Goal: Transaction & Acquisition: Purchase product/service

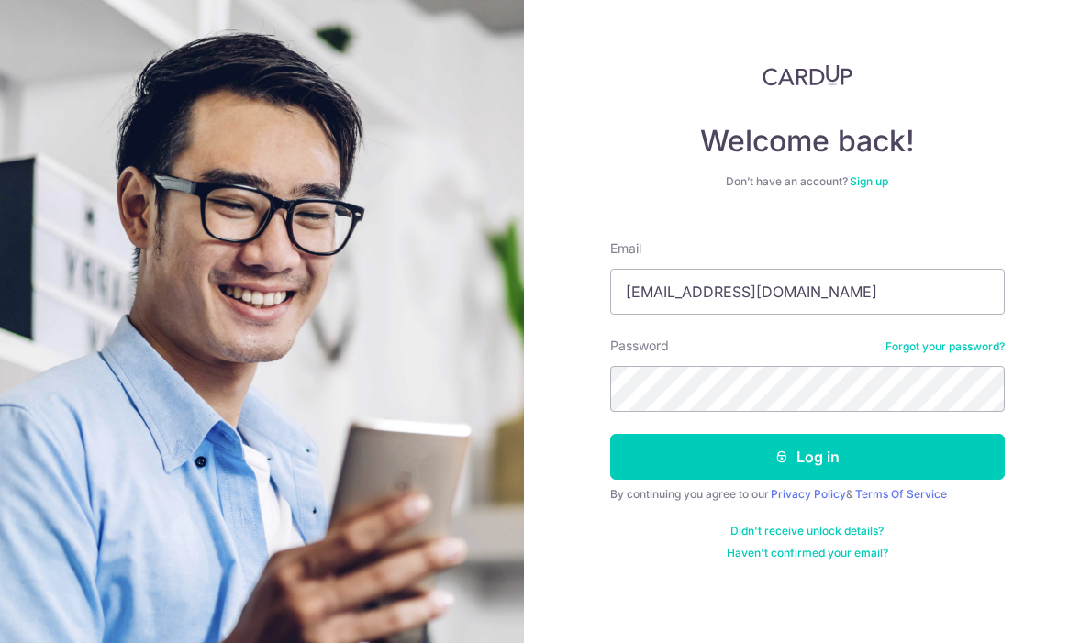
type input "[EMAIL_ADDRESS][DOMAIN_NAME]"
click at [610, 434] on button "Log in" at bounding box center [807, 457] width 395 height 46
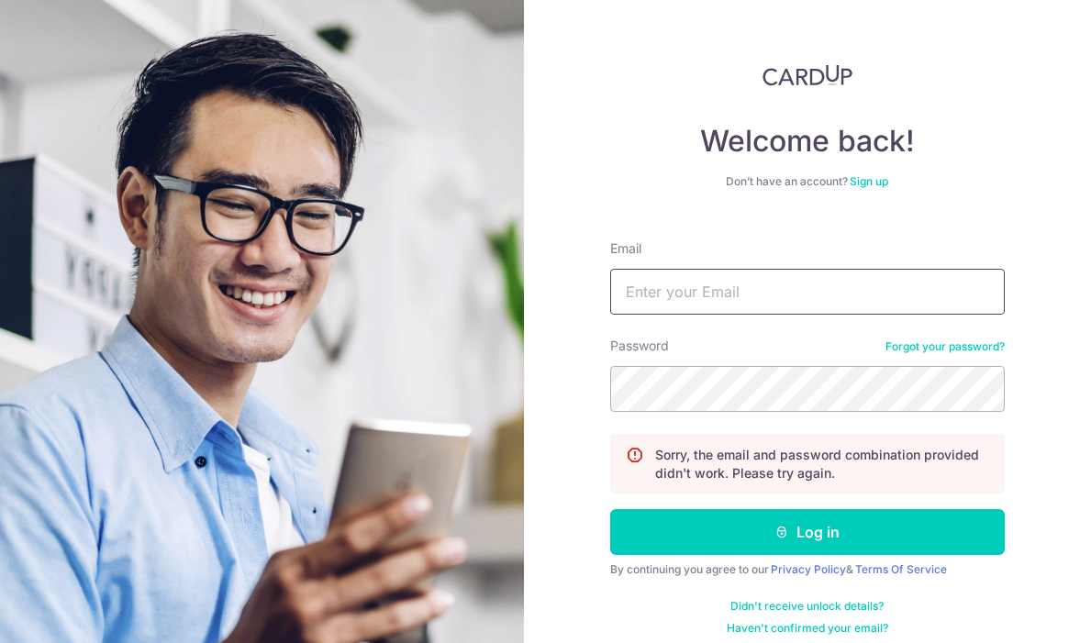
click at [677, 299] on input "Email" at bounding box center [807, 292] width 395 height 46
type input "sarahtanll@hotmail.com"
click at [610, 509] on button "Log in" at bounding box center [807, 532] width 395 height 46
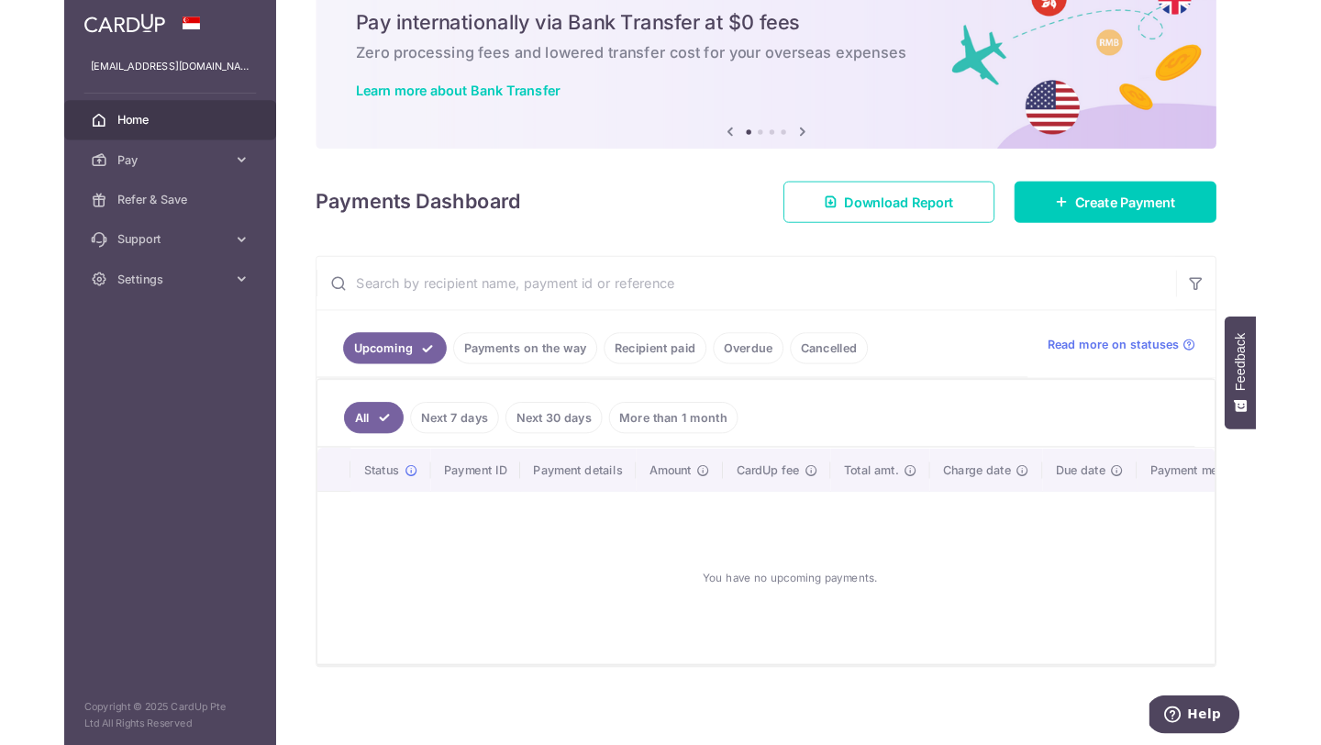
scroll to position [161, 0]
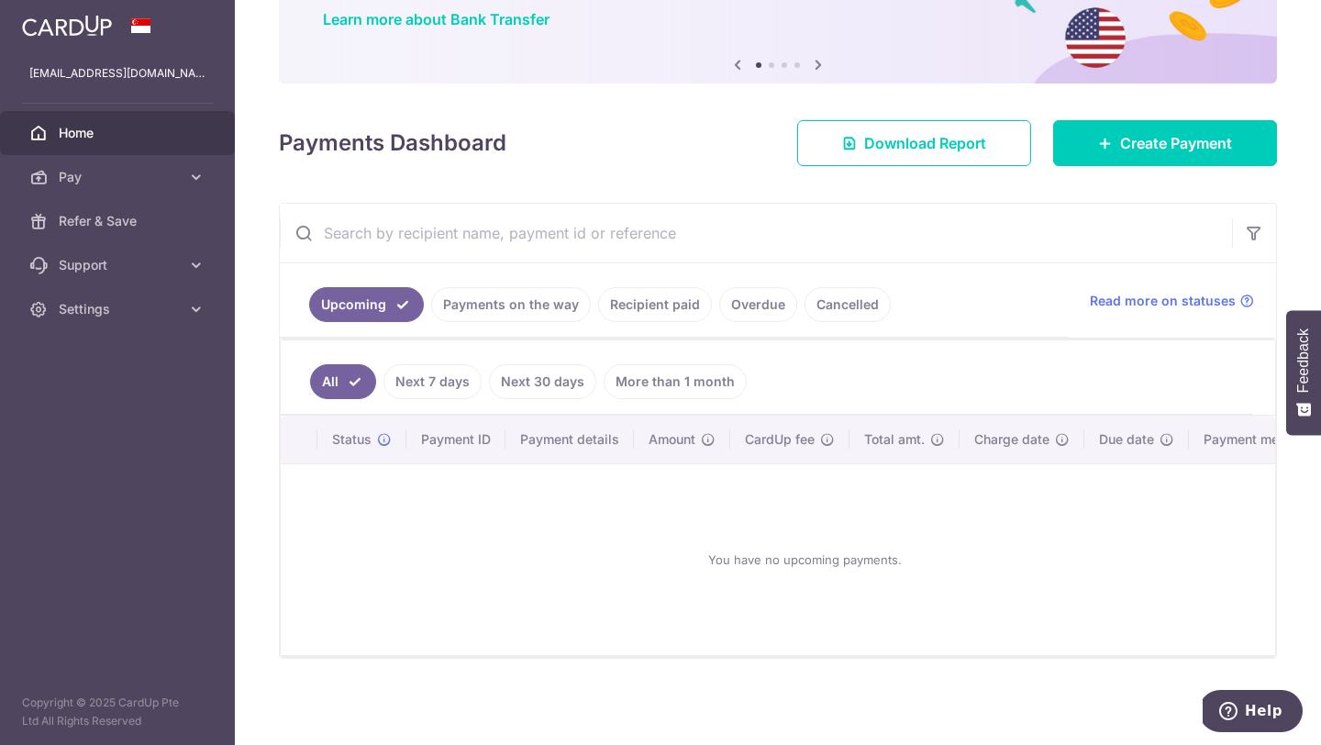
click at [424, 373] on link "Next 7 days" at bounding box center [433, 381] width 98 height 35
click at [507, 382] on link "Next 30 days" at bounding box center [542, 381] width 107 height 35
click at [664, 373] on link "More than 1 month" at bounding box center [675, 381] width 143 height 35
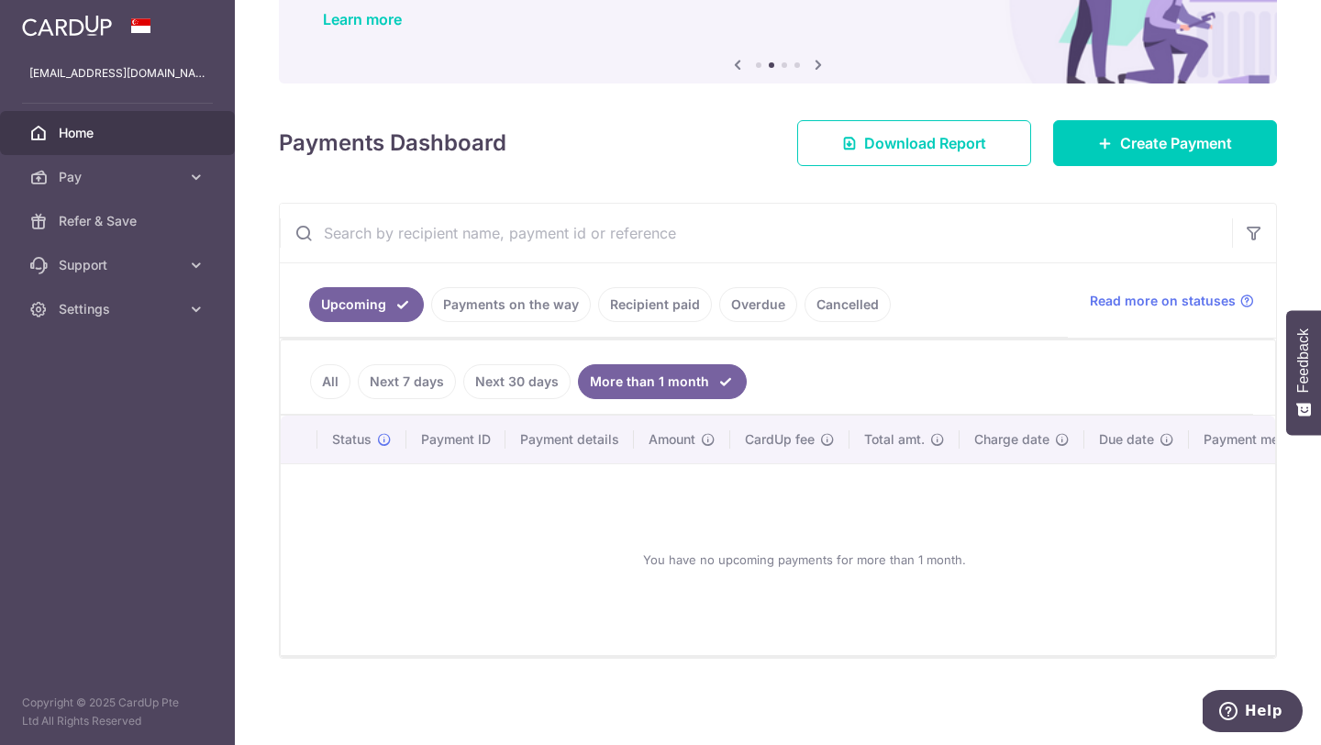
click at [540, 309] on link "Payments on the way" at bounding box center [511, 304] width 160 height 35
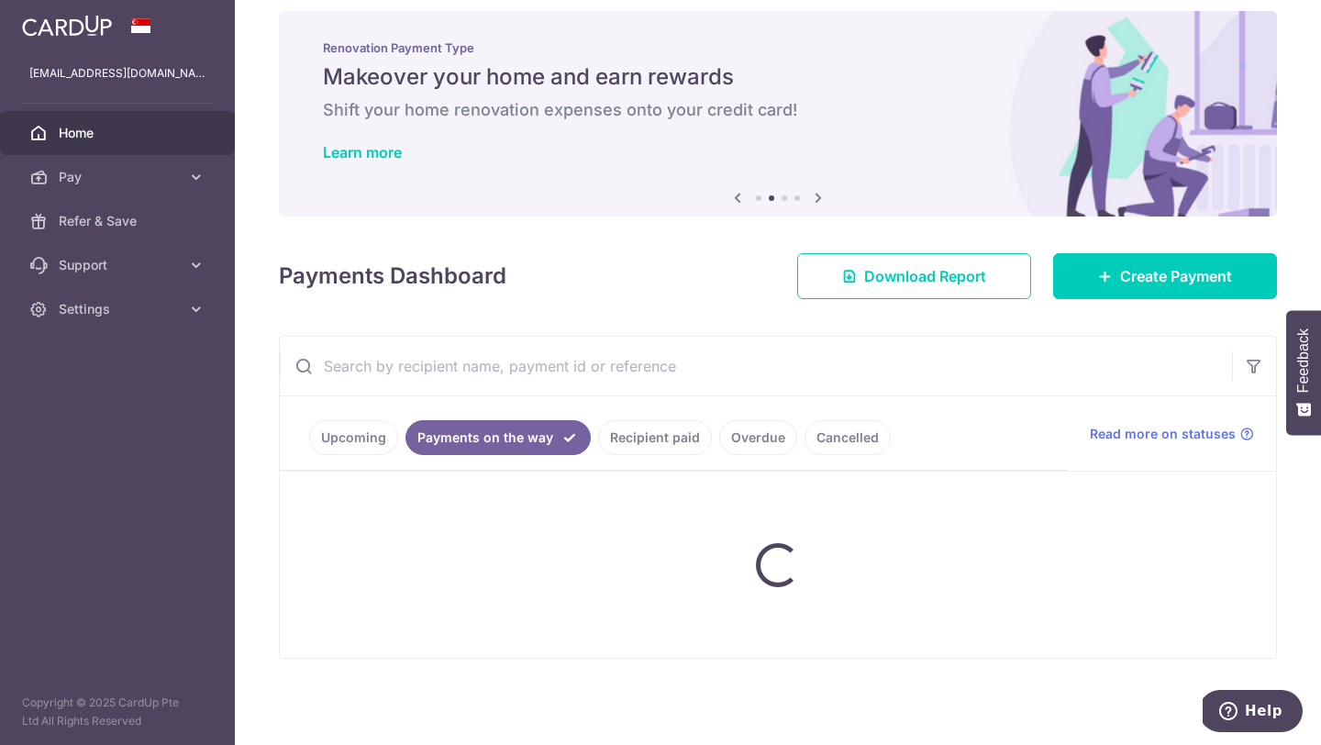
scroll to position [83, 0]
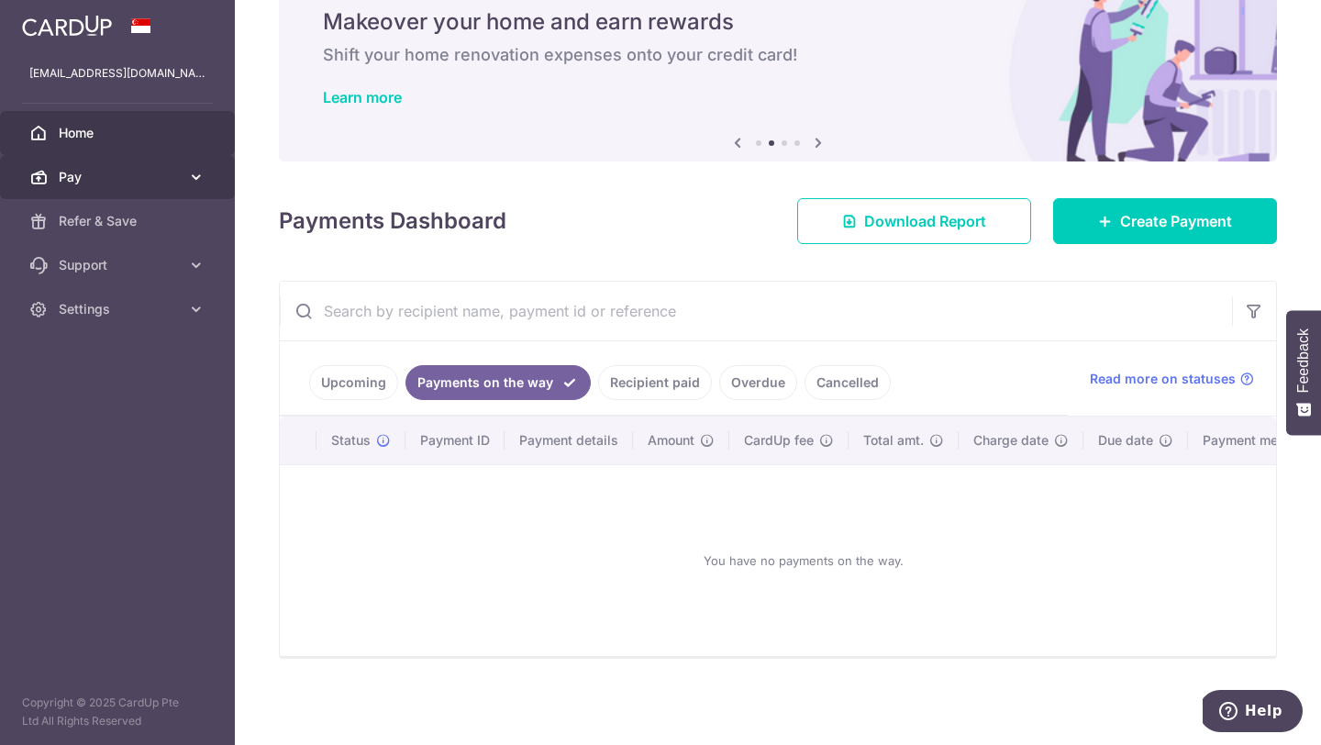
click at [150, 174] on span "Pay" at bounding box center [119, 177] width 121 height 18
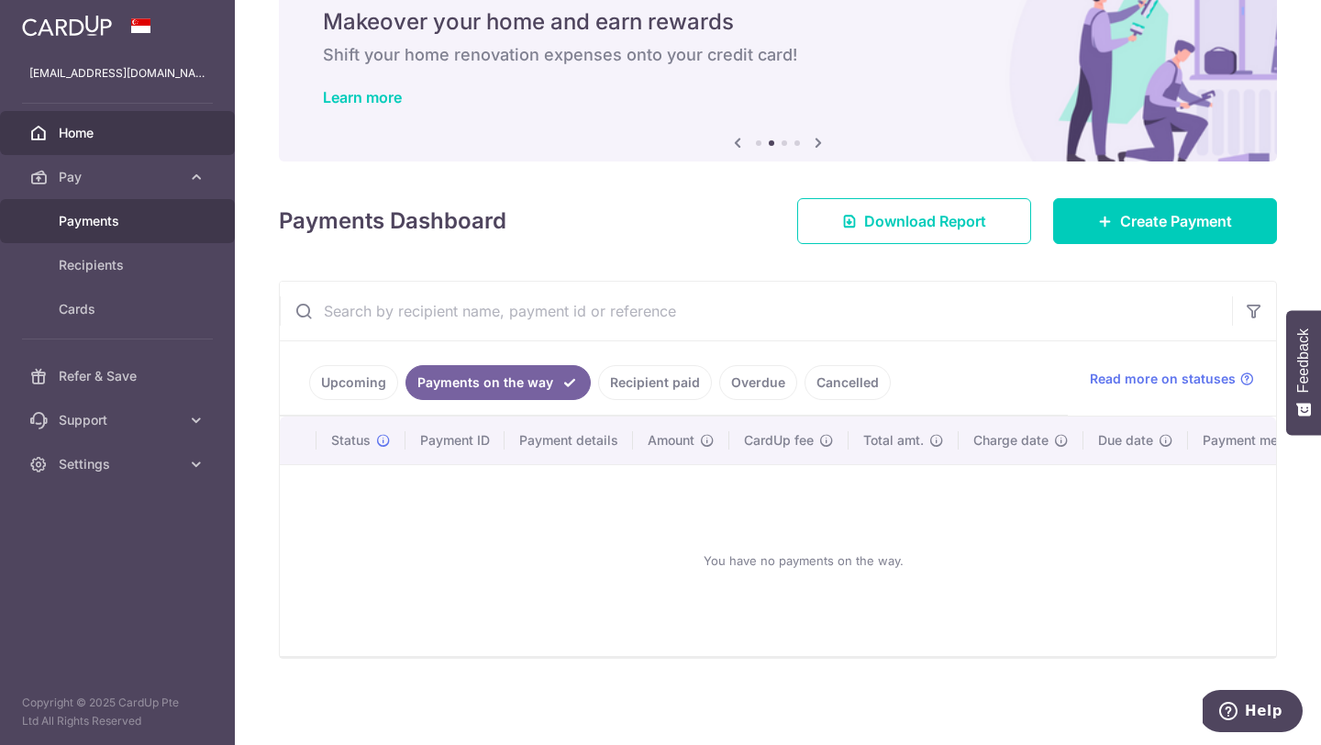
click at [144, 220] on span "Payments" at bounding box center [119, 221] width 121 height 18
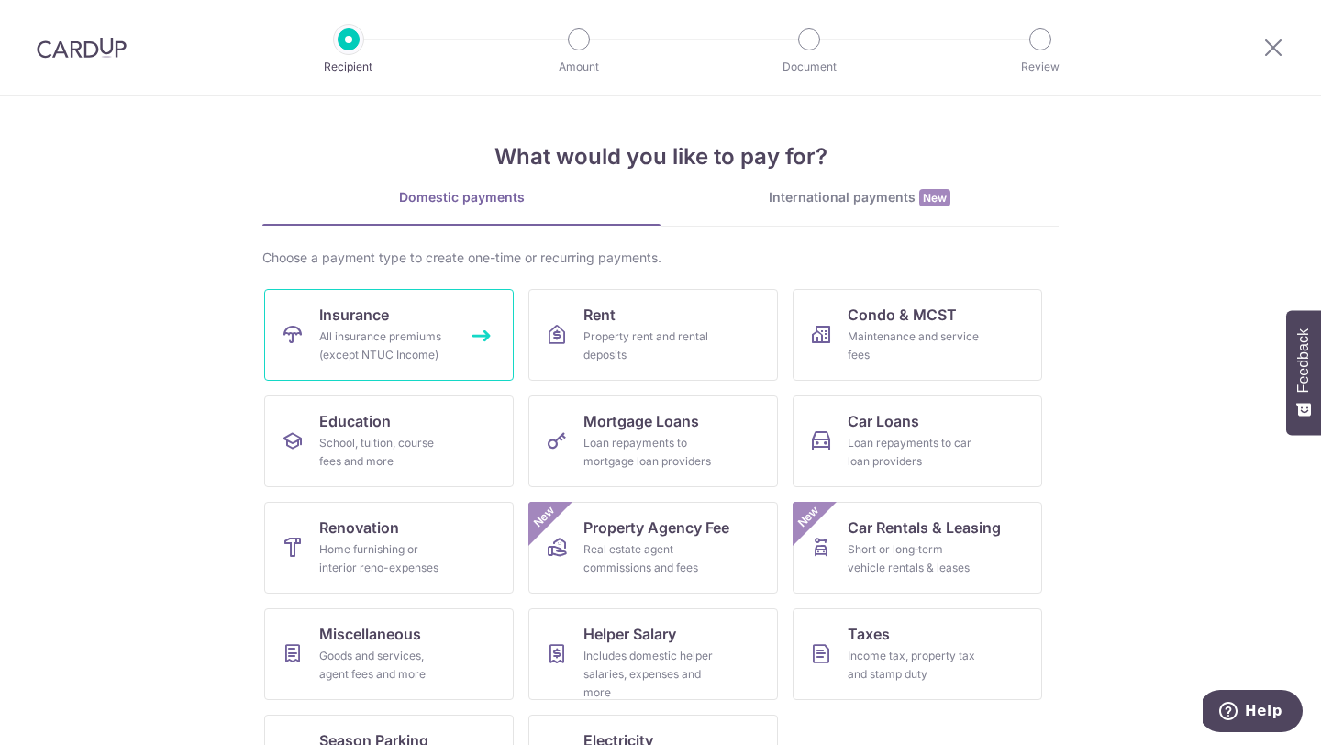
click at [373, 328] on div "All insurance premiums (except NTUC Income)" at bounding box center [385, 346] width 132 height 37
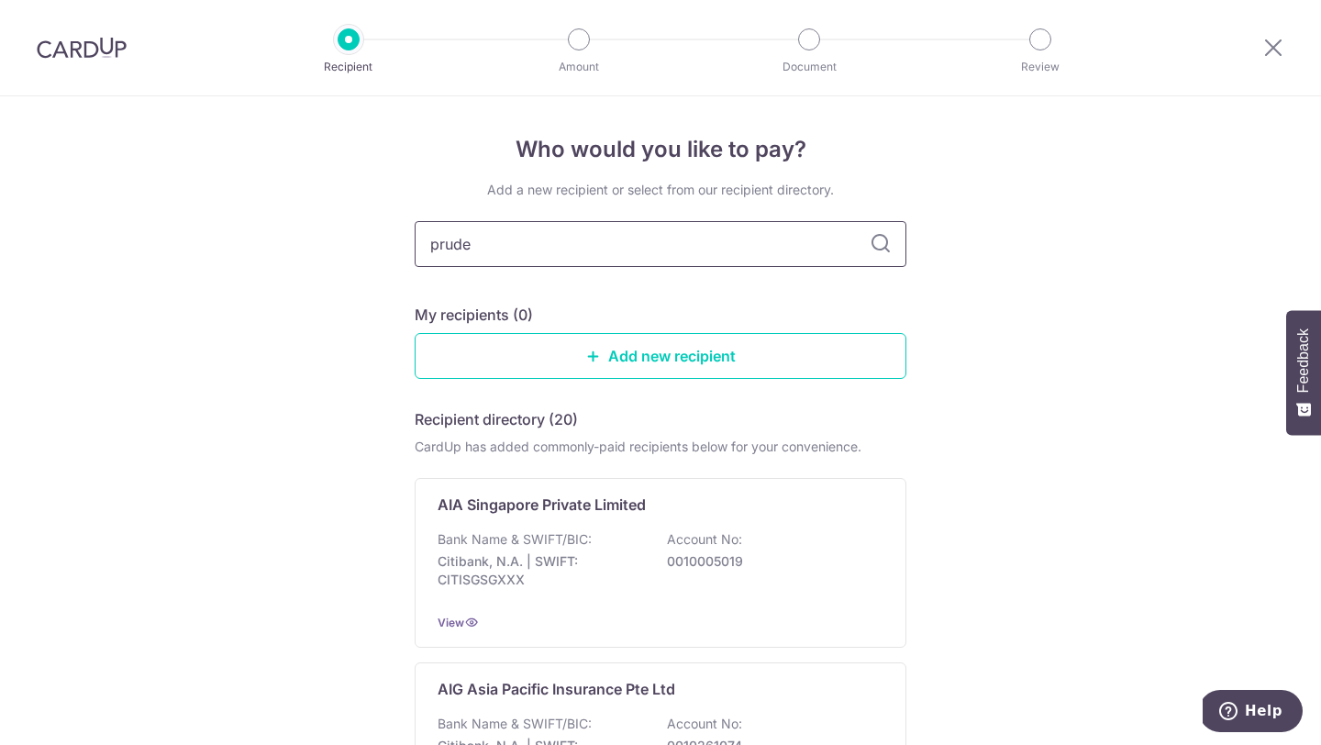
type input "[PERSON_NAME]"
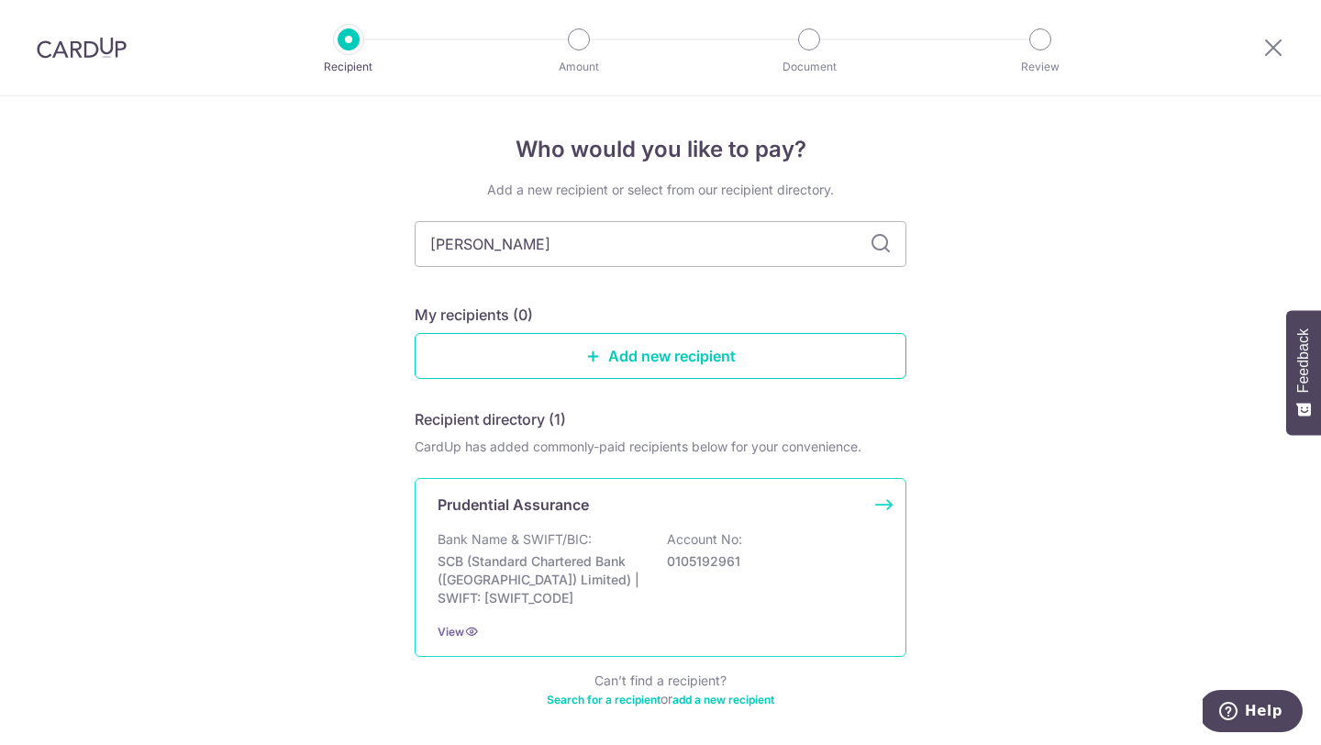
click at [512, 529] on div "Prudential Assurance Bank Name & SWIFT/BIC: SCB (Standard Chartered Bank (Singa…" at bounding box center [661, 567] width 492 height 179
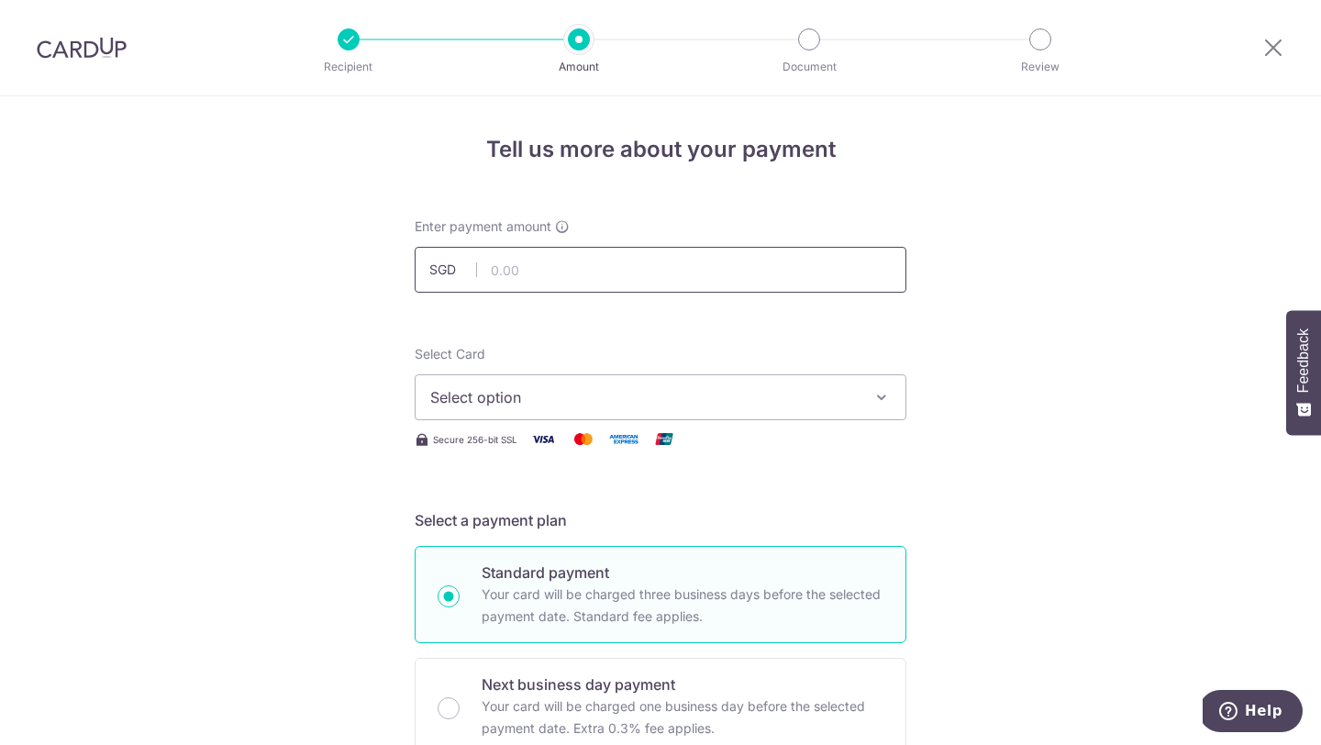
click at [550, 277] on input "text" at bounding box center [661, 270] width 492 height 46
type input "700.00"
click at [464, 391] on span "Select option" at bounding box center [644, 397] width 428 height 22
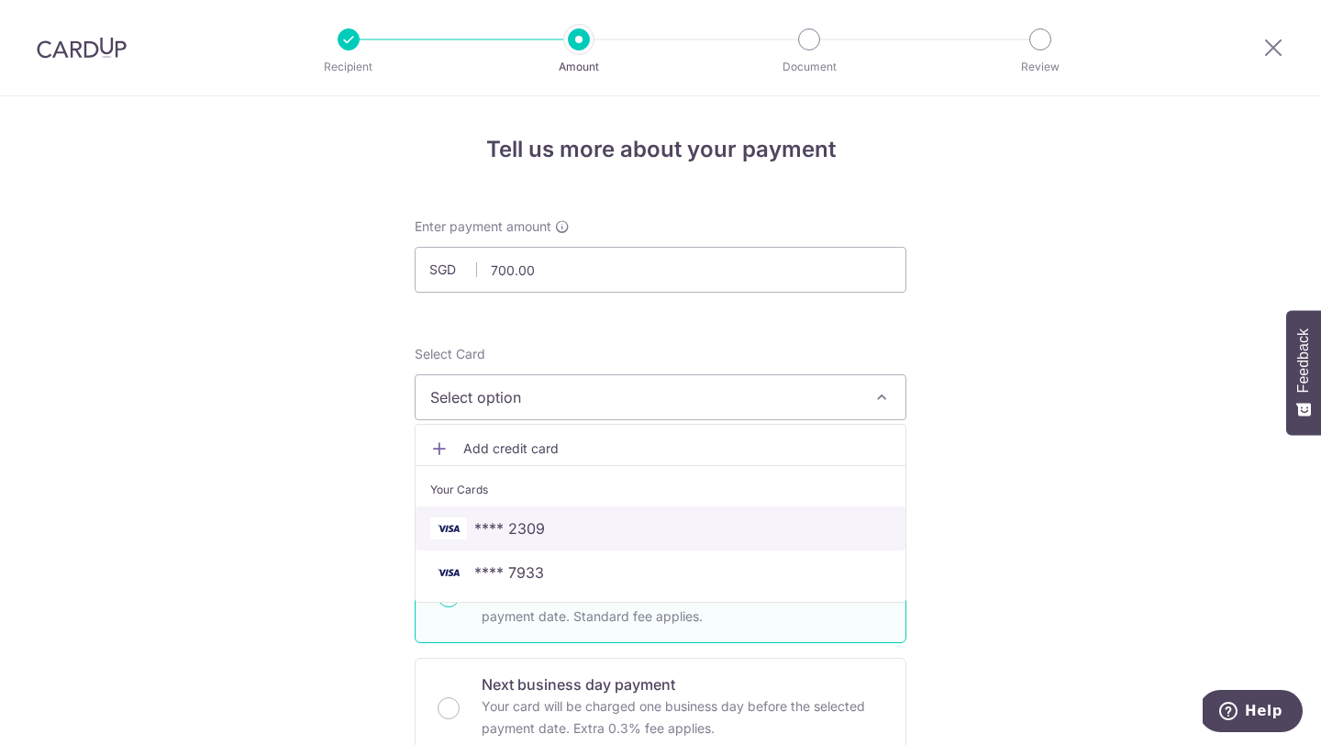
click at [518, 533] on span "**** 2309" at bounding box center [509, 529] width 71 height 22
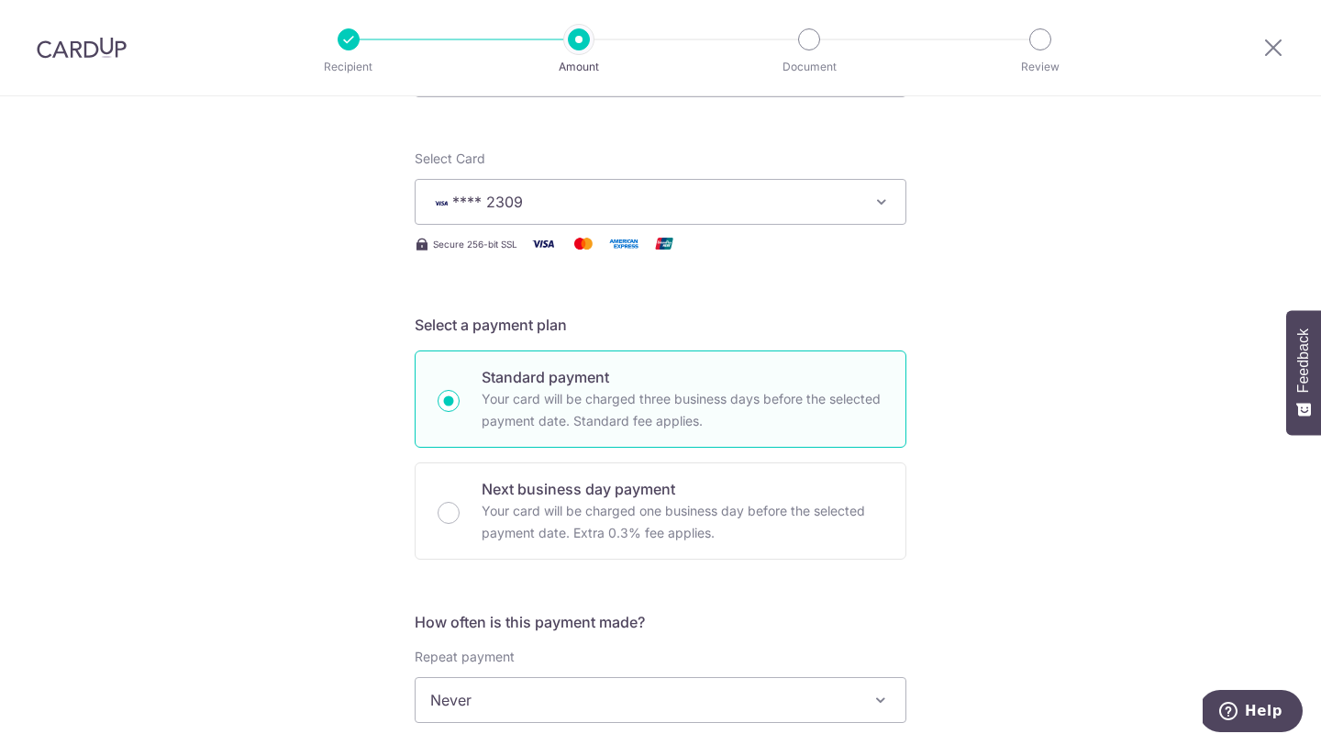
scroll to position [402, 0]
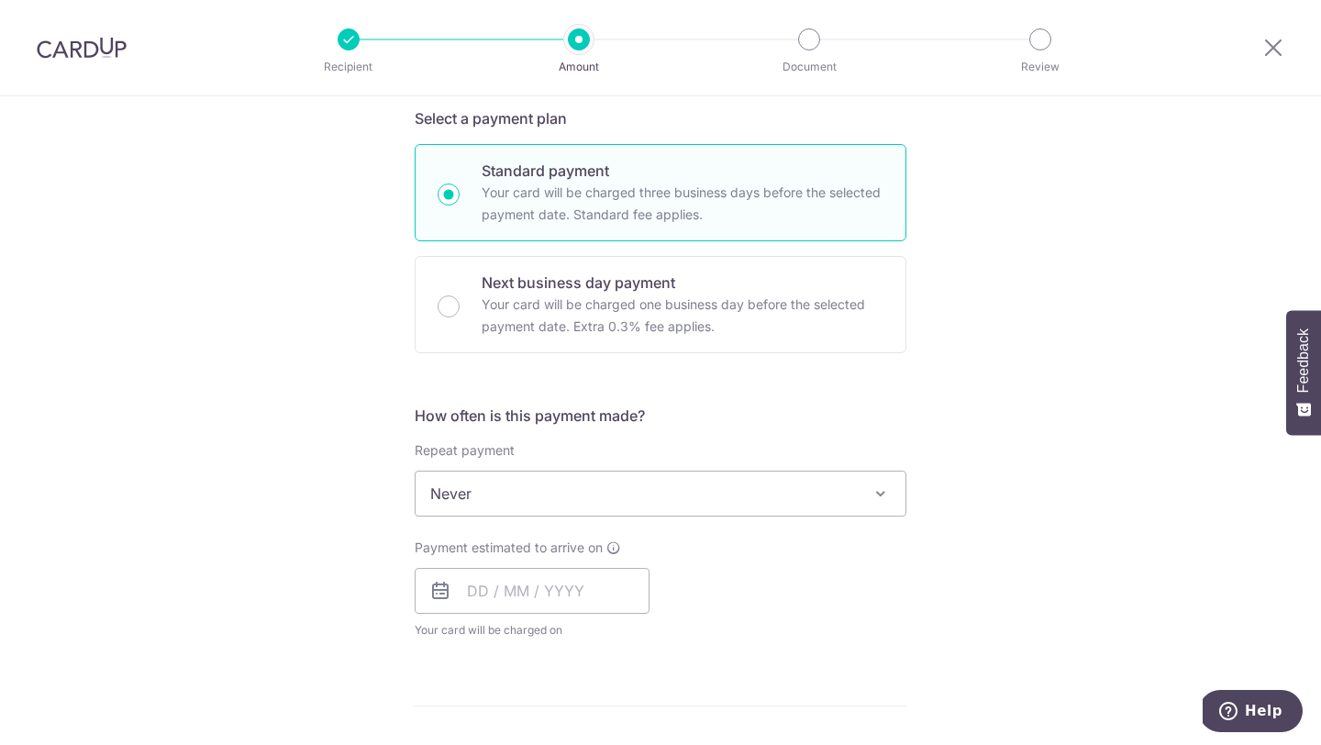
click at [539, 498] on span "Never" at bounding box center [661, 494] width 490 height 44
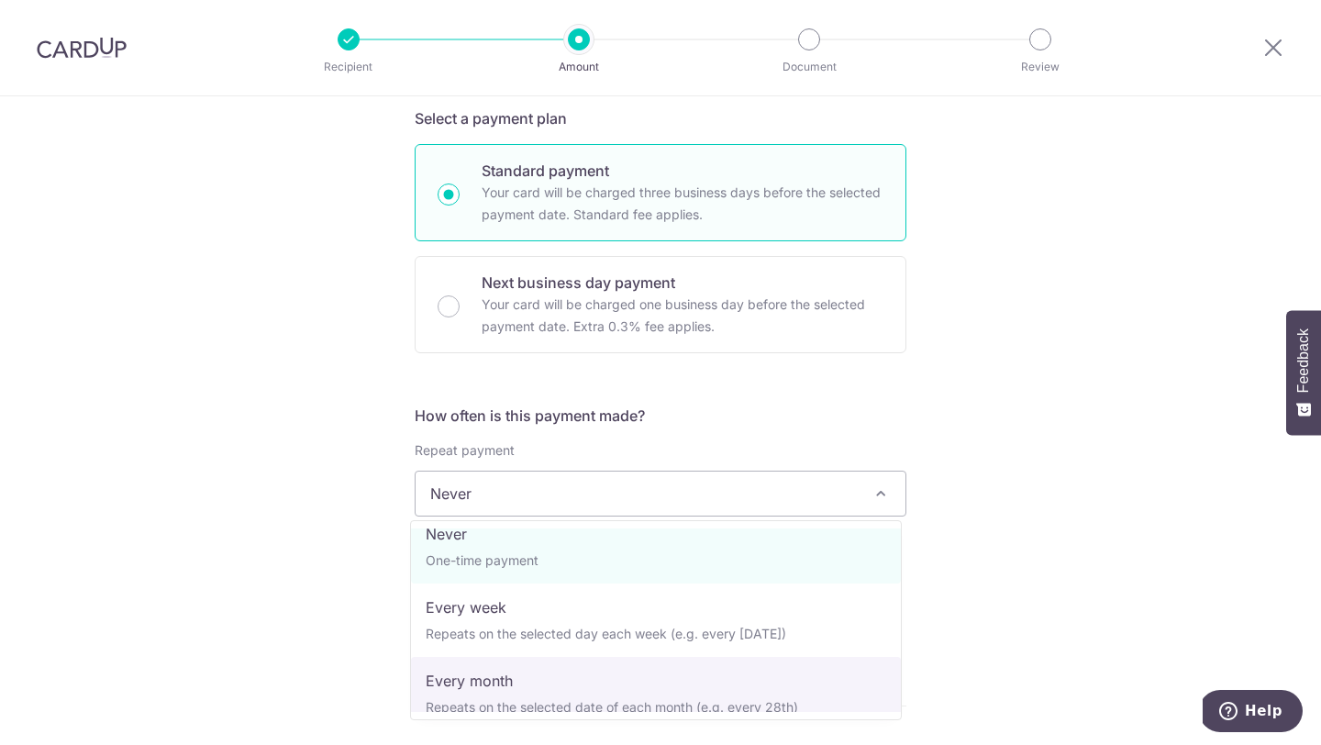
scroll to position [20, 0]
select select "3"
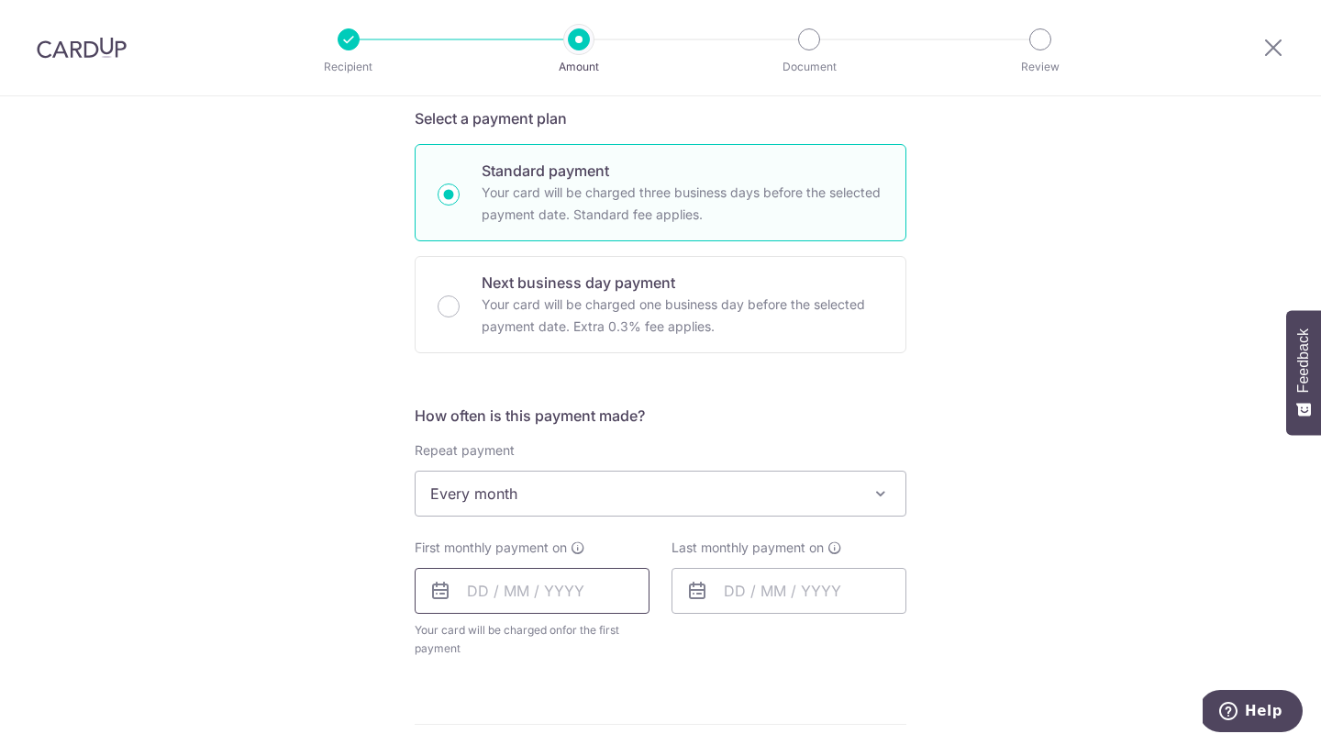
click at [551, 585] on input "text" at bounding box center [532, 591] width 235 height 46
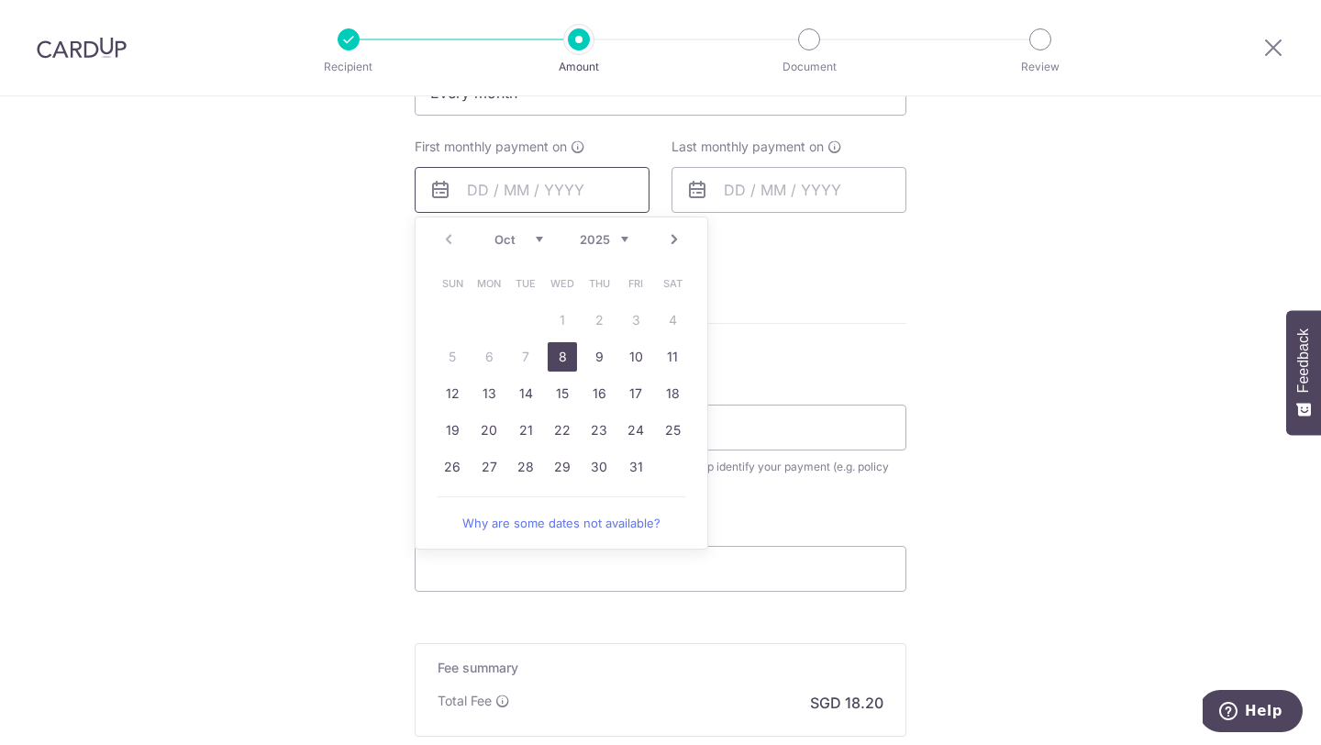
scroll to position [936, 0]
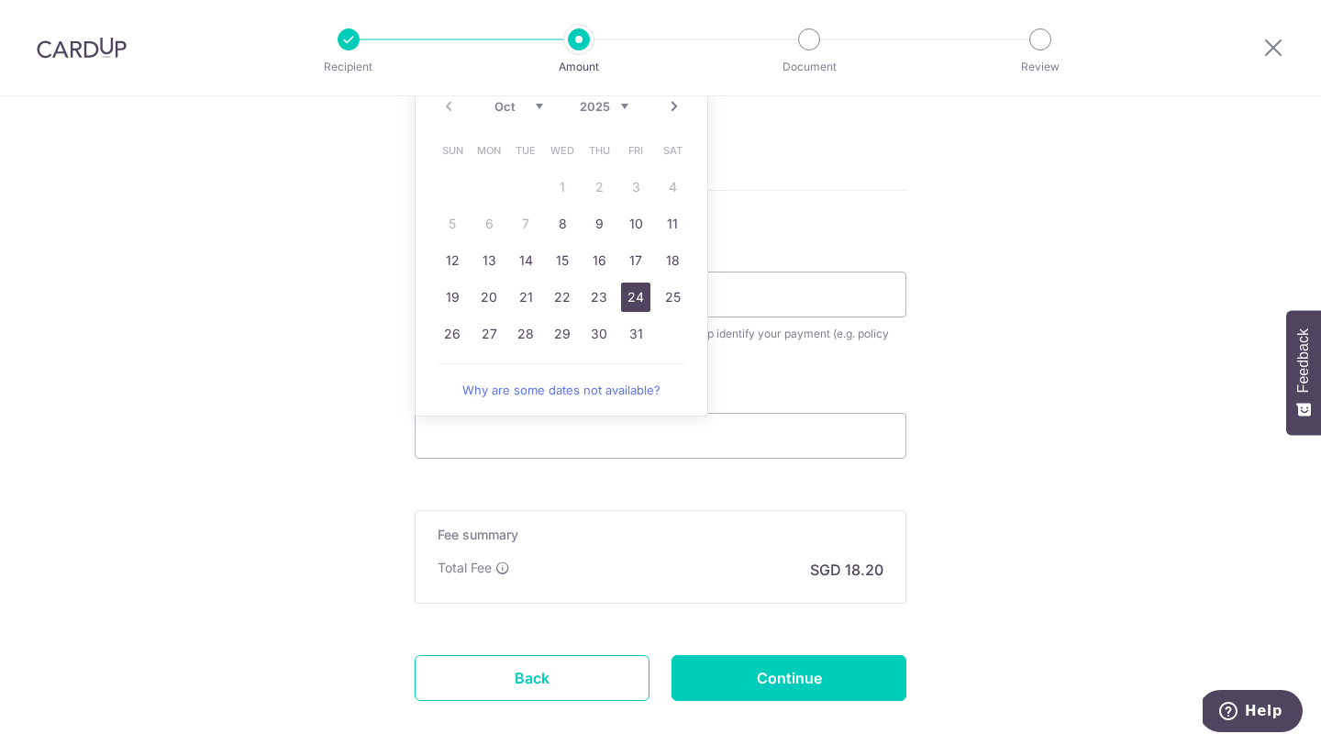
click at [625, 296] on link "24" at bounding box center [635, 297] width 29 height 29
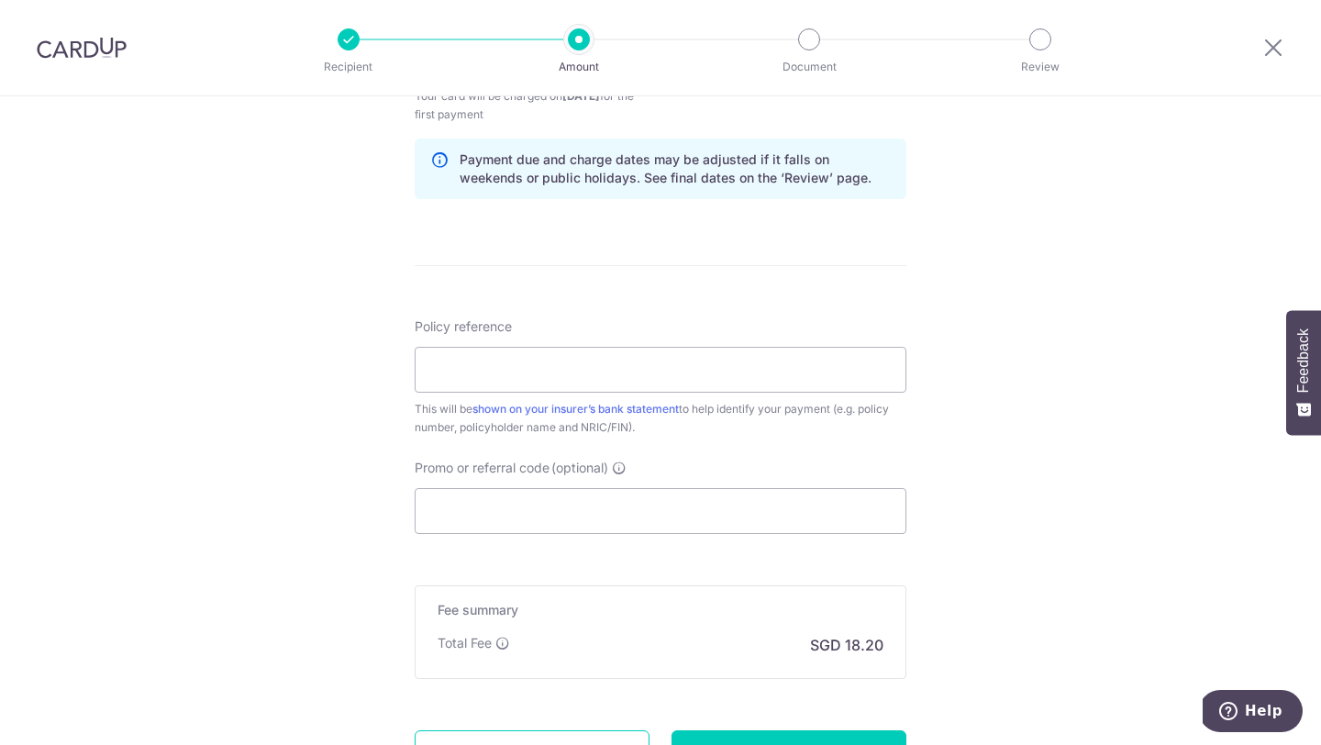
click at [937, 364] on div "Tell us more about your payment Enter payment amount SGD 700.00 700.00 Select C…" at bounding box center [660, 36] width 1321 height 1753
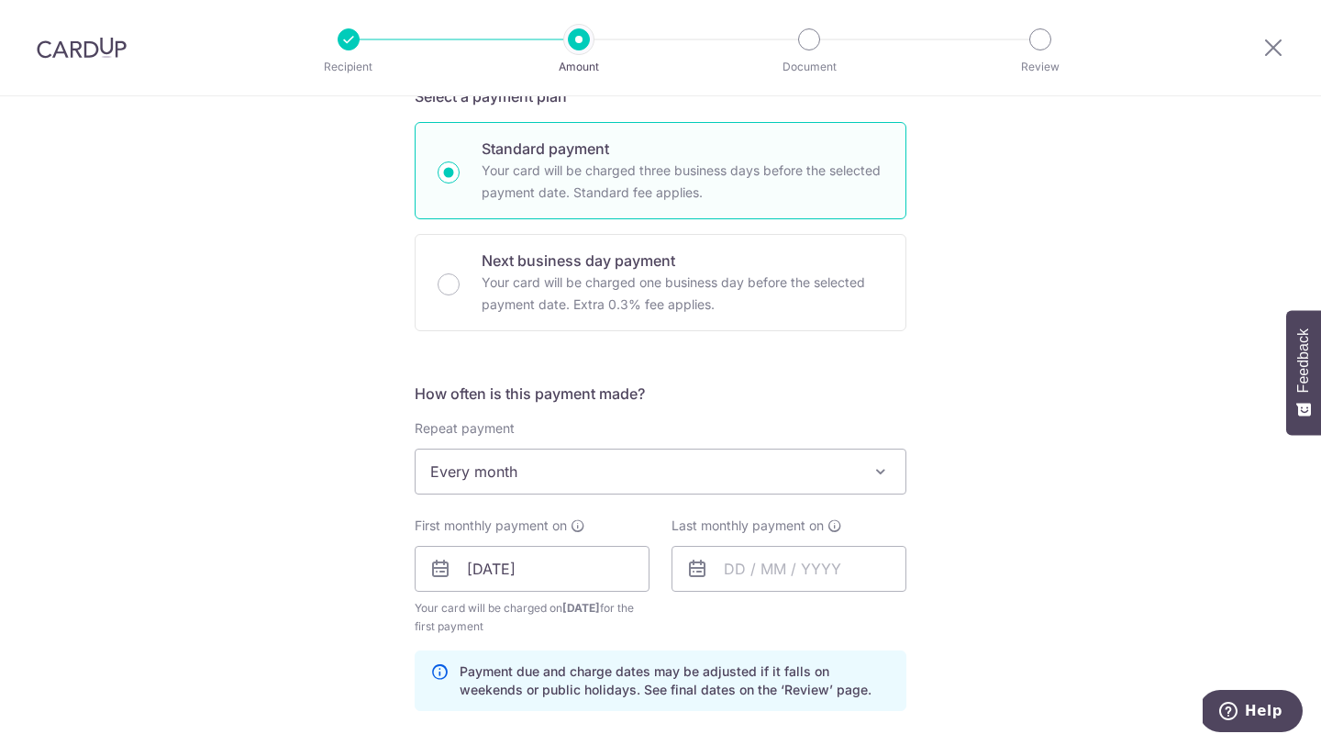
scroll to position [423, 0]
click at [575, 575] on input "24/10/2025" at bounding box center [532, 570] width 235 height 46
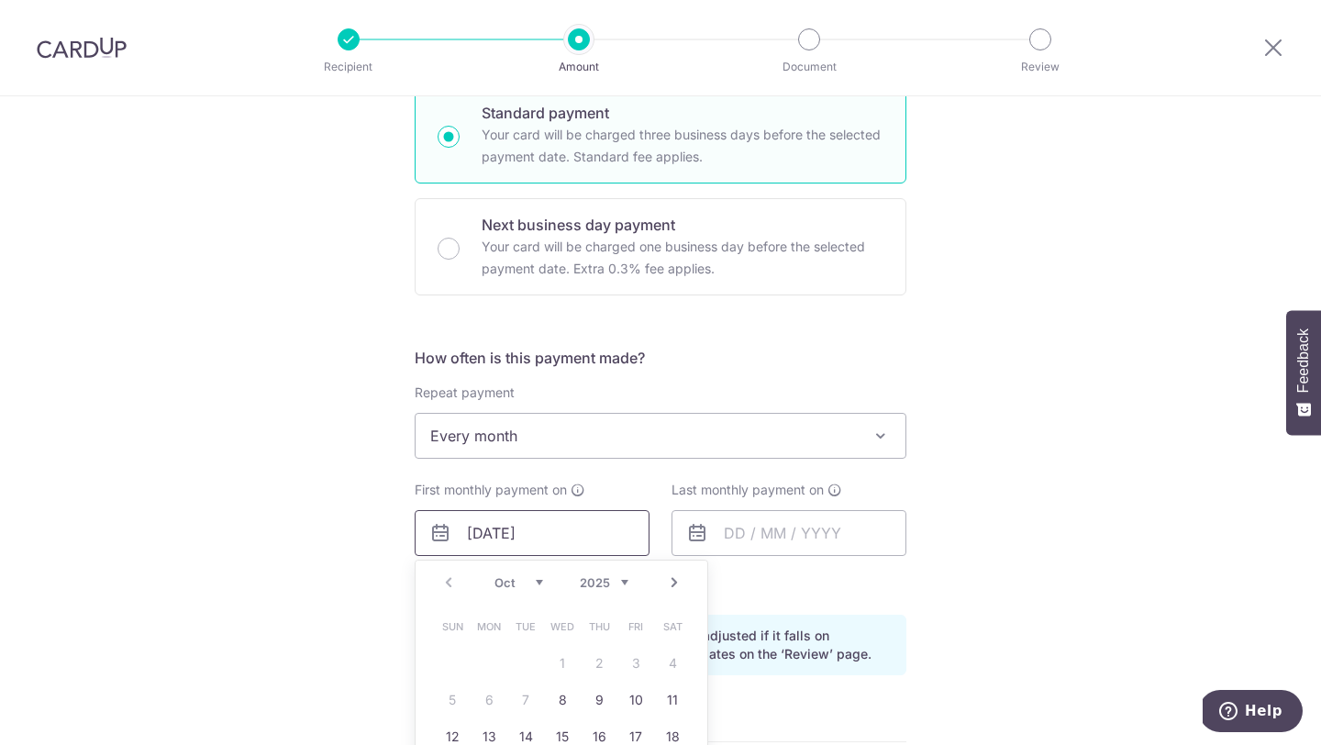
scroll to position [583, 0]
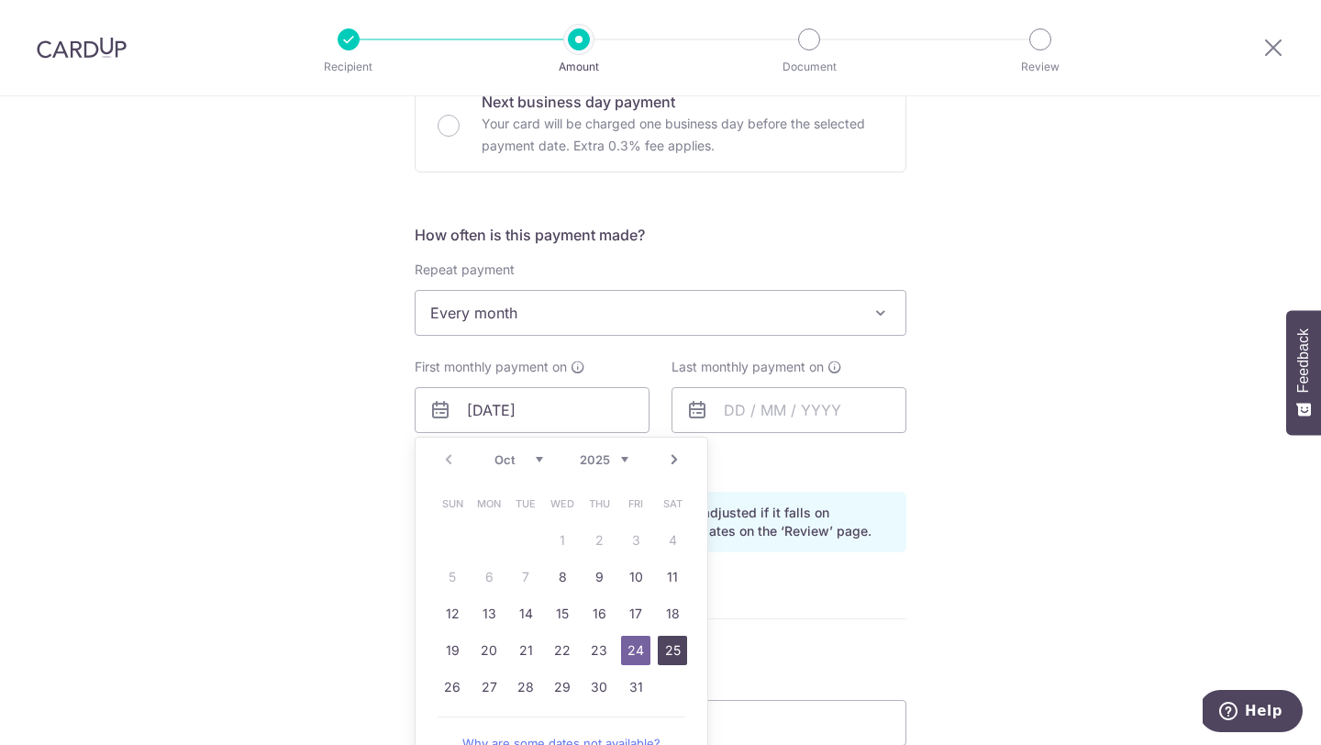
click at [665, 653] on link "25" at bounding box center [672, 650] width 29 height 29
type input "[DATE]"
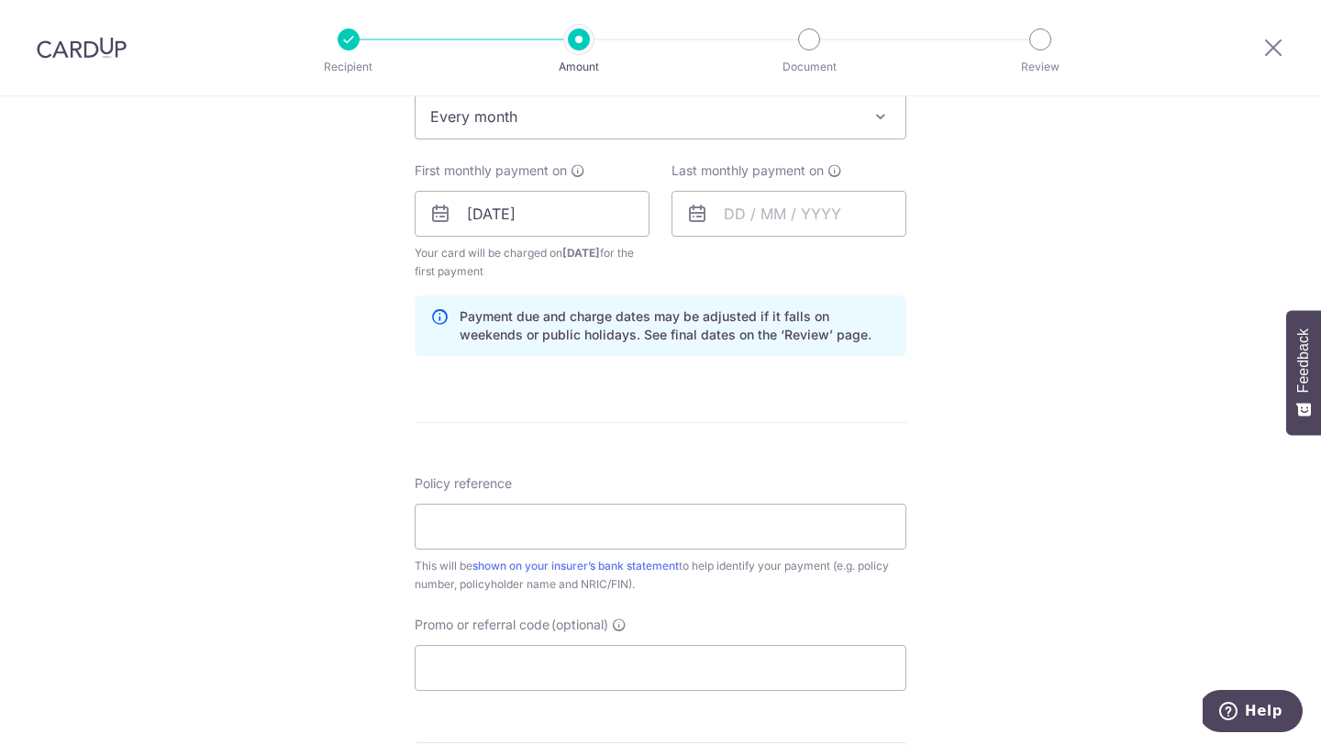
scroll to position [779, 0]
click at [593, 522] on input "Policy reference" at bounding box center [661, 527] width 492 height 46
paste input "81346306"
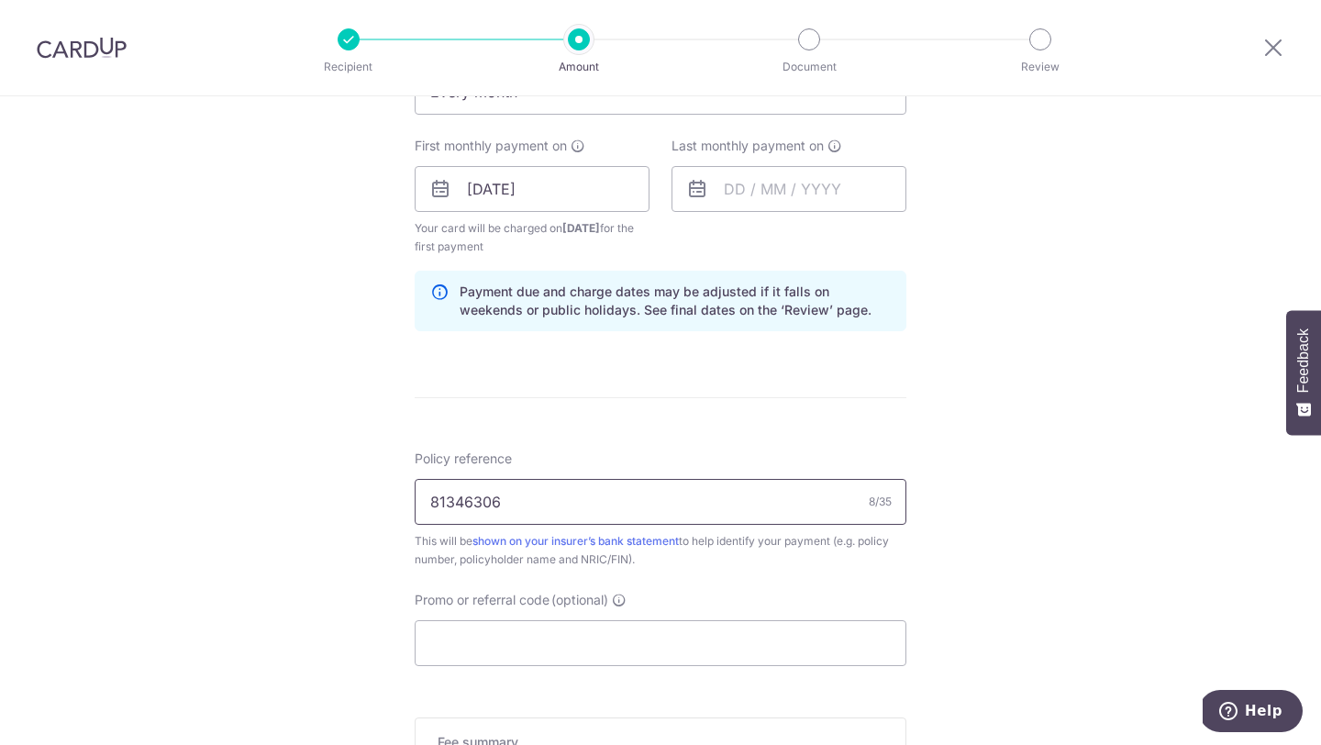
scroll to position [981, 0]
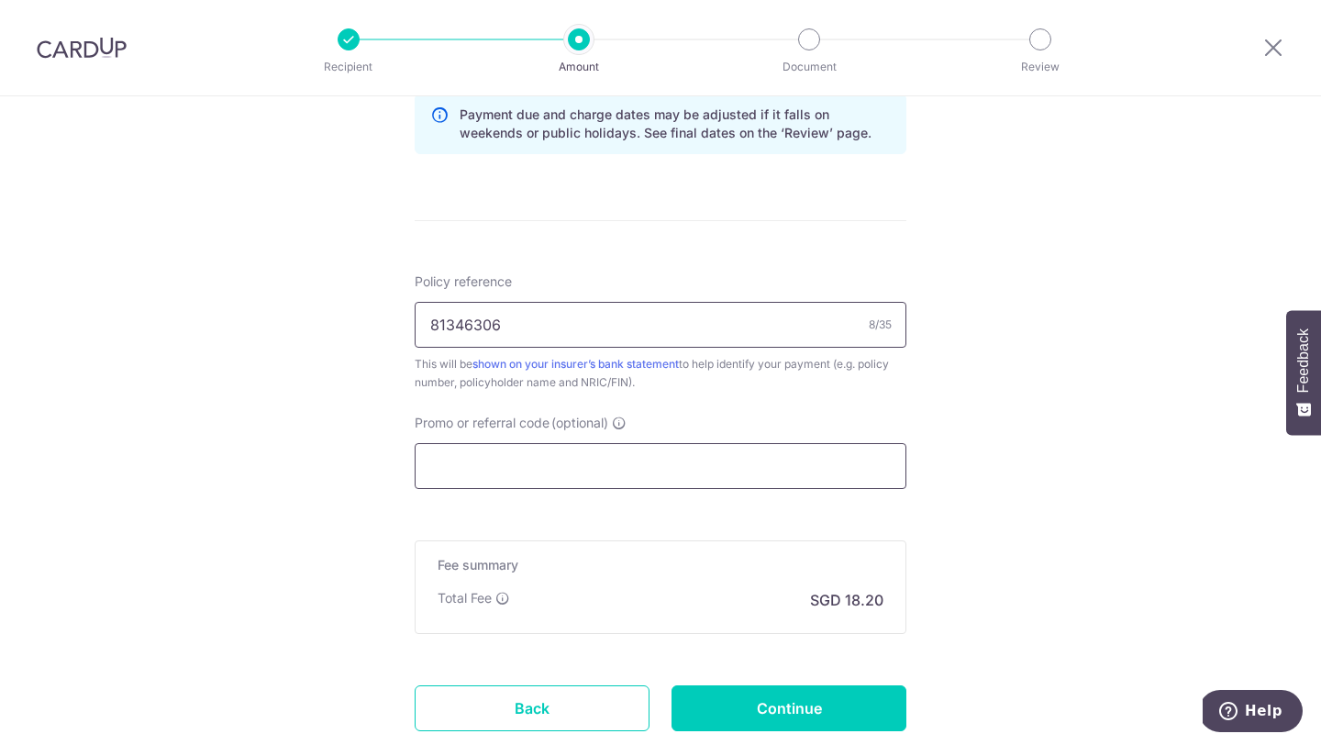
type input "81346306"
click at [584, 473] on input "Promo or referral code (optional)" at bounding box center [661, 466] width 492 height 46
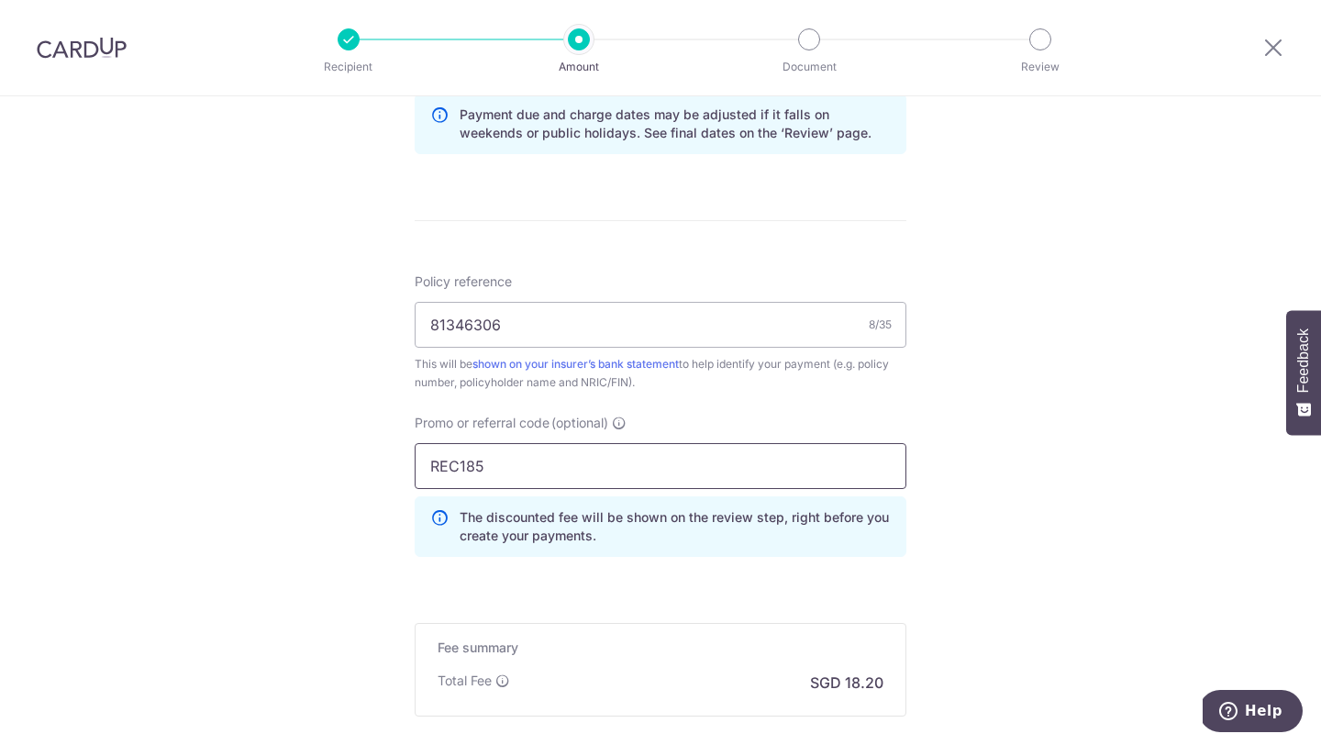
type input "REC185"
click at [1011, 353] on div "Tell us more about your payment Enter payment amount SGD 700.00 700.00 Select C…" at bounding box center [660, 33] width 1321 height 1836
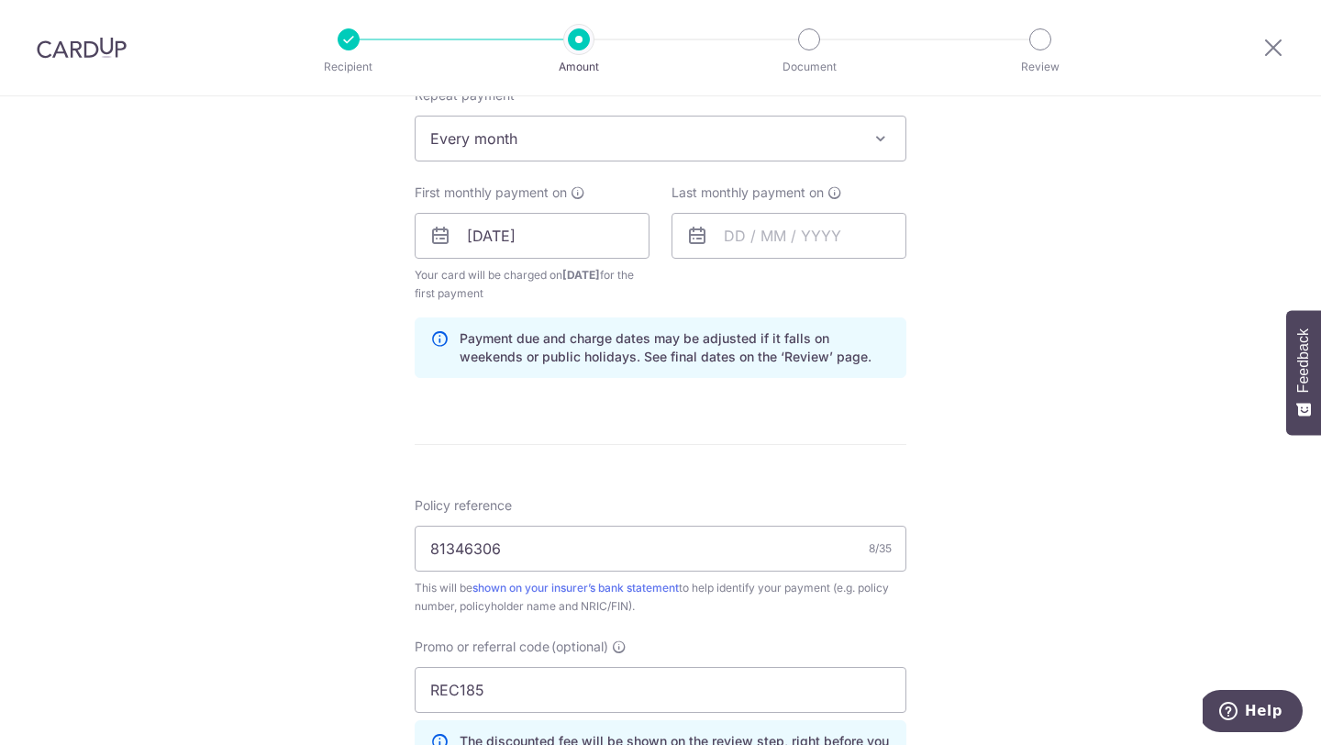
scroll to position [1187, 0]
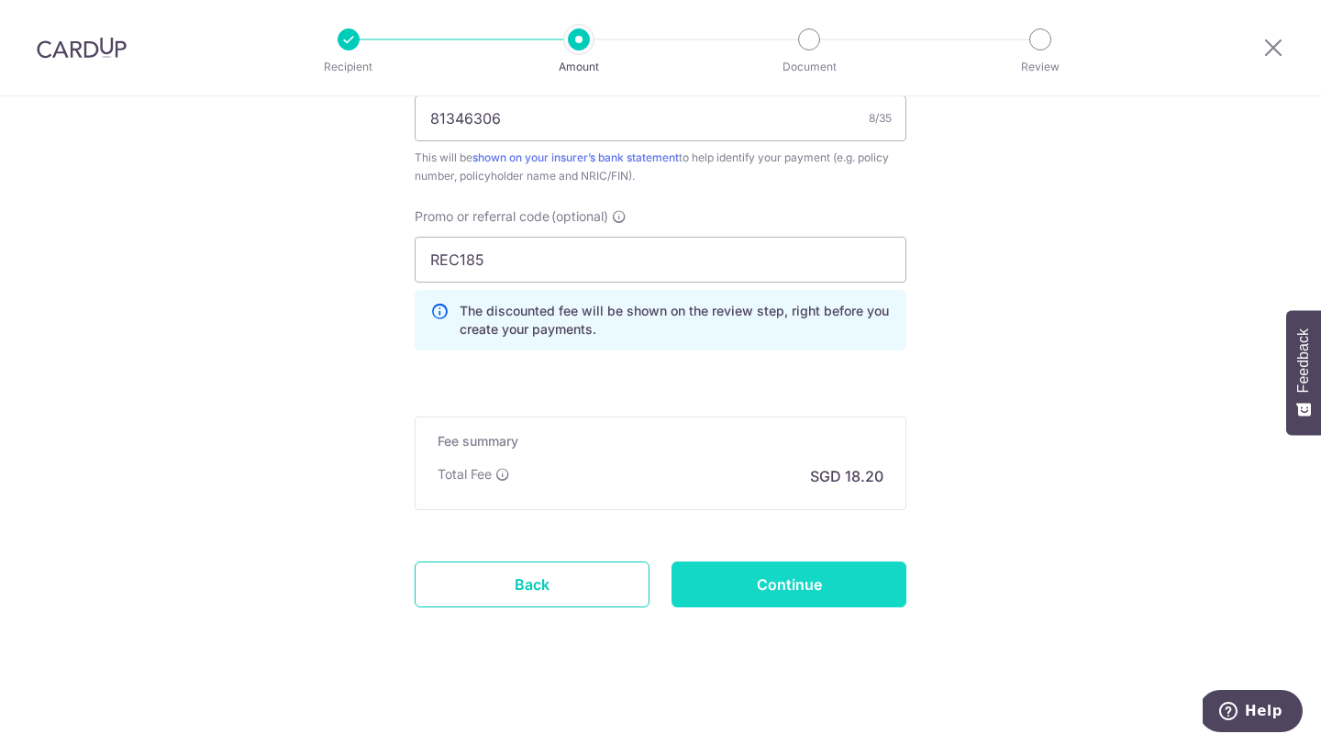
click at [812, 590] on input "Continue" at bounding box center [789, 585] width 235 height 46
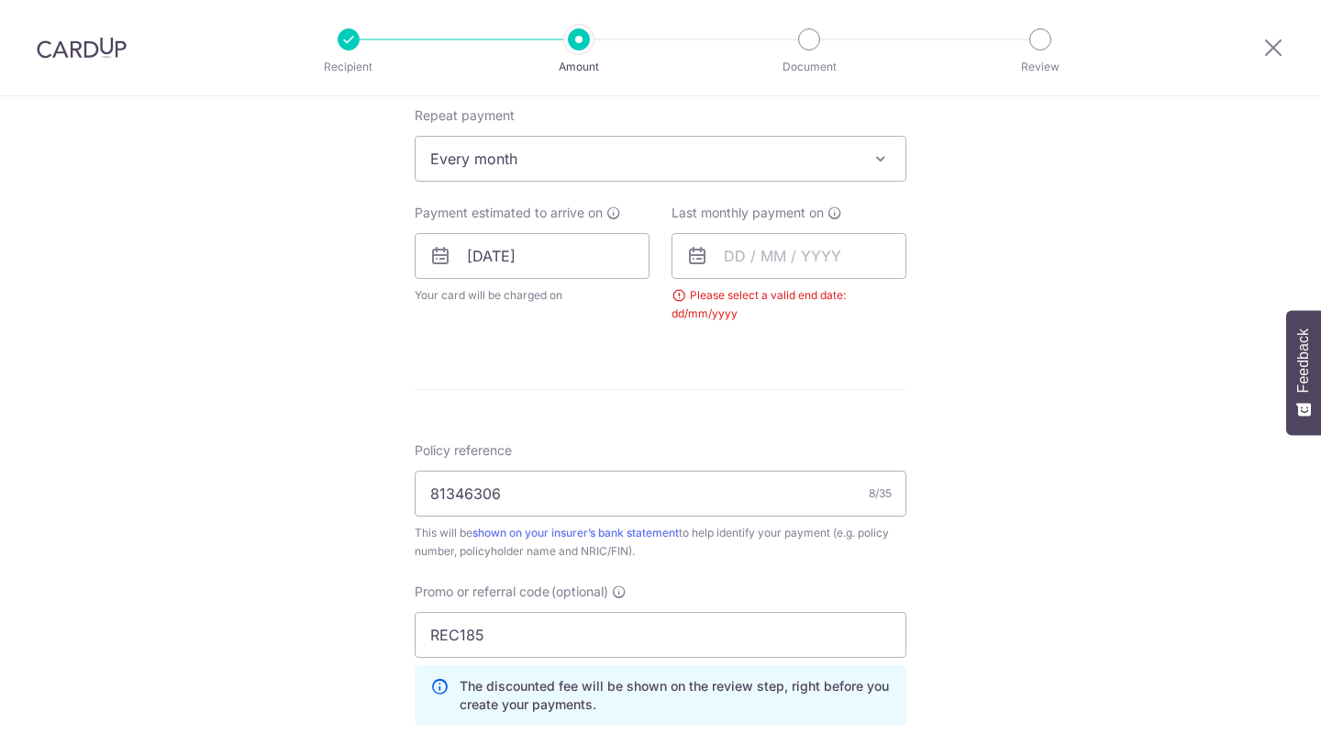
scroll to position [394, 0]
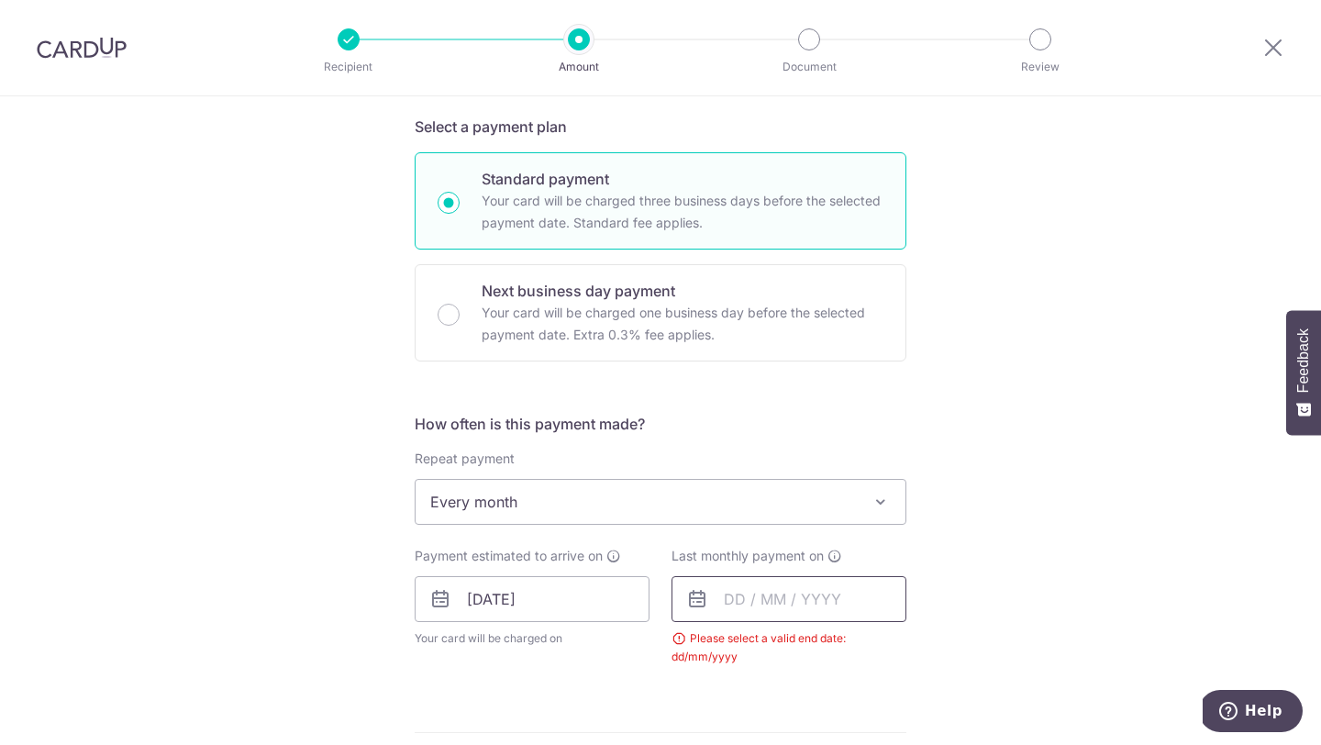
click at [740, 591] on input "text" at bounding box center [789, 599] width 235 height 46
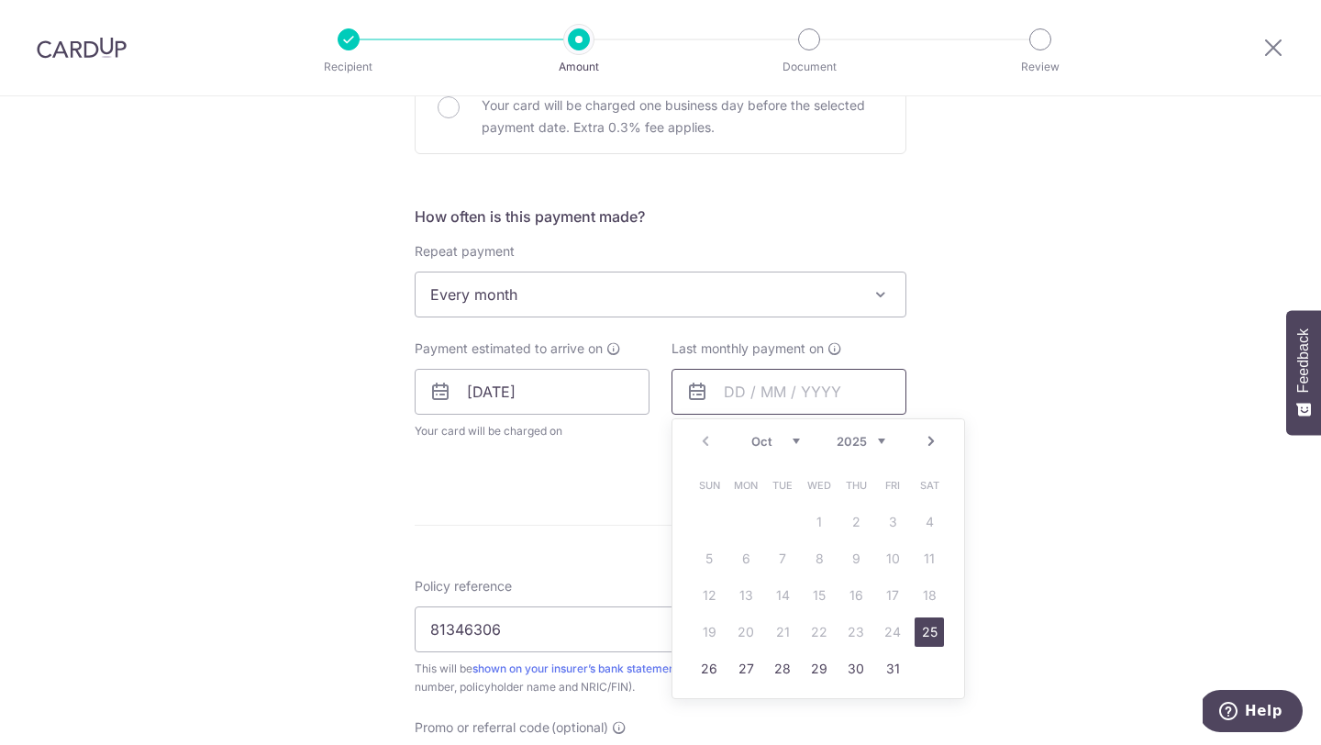
scroll to position [613, 0]
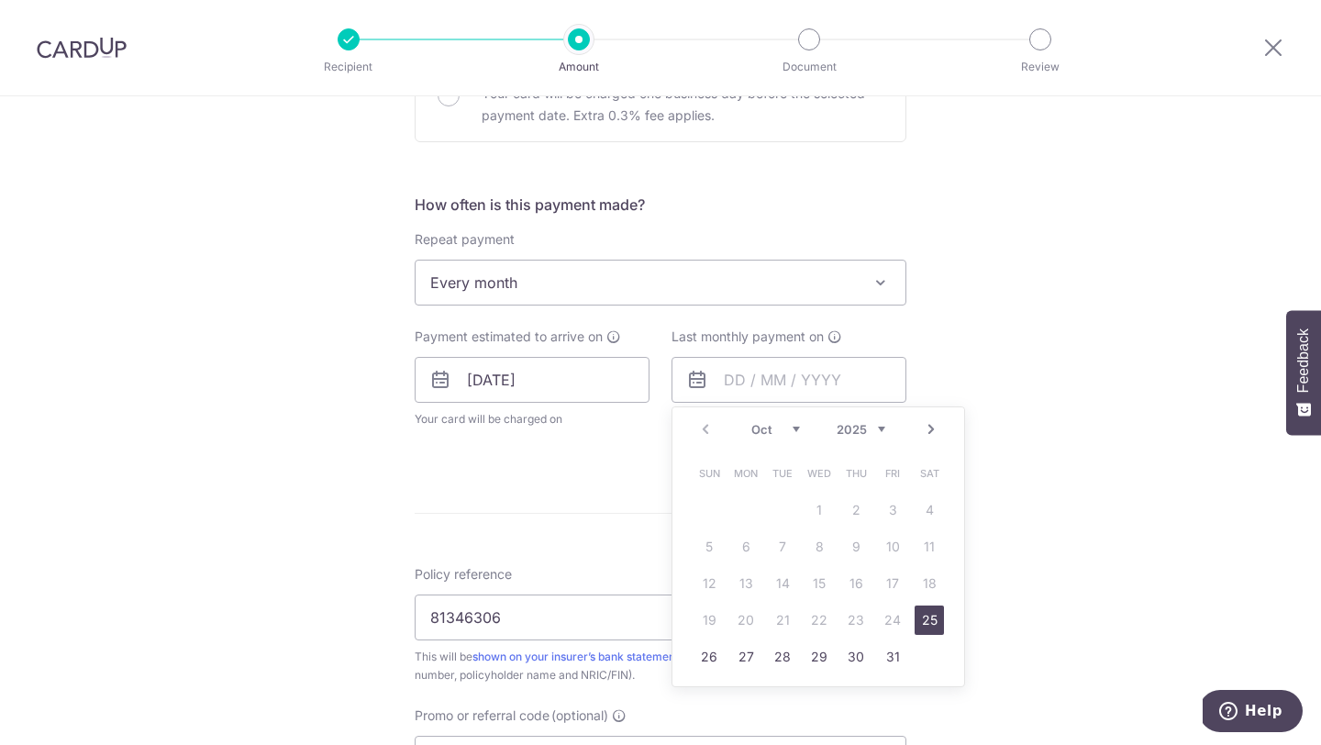
click at [867, 420] on div "Prev Next Oct Nov Dec 2025 2026 2027 2028 2029 2030 2031 2032 2033 2034 2035" at bounding box center [819, 429] width 292 height 44
click at [874, 427] on select "2025 2026 2027 2028 2029 2030 2031 2032 2033 2034 2035" at bounding box center [861, 429] width 49 height 15
click at [824, 613] on link "25" at bounding box center [819, 620] width 29 height 29
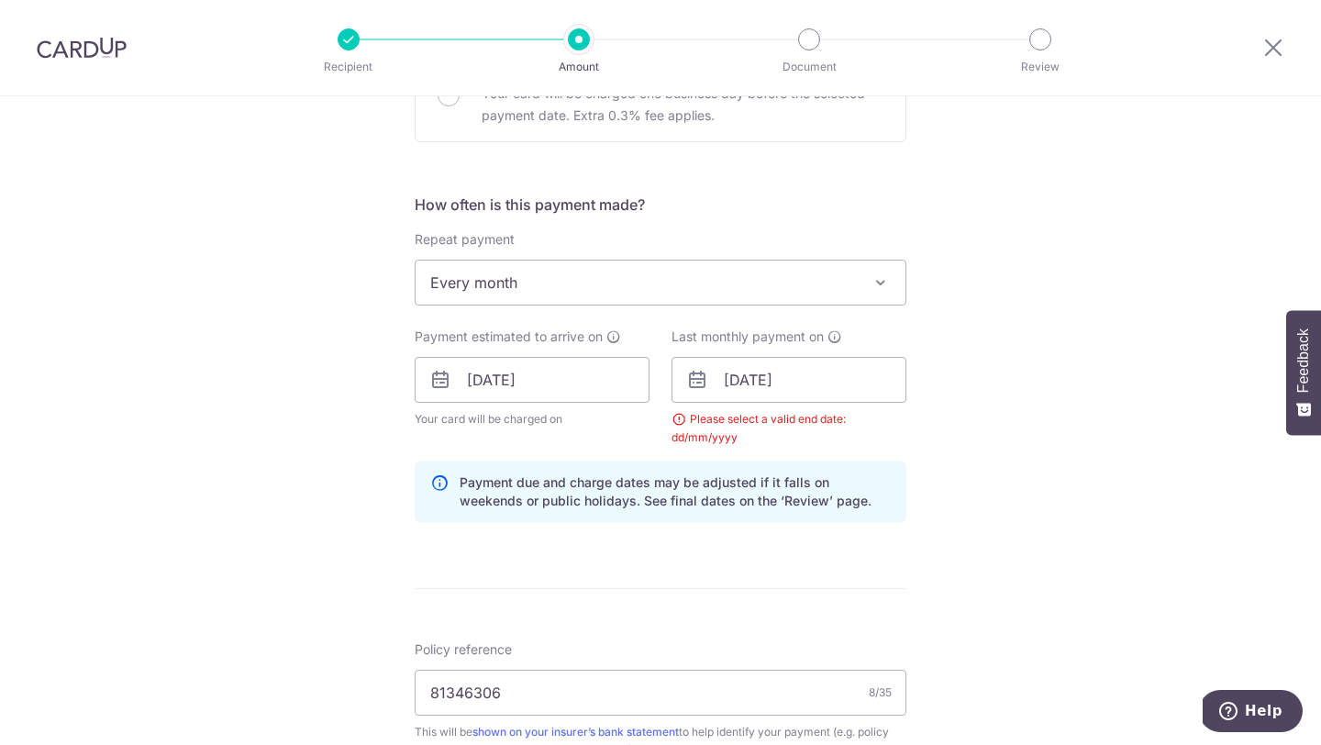
click at [1077, 457] on div "Tell us more about your payment Enter payment amount SGD 700.00 700.00 Select C…" at bounding box center [660, 401] width 1321 height 1836
click at [902, 430] on div "Last monthly payment on 25/10/2028 Prev Next Jan Feb Mar Apr May Jun Jul Aug Se…" at bounding box center [789, 387] width 257 height 119
click at [827, 385] on input "25/10/2028" at bounding box center [789, 380] width 235 height 46
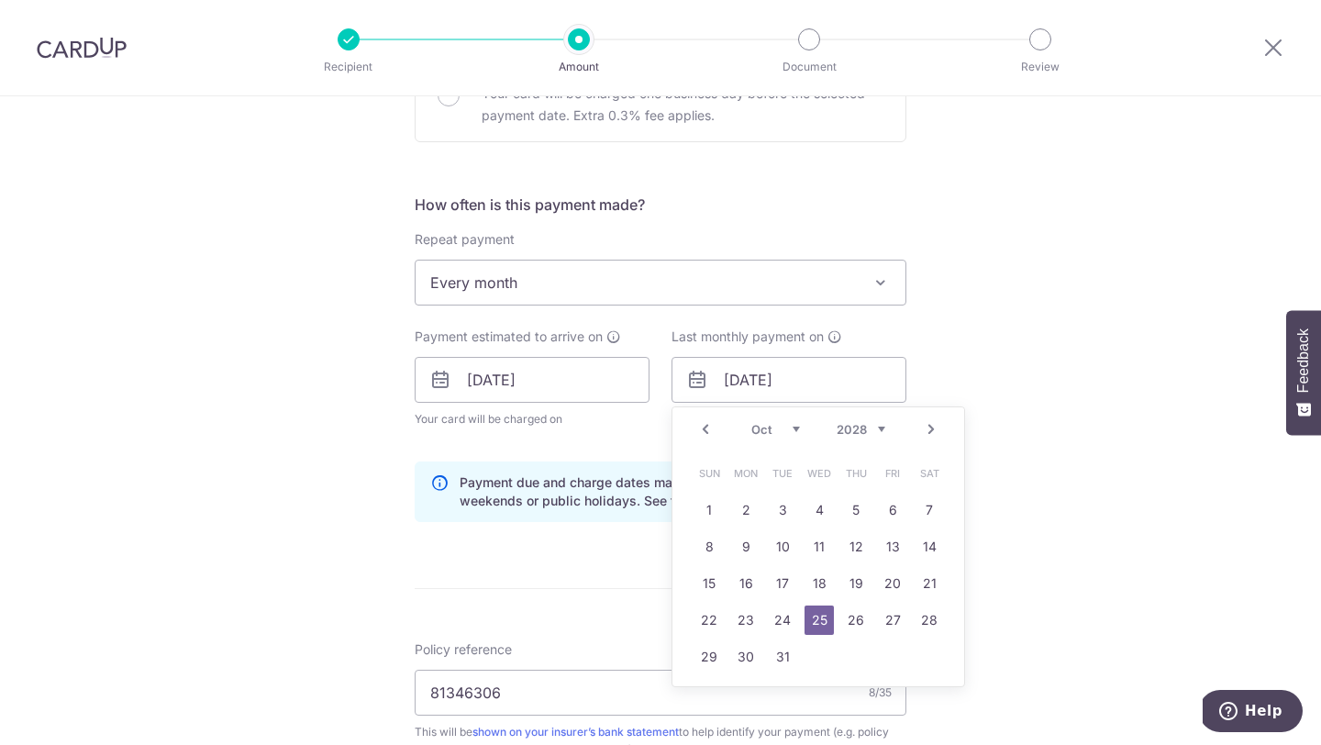
click at [818, 613] on link "25" at bounding box center [819, 620] width 29 height 29
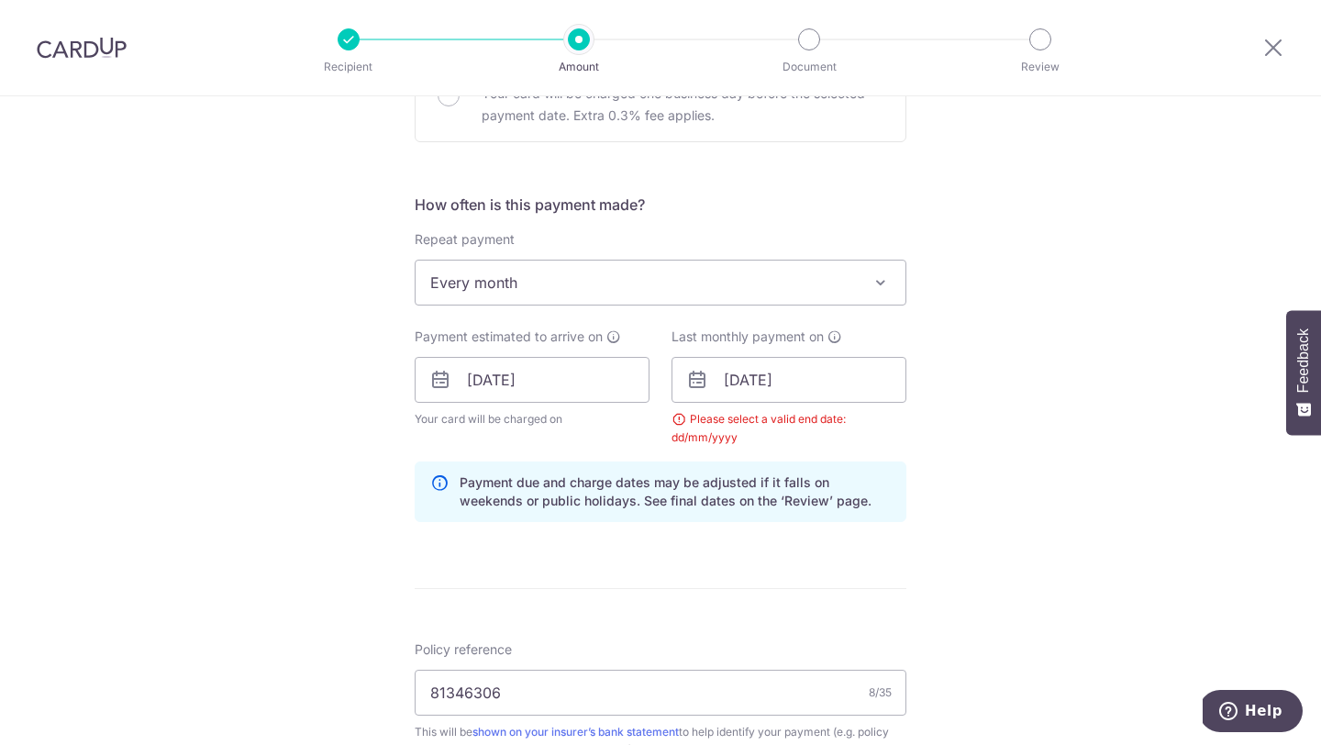
click at [1054, 428] on div "Tell us more about your payment Enter payment amount SGD 700.00 700.00 Select C…" at bounding box center [660, 401] width 1321 height 1836
click at [809, 381] on input "25/10/2028" at bounding box center [789, 380] width 235 height 46
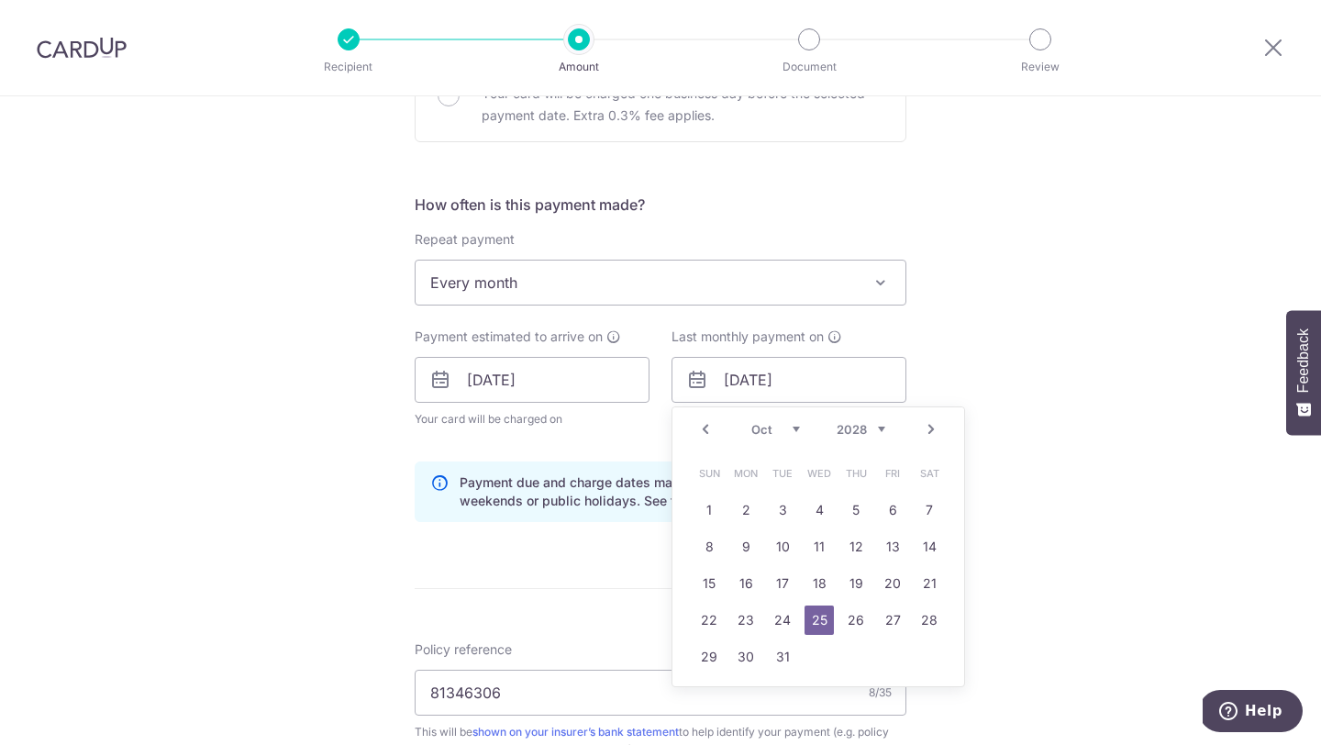
click at [859, 430] on select "2025 2026 2027 2028 2029 2030 2031 2032 2033 2034 2035" at bounding box center [861, 429] width 49 height 15
click at [1066, 407] on div "Tell us more about your payment Enter payment amount SGD 700.00 700.00 Select C…" at bounding box center [660, 401] width 1321 height 1836
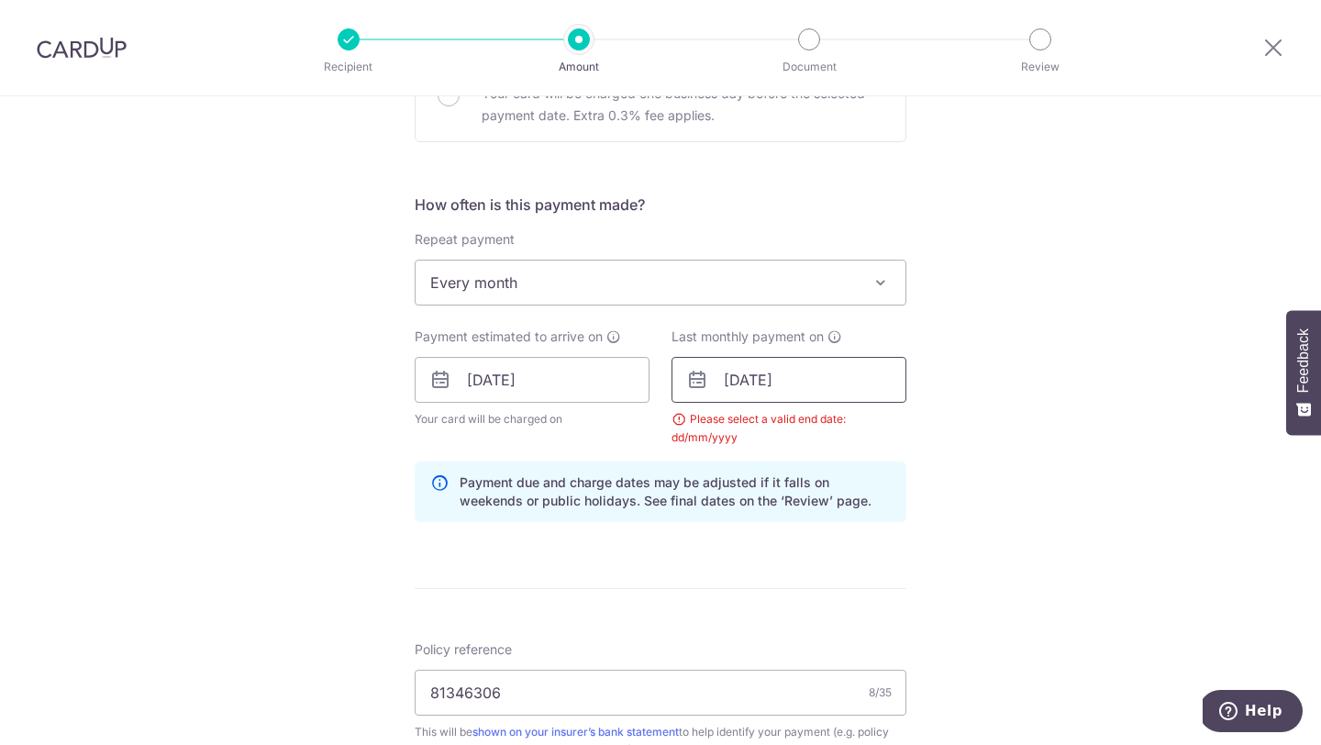
click at [806, 386] on input "25/10/2028" at bounding box center [789, 380] width 235 height 46
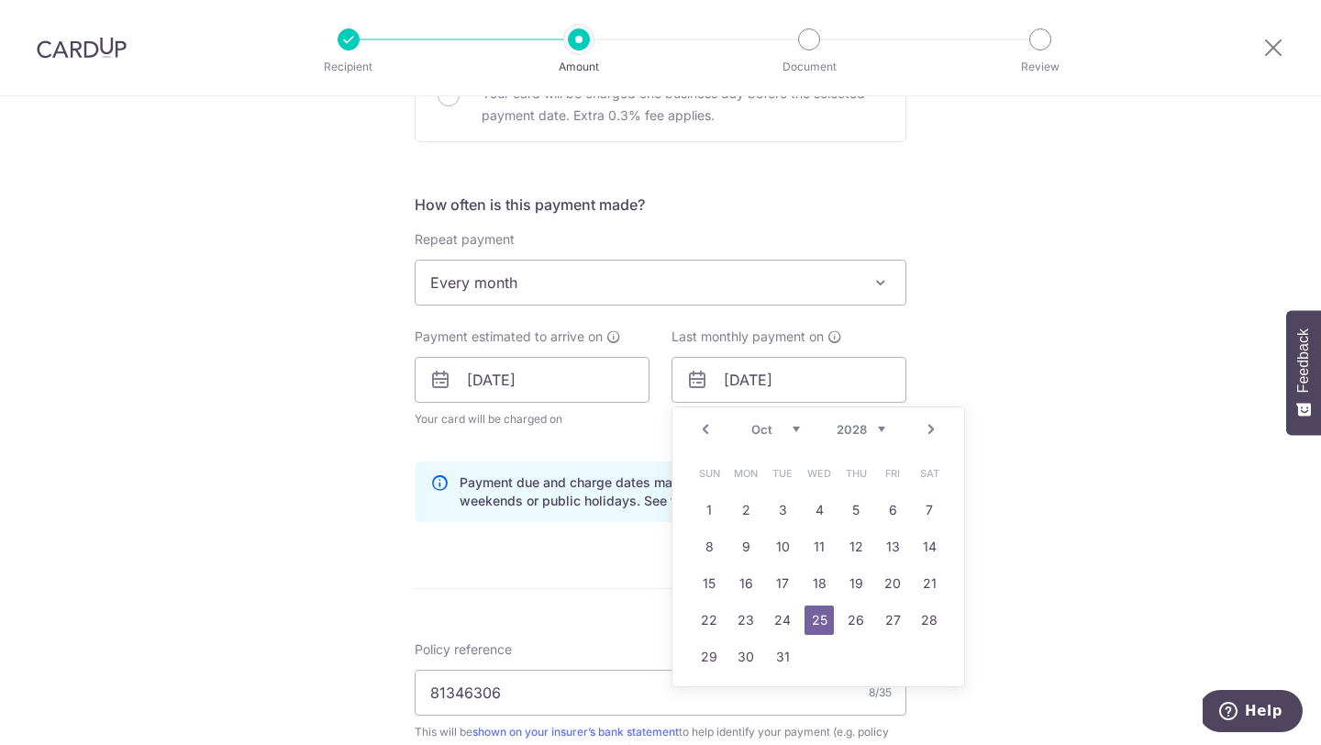
click at [876, 428] on select "2025 2026 2027 2028 2029 2030 2031 2032 2033 2034 2035" at bounding box center [861, 429] width 49 height 15
click at [739, 656] on link "25" at bounding box center [745, 656] width 29 height 29
type input "25/10/2027"
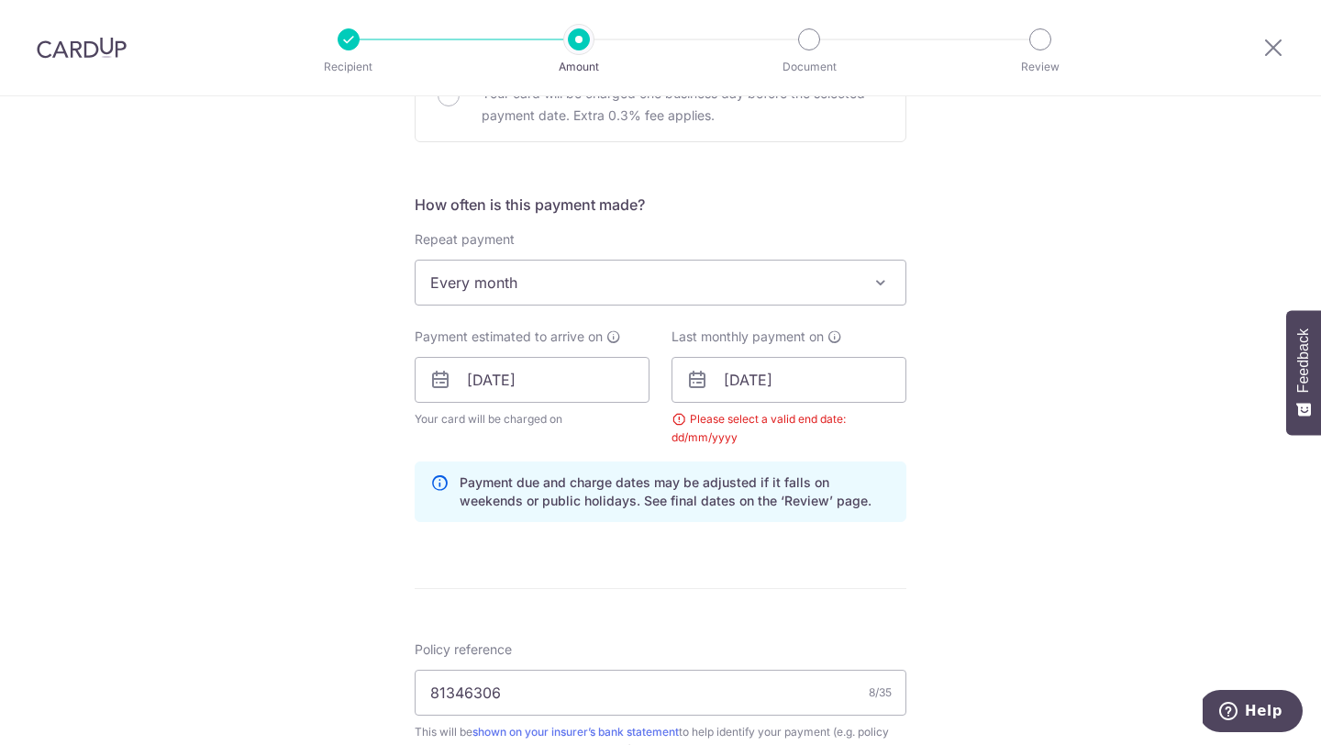
click at [1101, 415] on div "Tell us more about your payment Enter payment amount SGD 700.00 700.00 Select C…" at bounding box center [660, 401] width 1321 height 1836
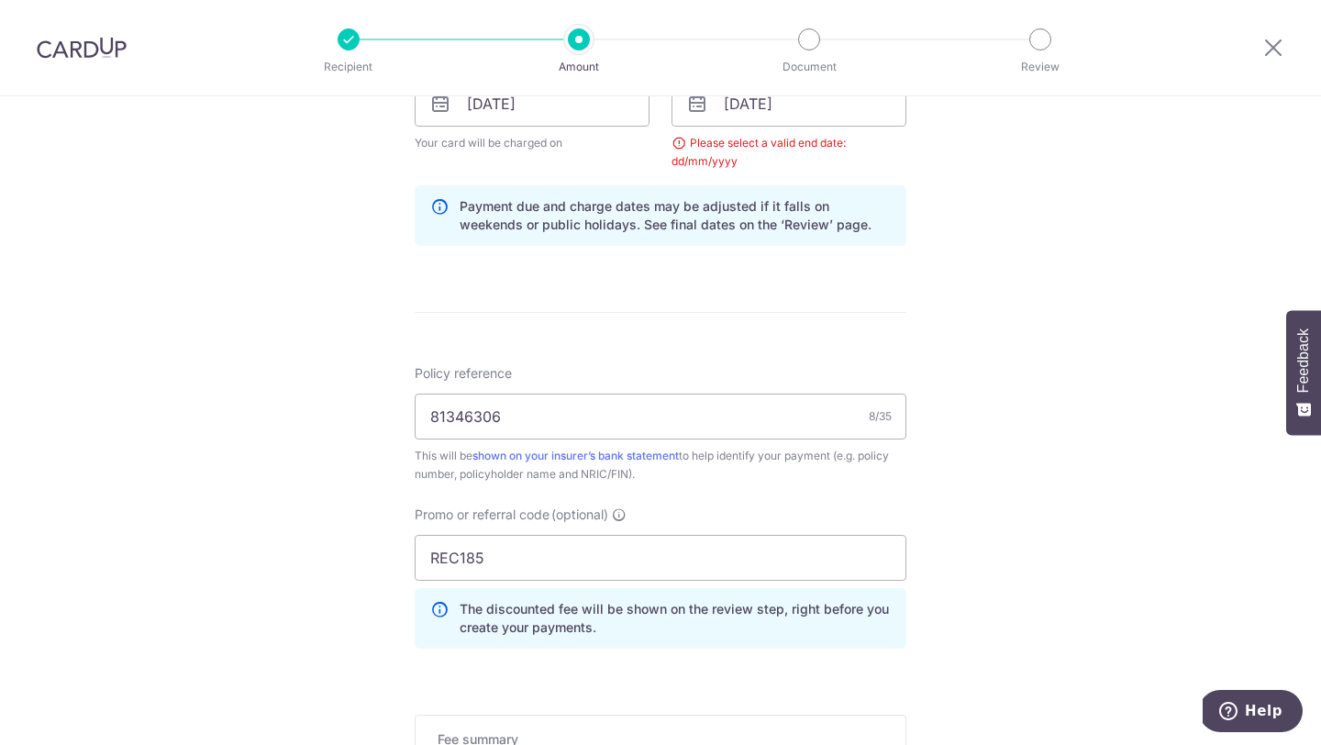
scroll to position [1187, 0]
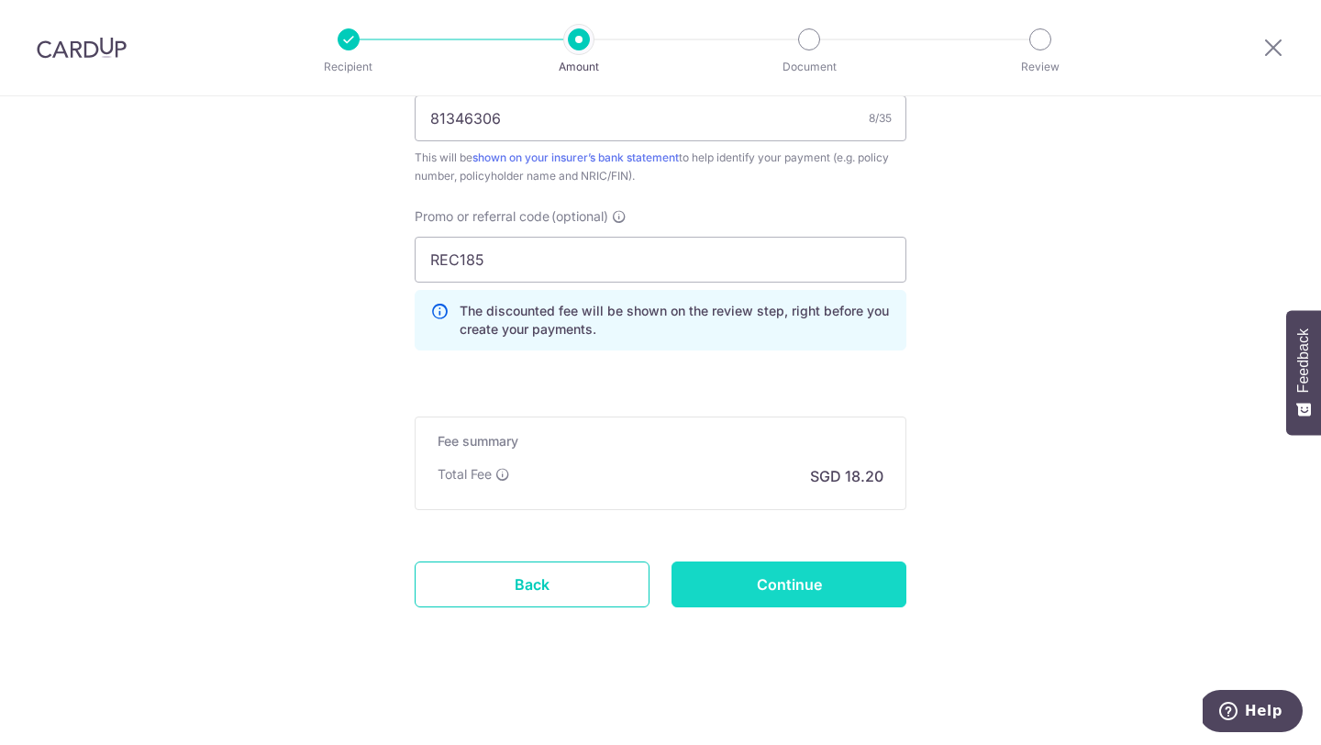
click at [746, 572] on input "Continue" at bounding box center [789, 585] width 235 height 46
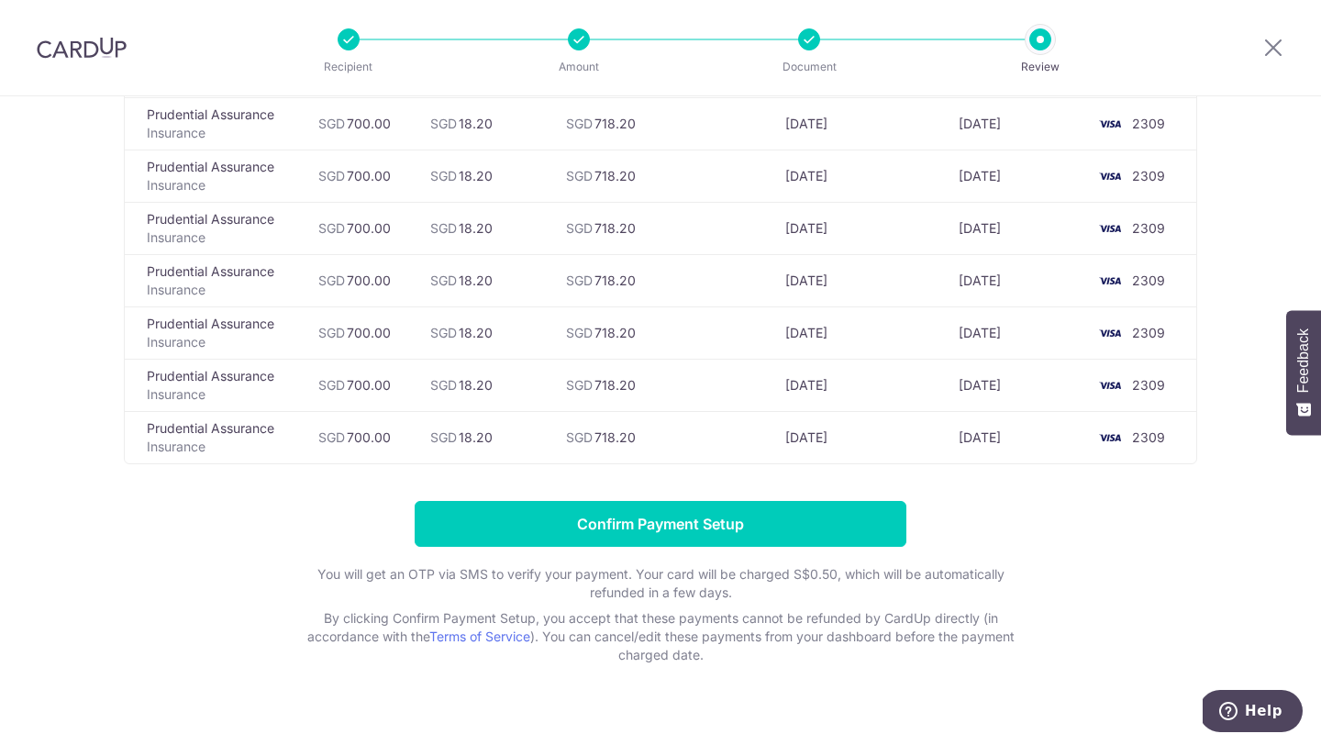
scroll to position [1156, 0]
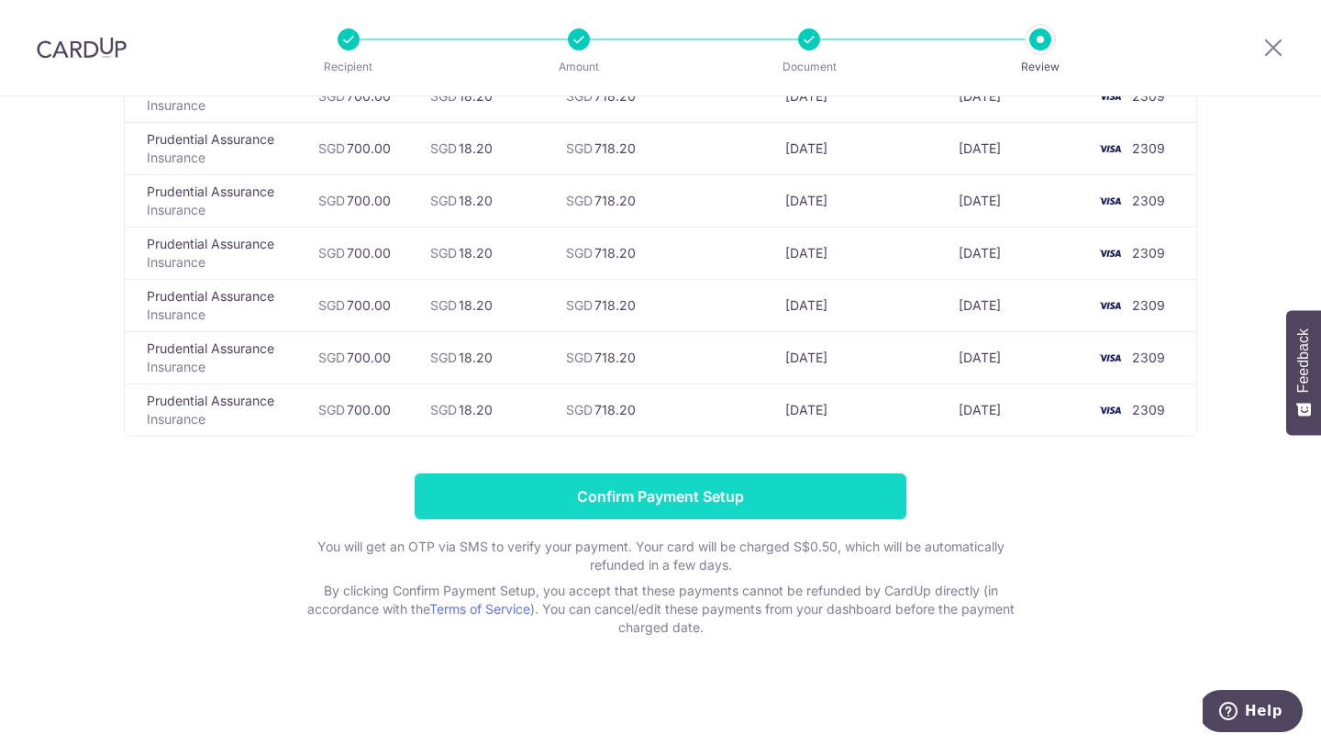
click at [707, 496] on input "Confirm Payment Setup" at bounding box center [661, 496] width 492 height 46
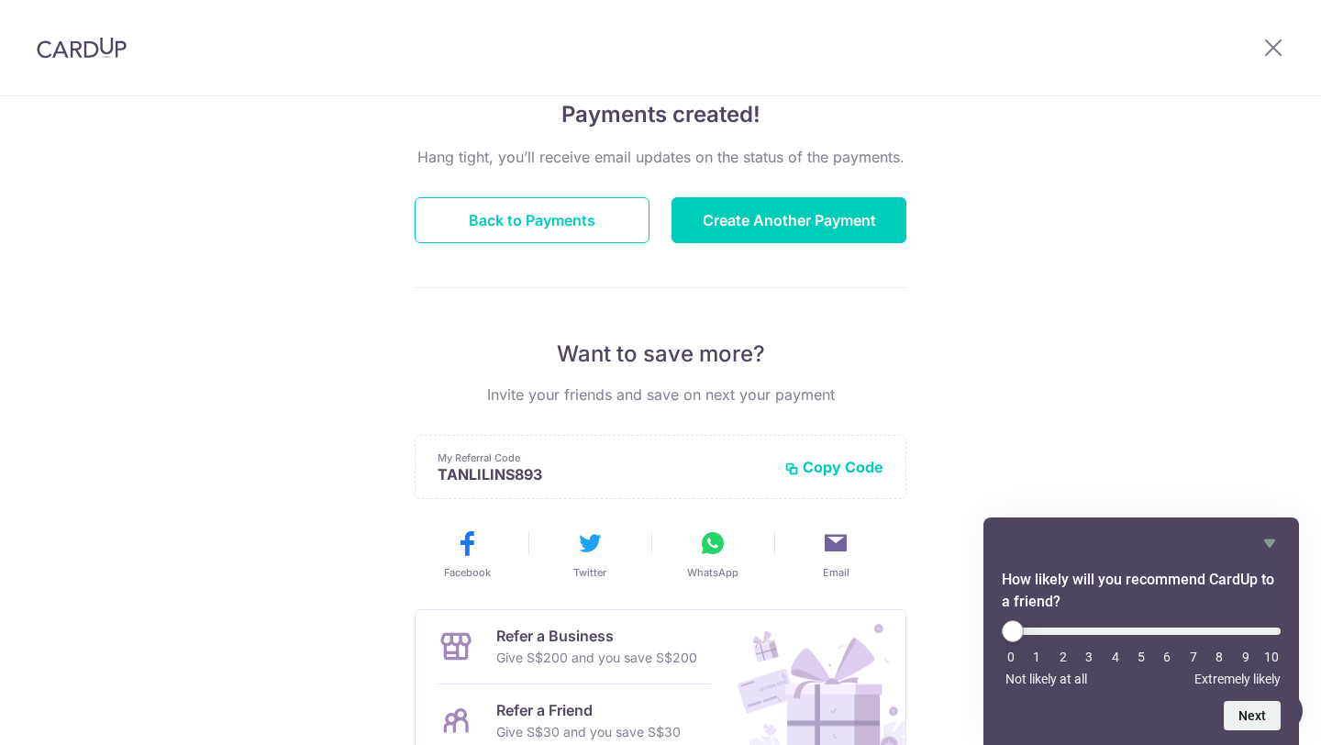
scroll to position [150, 0]
click at [825, 228] on button "Create Another Payment" at bounding box center [789, 219] width 235 height 46
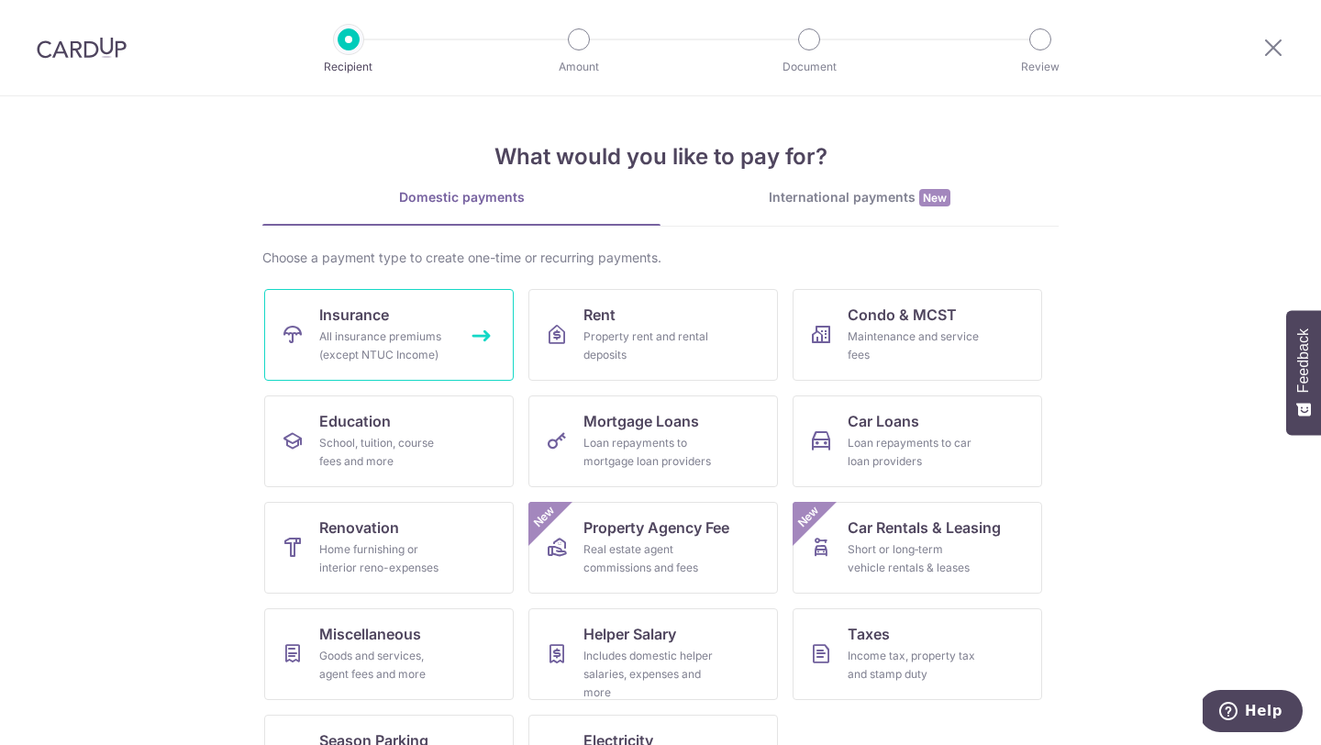
click at [427, 309] on link "Insurance All insurance premiums (except NTUC Income)" at bounding box center [389, 335] width 250 height 92
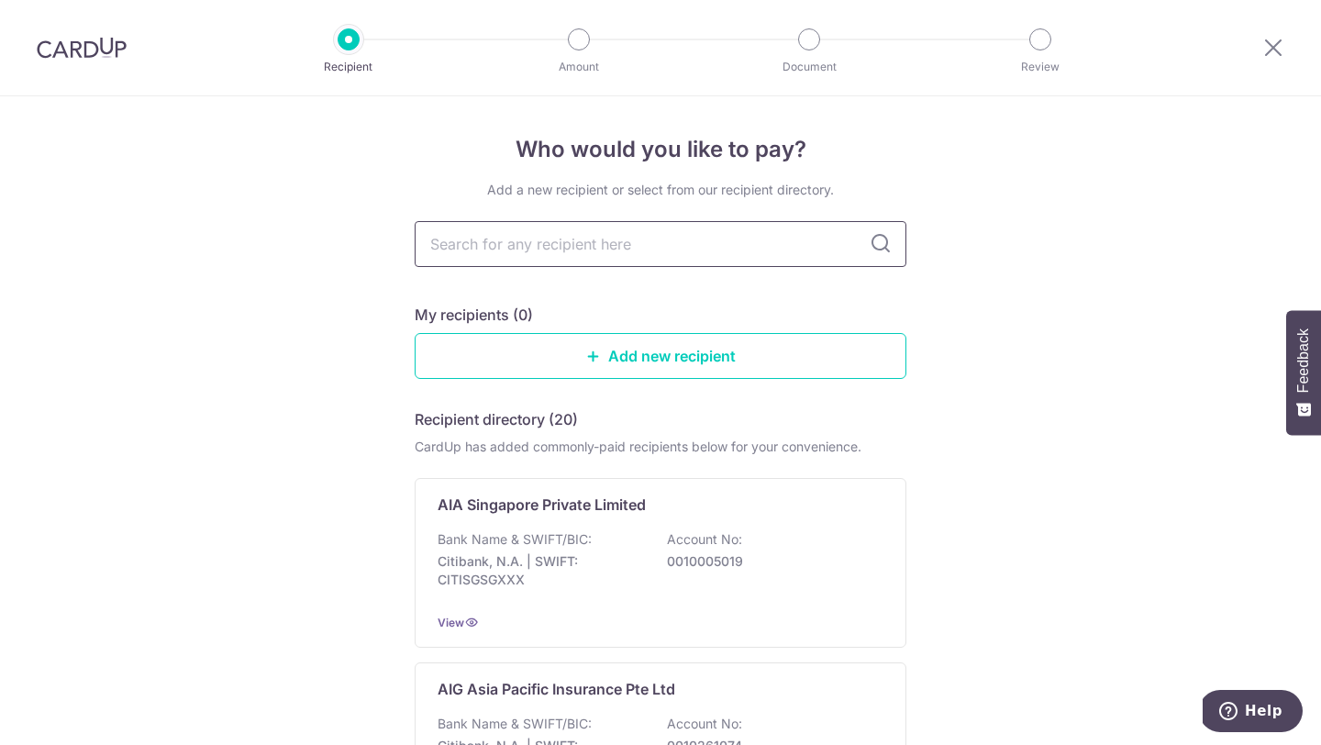
click at [583, 245] on input "text" at bounding box center [661, 244] width 492 height 46
type input "prudential"
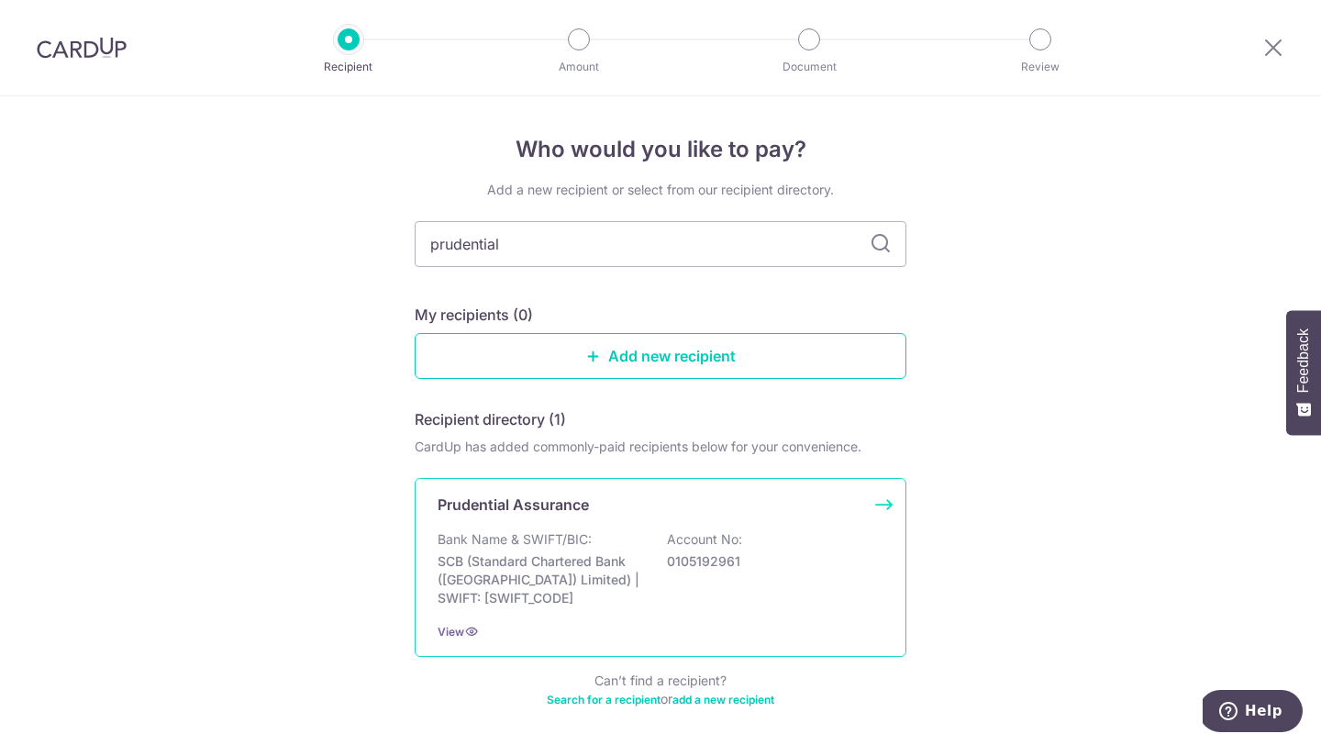
click at [573, 522] on div "Prudential Assurance Bank Name & SWIFT/BIC: SCB (Standard Chartered Bank (Singa…" at bounding box center [661, 567] width 492 height 179
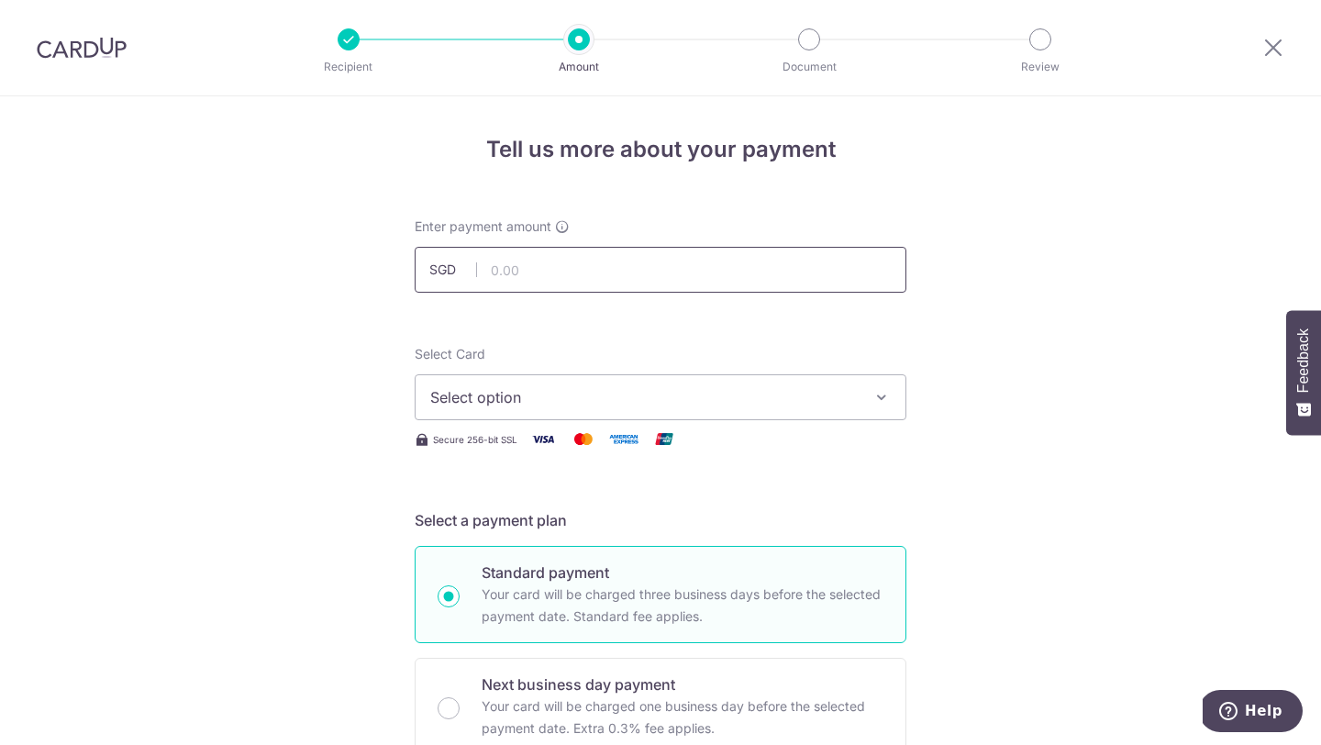
click at [530, 274] on input "text" at bounding box center [661, 270] width 492 height 46
type input "834.00"
click at [771, 407] on span "Select option" at bounding box center [644, 397] width 428 height 22
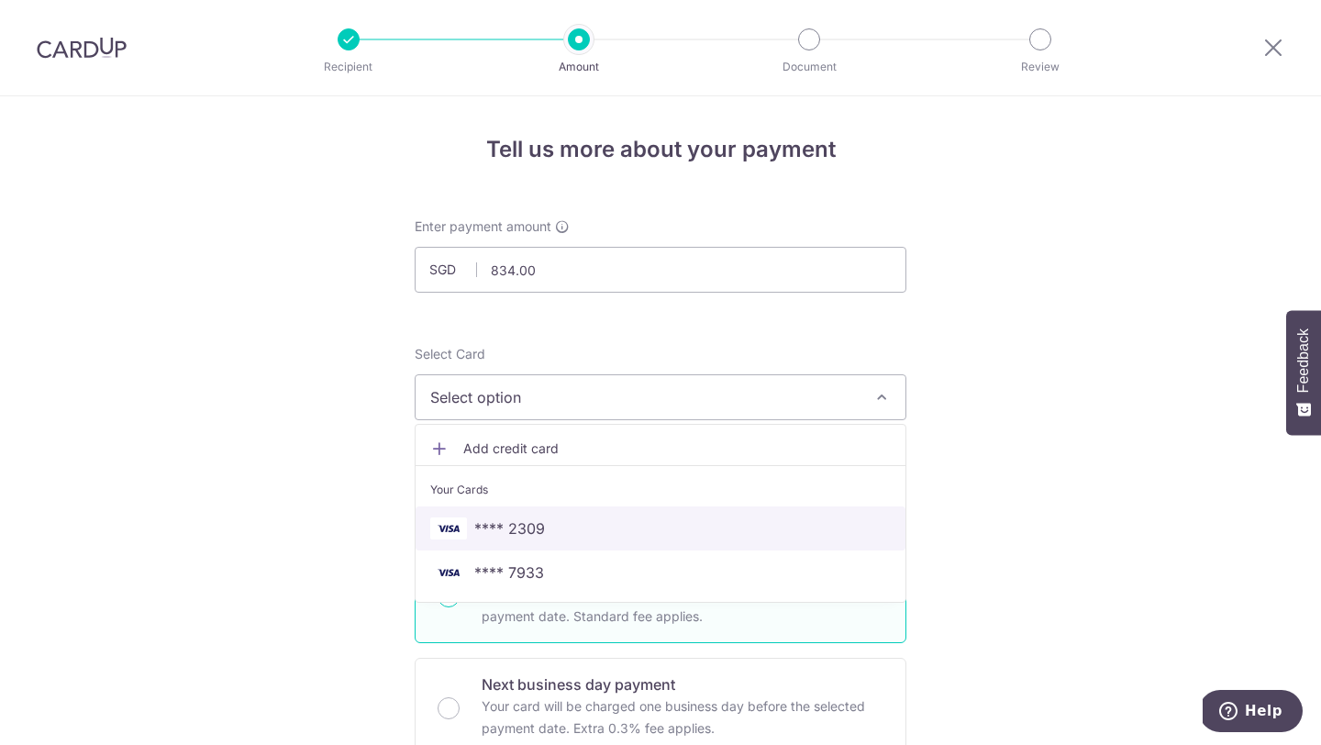
click at [670, 531] on span "**** 2309" at bounding box center [660, 529] width 461 height 22
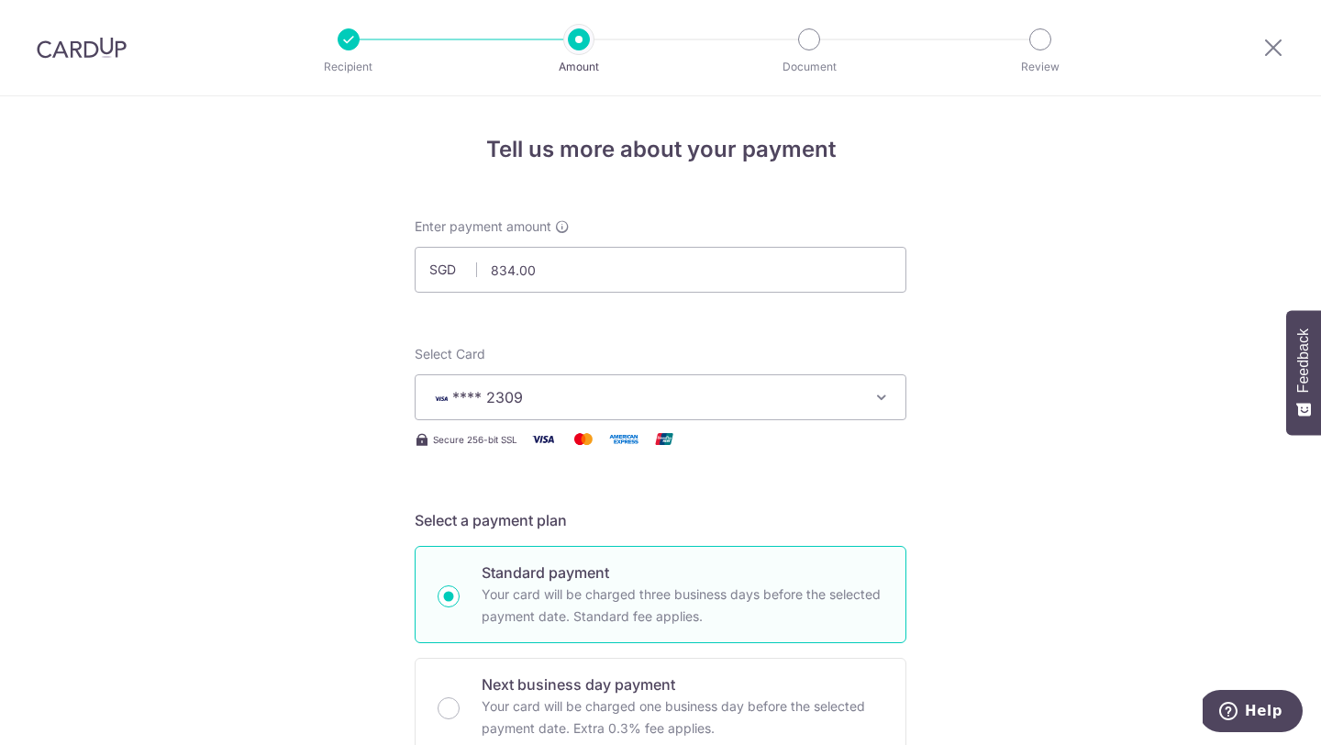
scroll to position [455, 0]
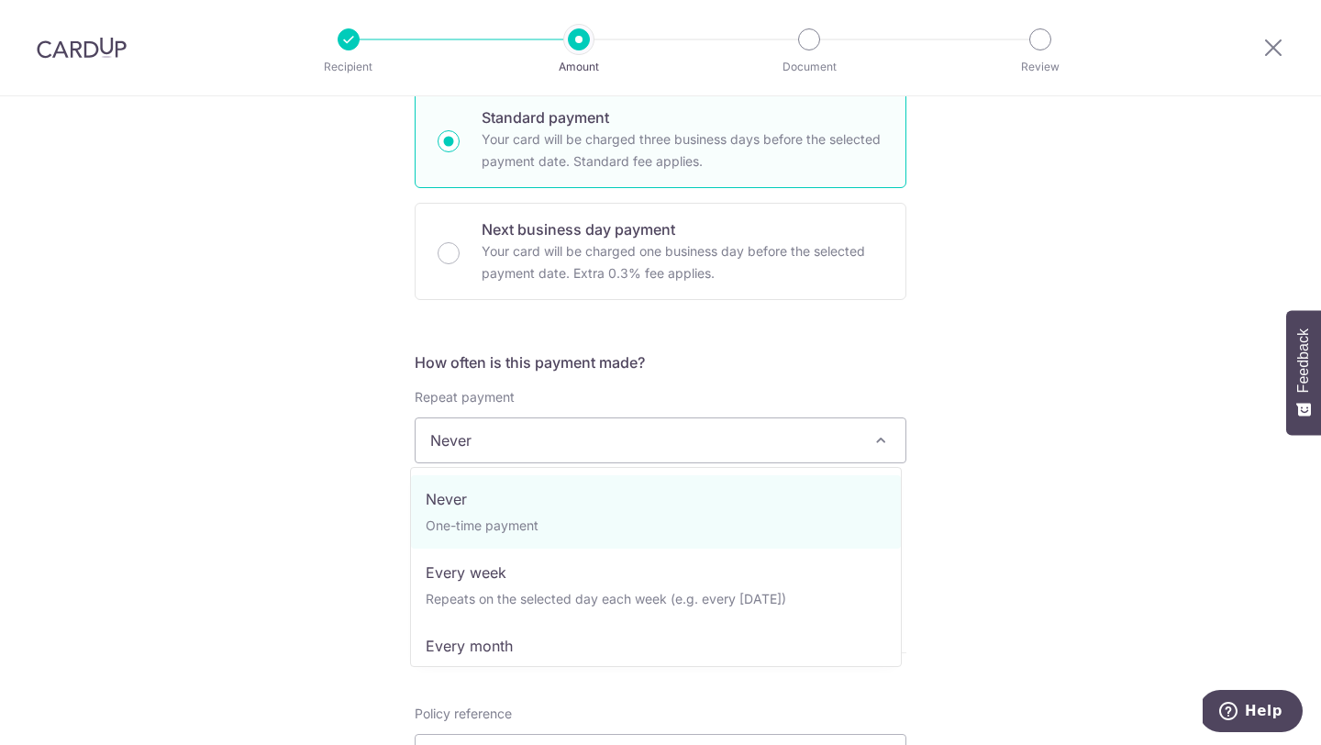
click at [499, 441] on span "Never" at bounding box center [661, 440] width 490 height 44
select select "3"
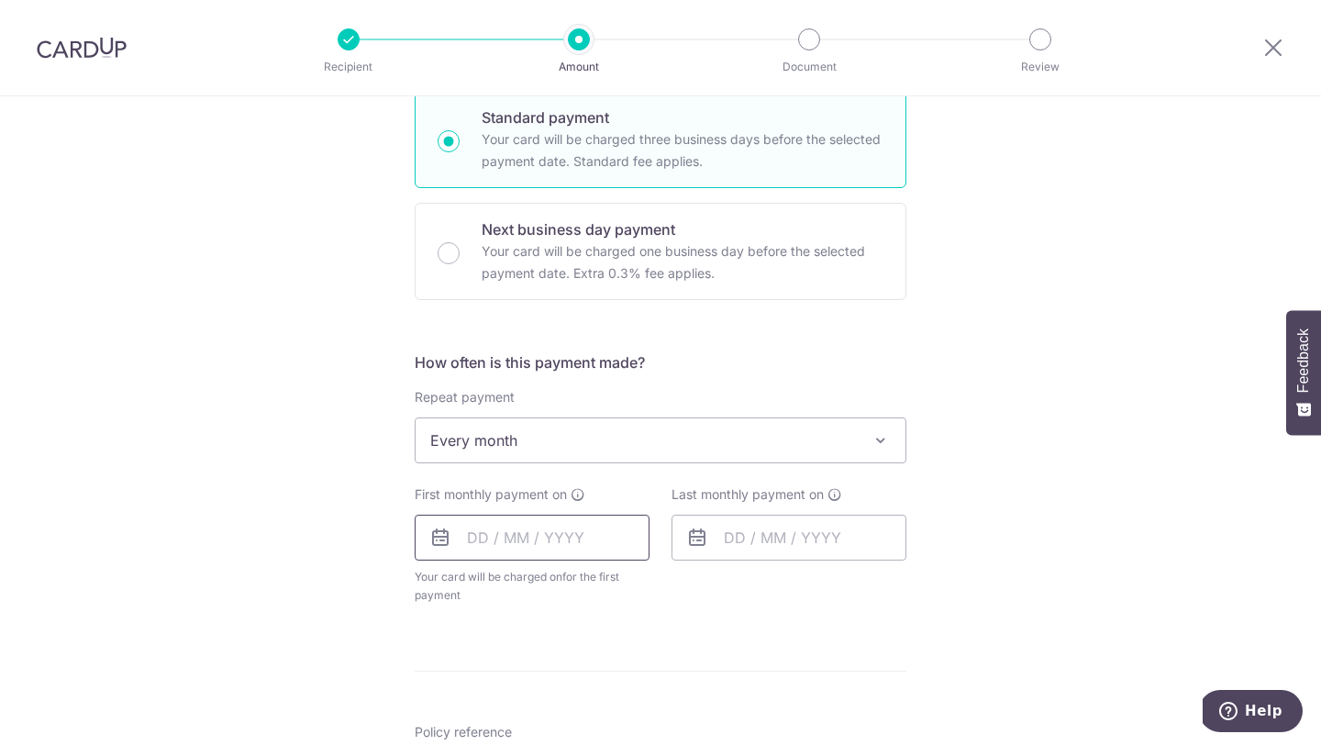
click at [530, 549] on input "text" at bounding box center [532, 538] width 235 height 46
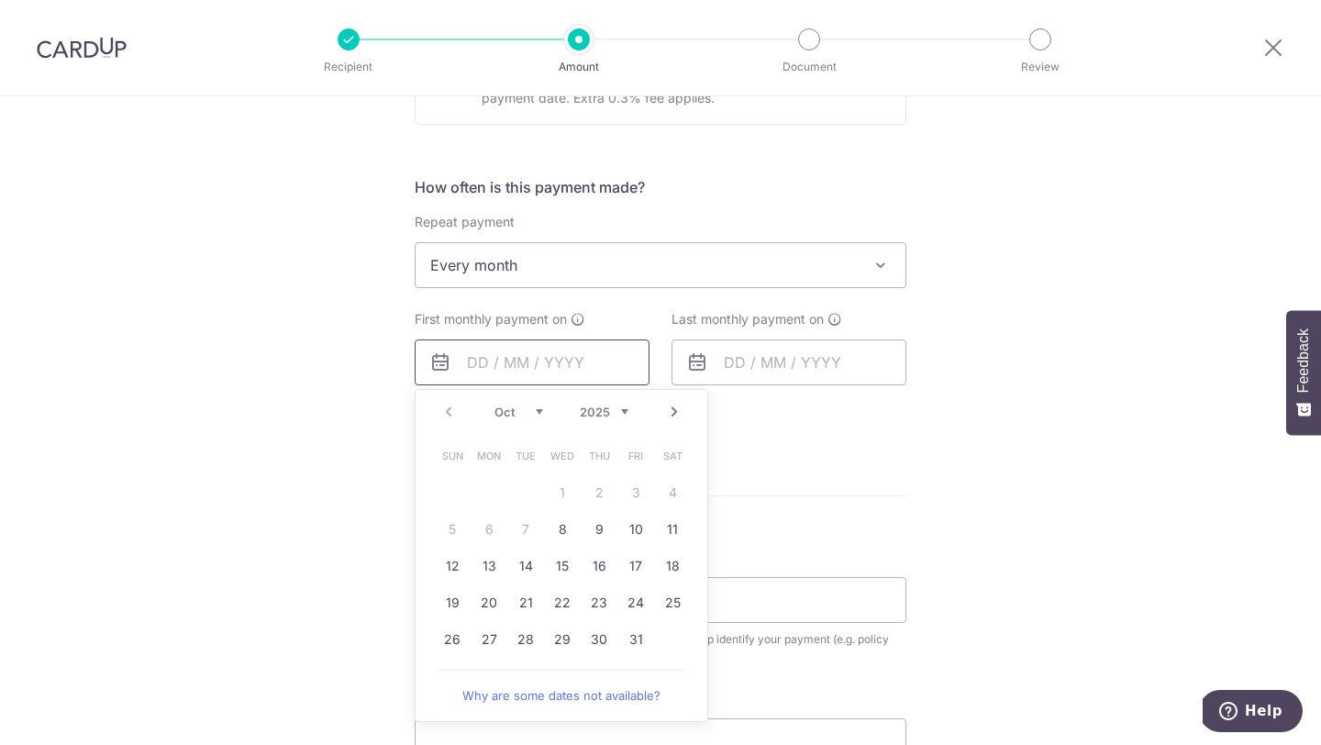
scroll to position [631, 0]
click at [671, 601] on link "25" at bounding box center [672, 601] width 29 height 29
type input "[DATE]"
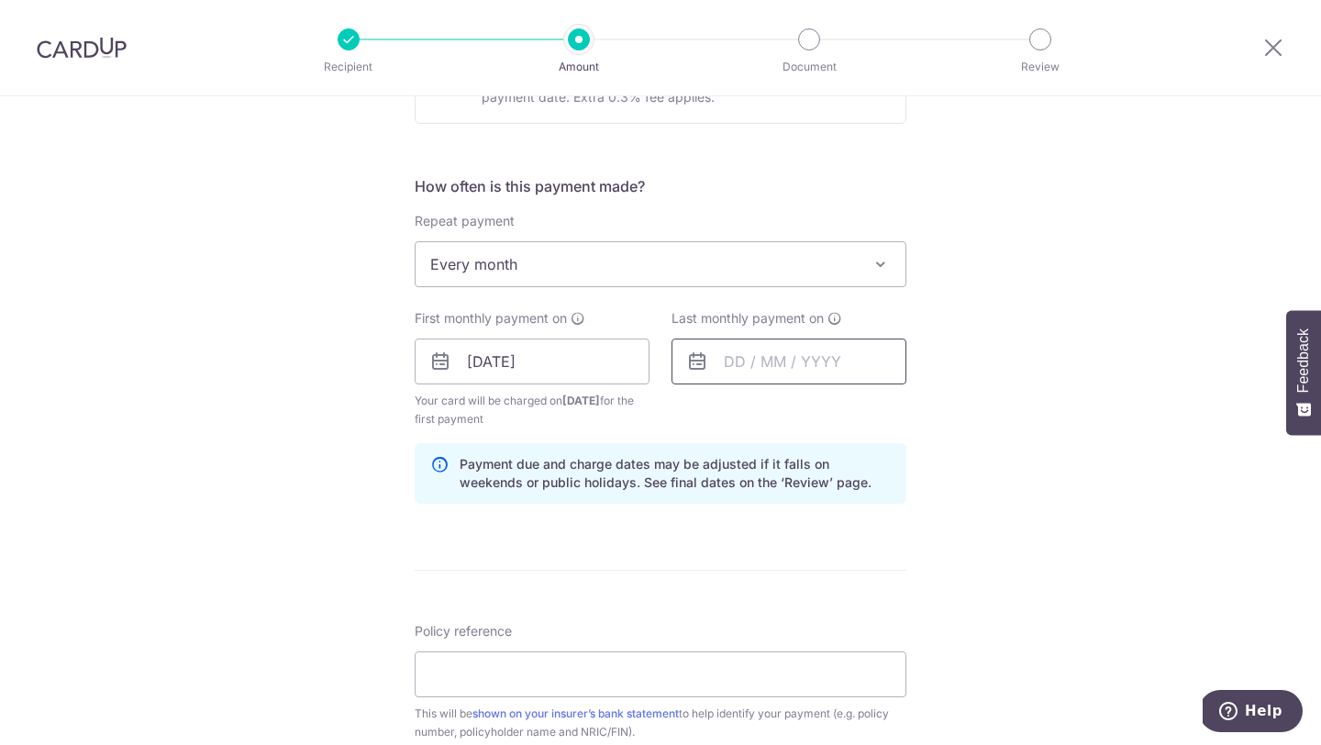
click at [785, 373] on input "text" at bounding box center [789, 362] width 235 height 46
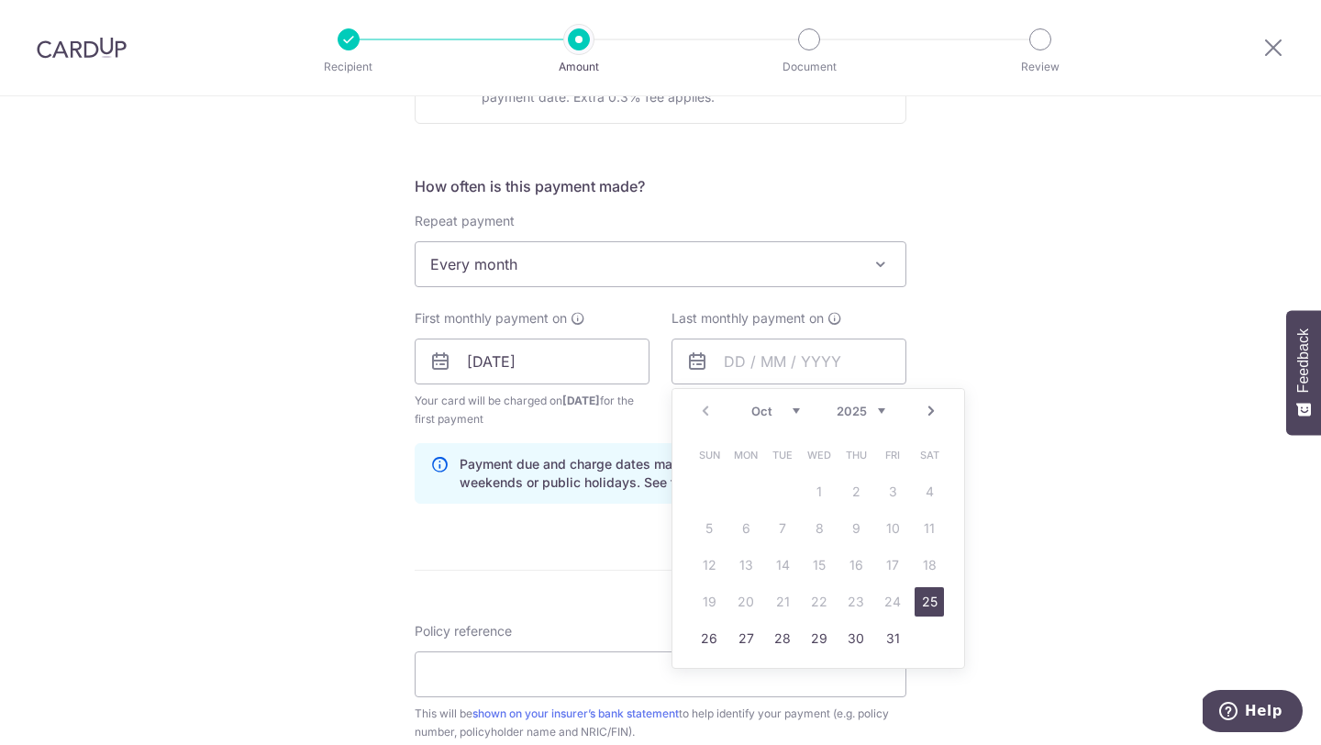
click at [876, 410] on select "2025 2026 2027 2028 2029 2030 2031 2032 2033 2034 2035" at bounding box center [861, 411] width 49 height 15
click at [736, 640] on link "25" at bounding box center [745, 638] width 29 height 29
type input "[DATE]"
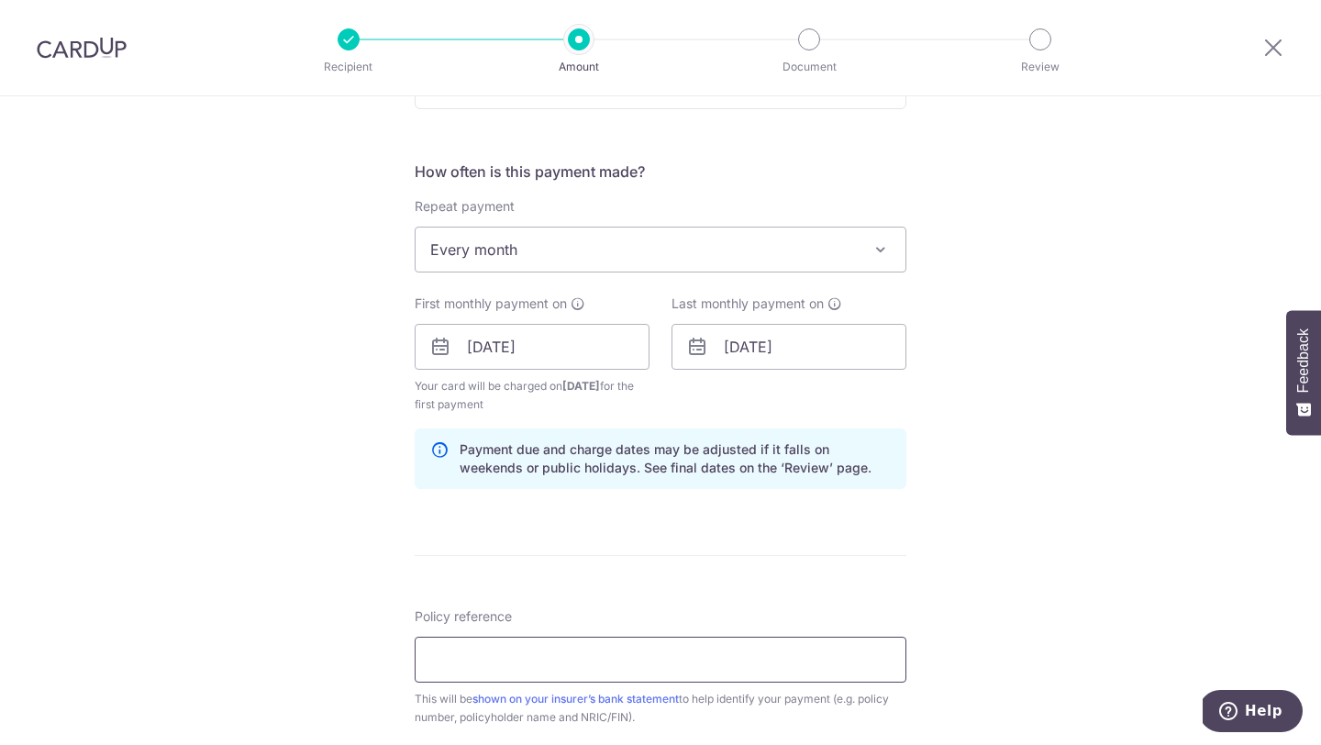
scroll to position [665, 0]
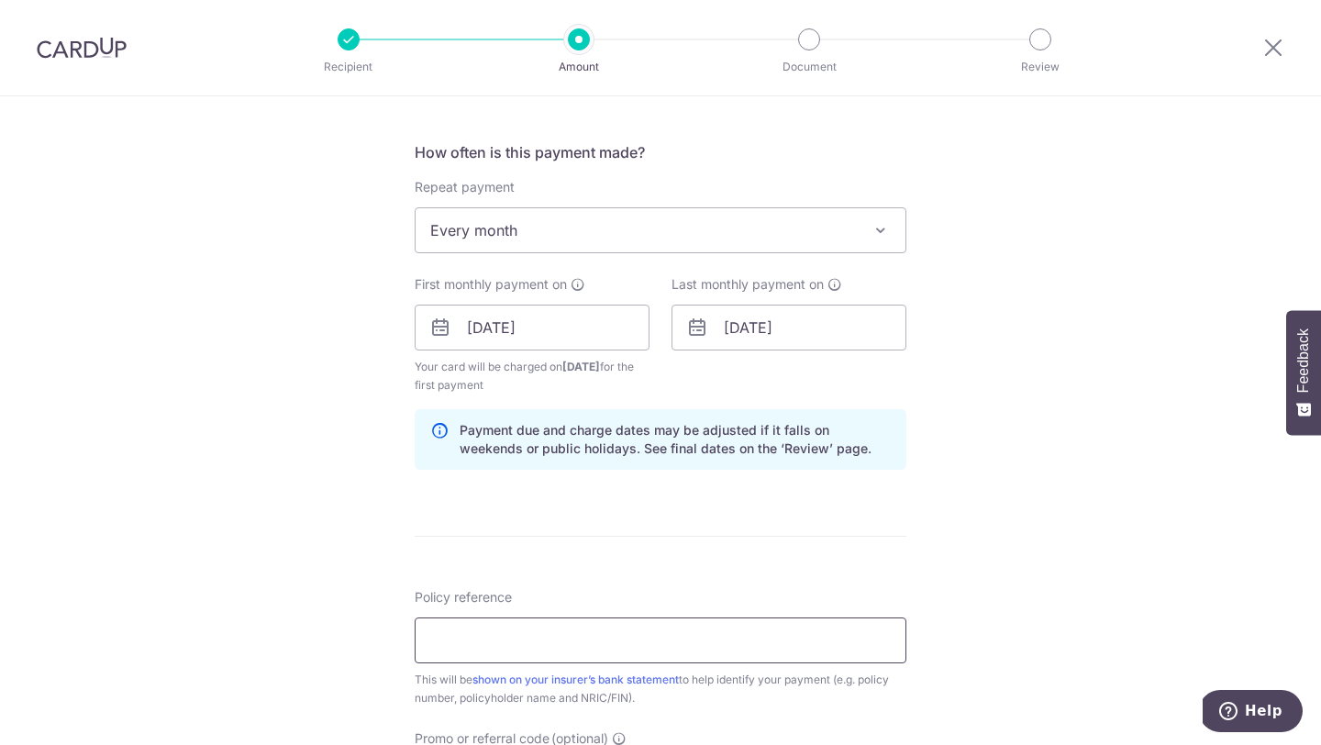
click at [699, 648] on input "Policy reference" at bounding box center [661, 641] width 492 height 46
paste input "A0523541"
type input "A0523541"
click at [908, 591] on div "Tell us more about your payment Enter payment amount SGD 834.00 834.00 Select C…" at bounding box center [660, 307] width 1321 height 1753
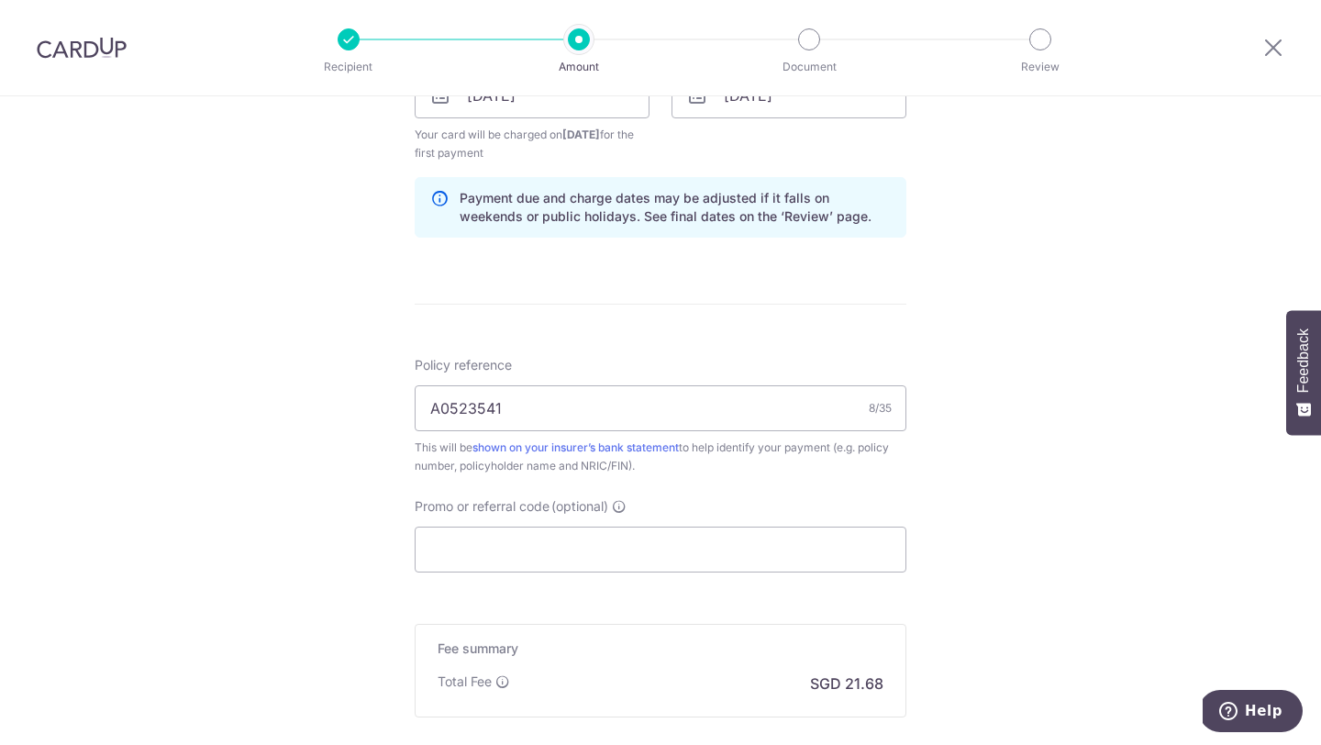
scroll to position [1105, 0]
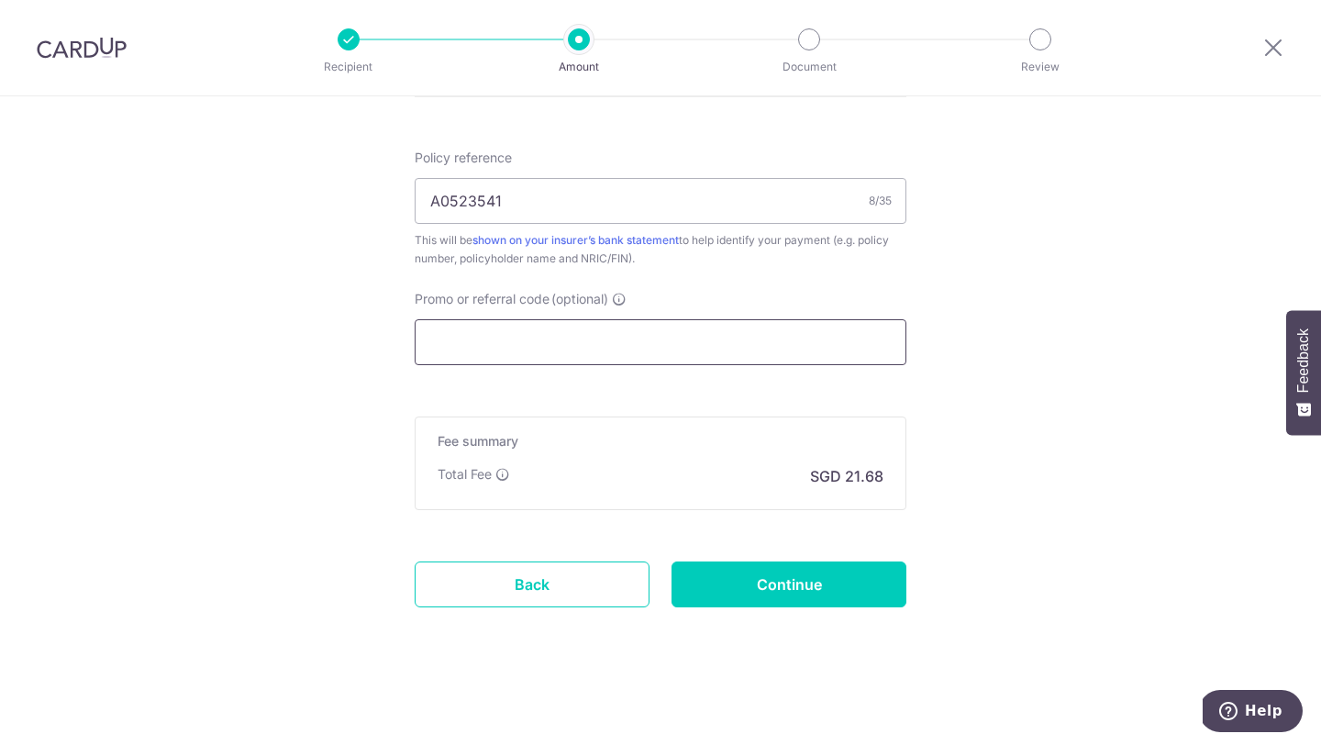
click at [709, 337] on input "Promo or referral code (optional)" at bounding box center [661, 342] width 492 height 46
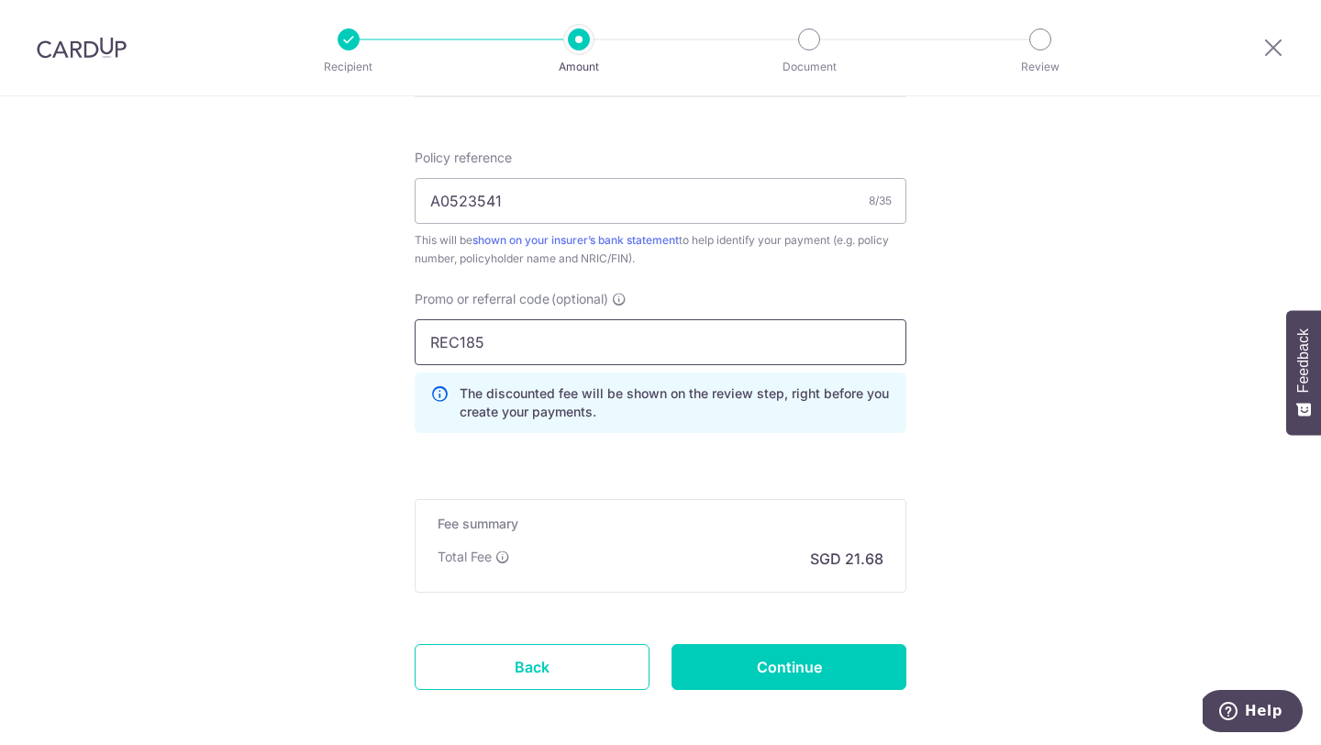
type input "REC185"
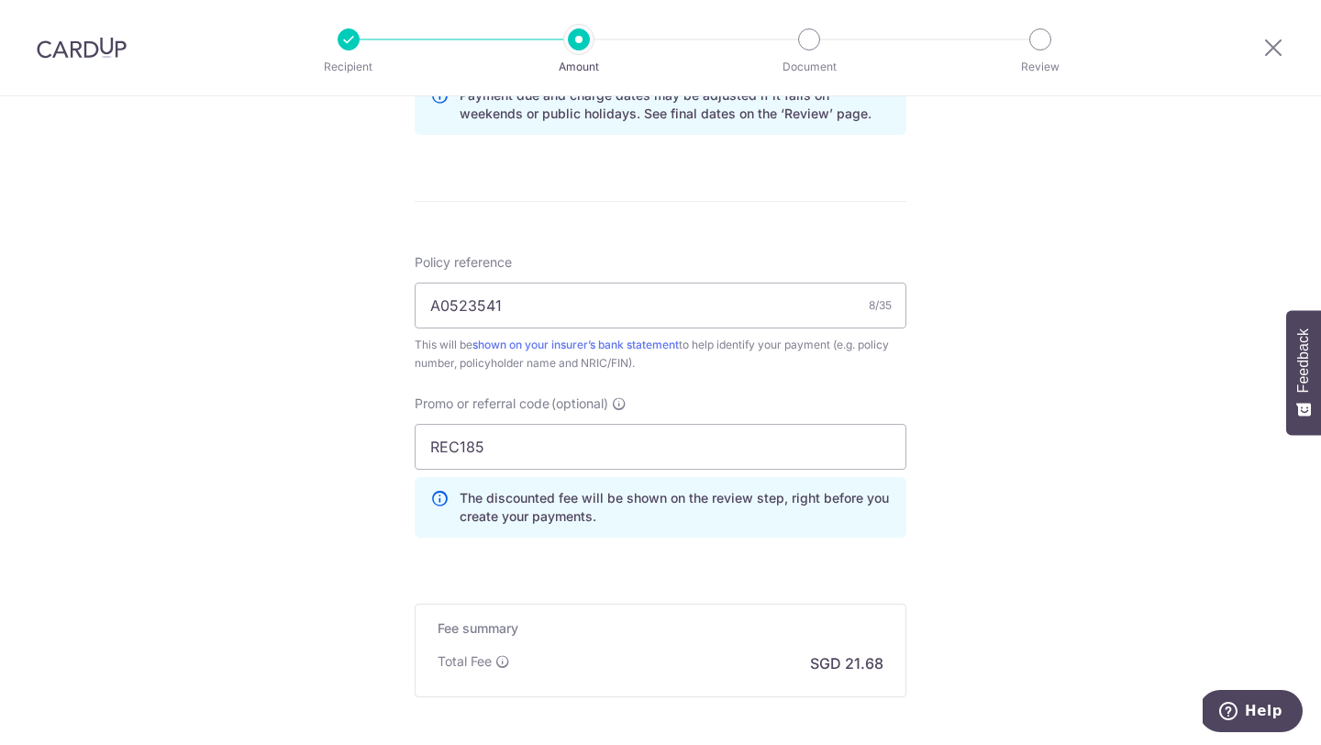
scroll to position [1187, 0]
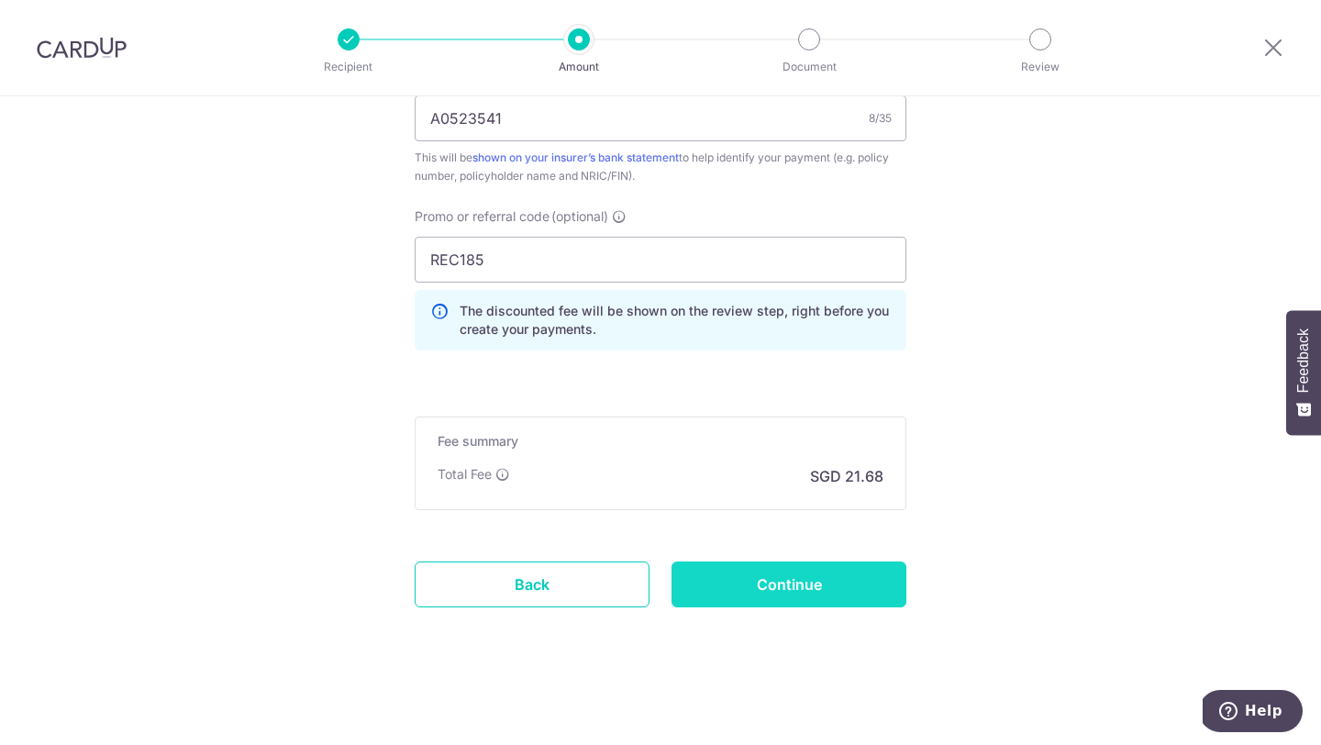
click at [822, 591] on input "Continue" at bounding box center [789, 585] width 235 height 46
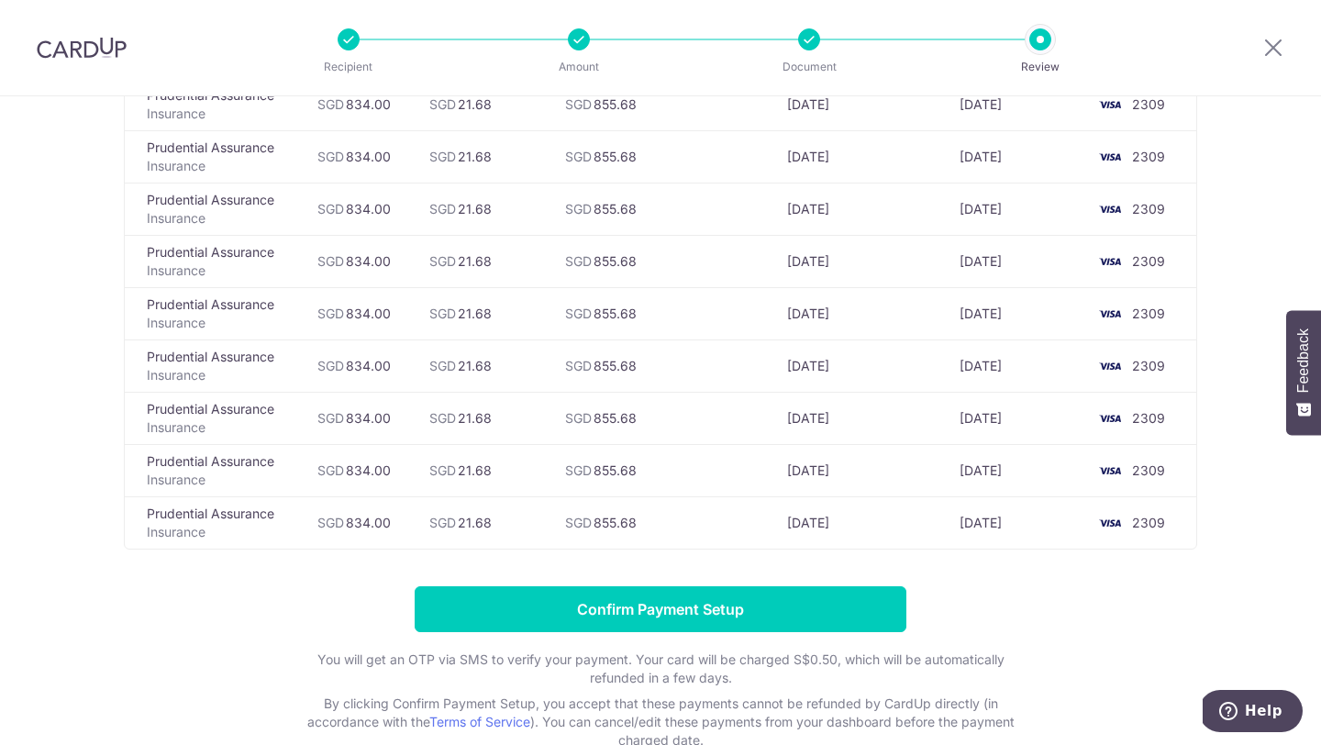
scroll to position [1156, 0]
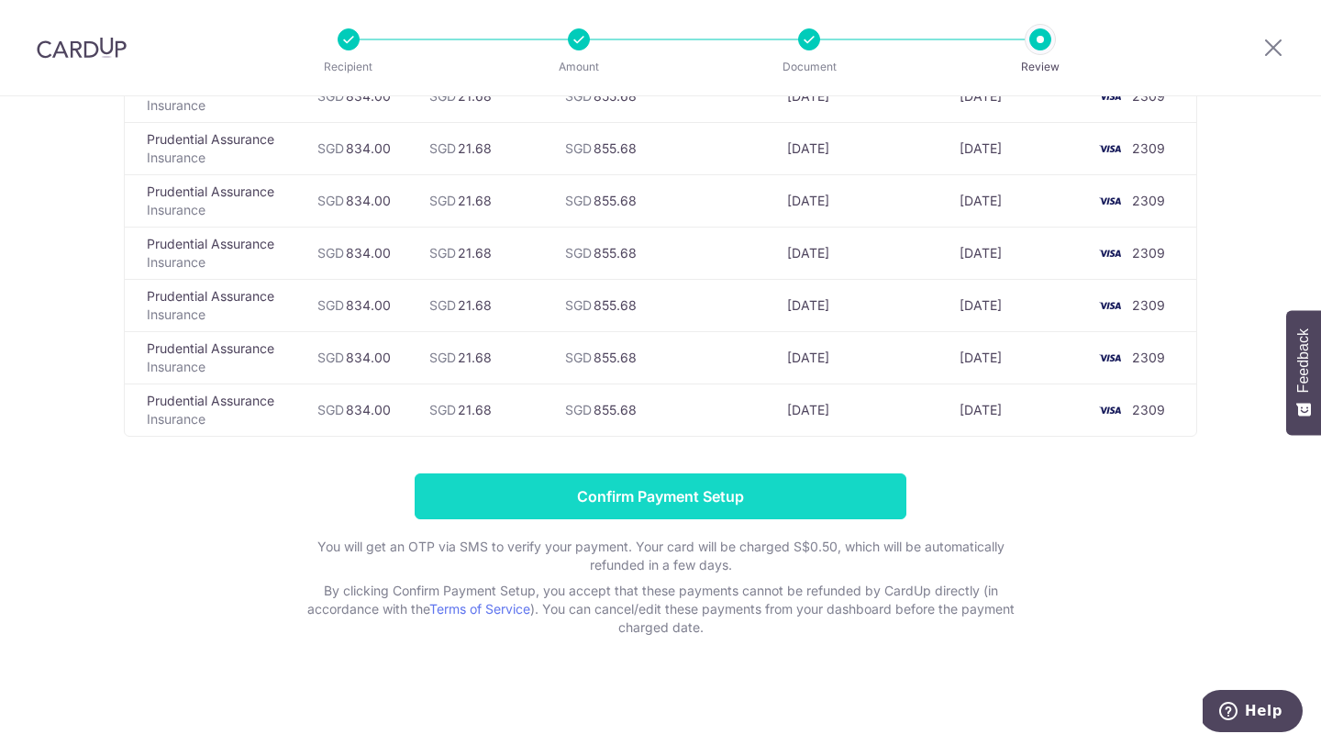
click at [607, 492] on input "Confirm Payment Setup" at bounding box center [661, 496] width 492 height 46
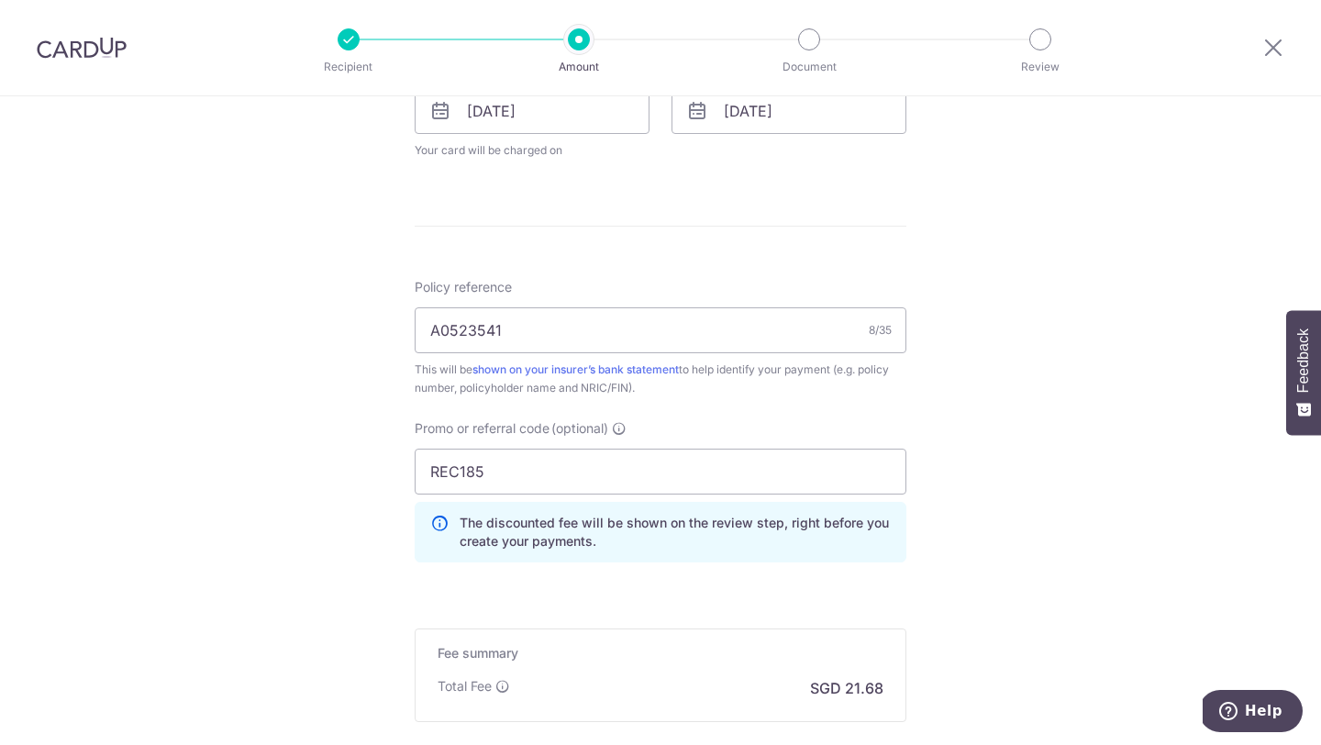
scroll to position [1140, 0]
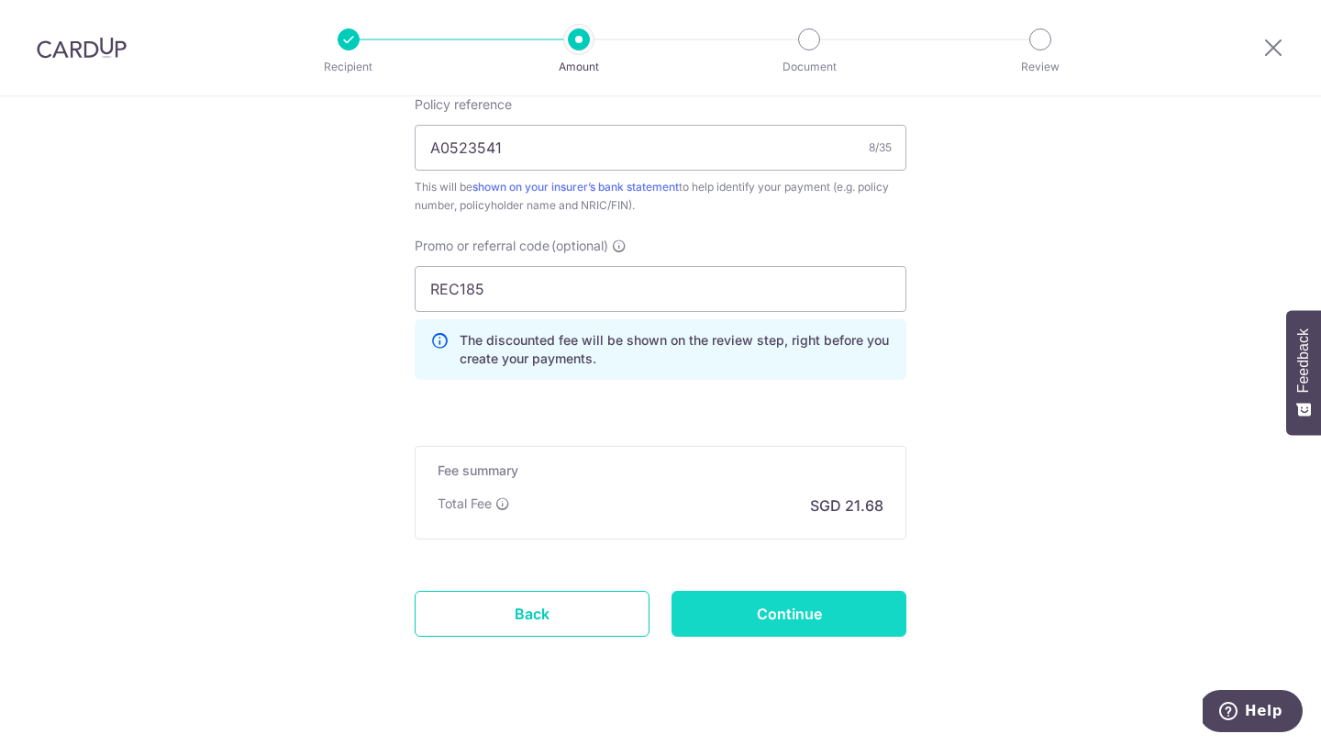
click at [810, 613] on input "Continue" at bounding box center [789, 614] width 235 height 46
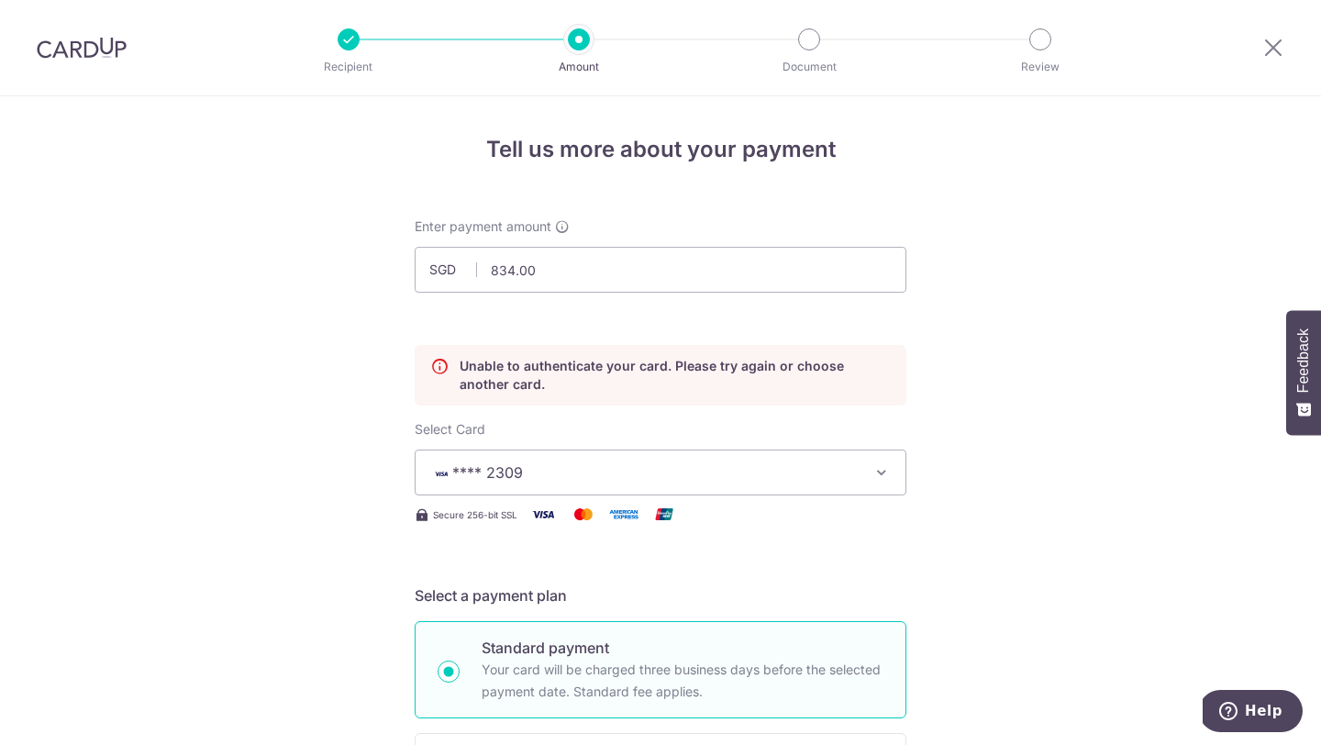
scroll to position [1169, 0]
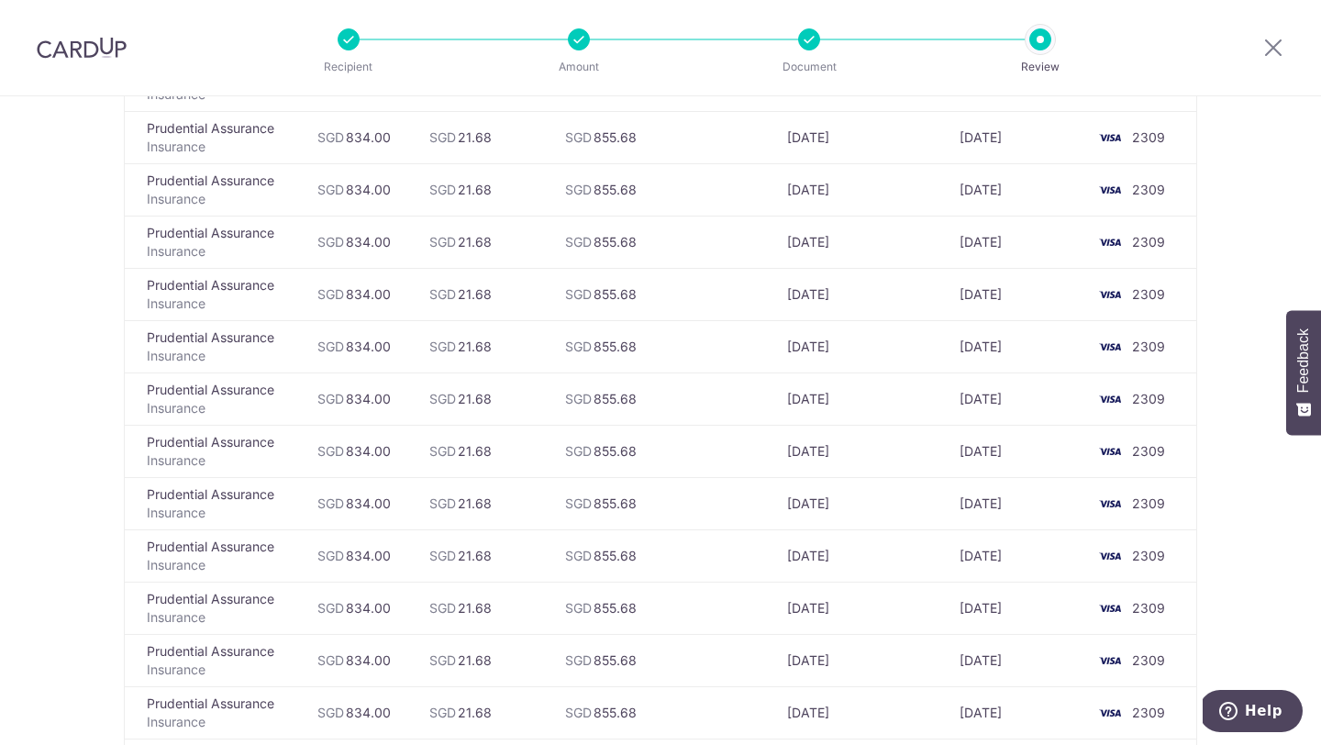
scroll to position [1156, 0]
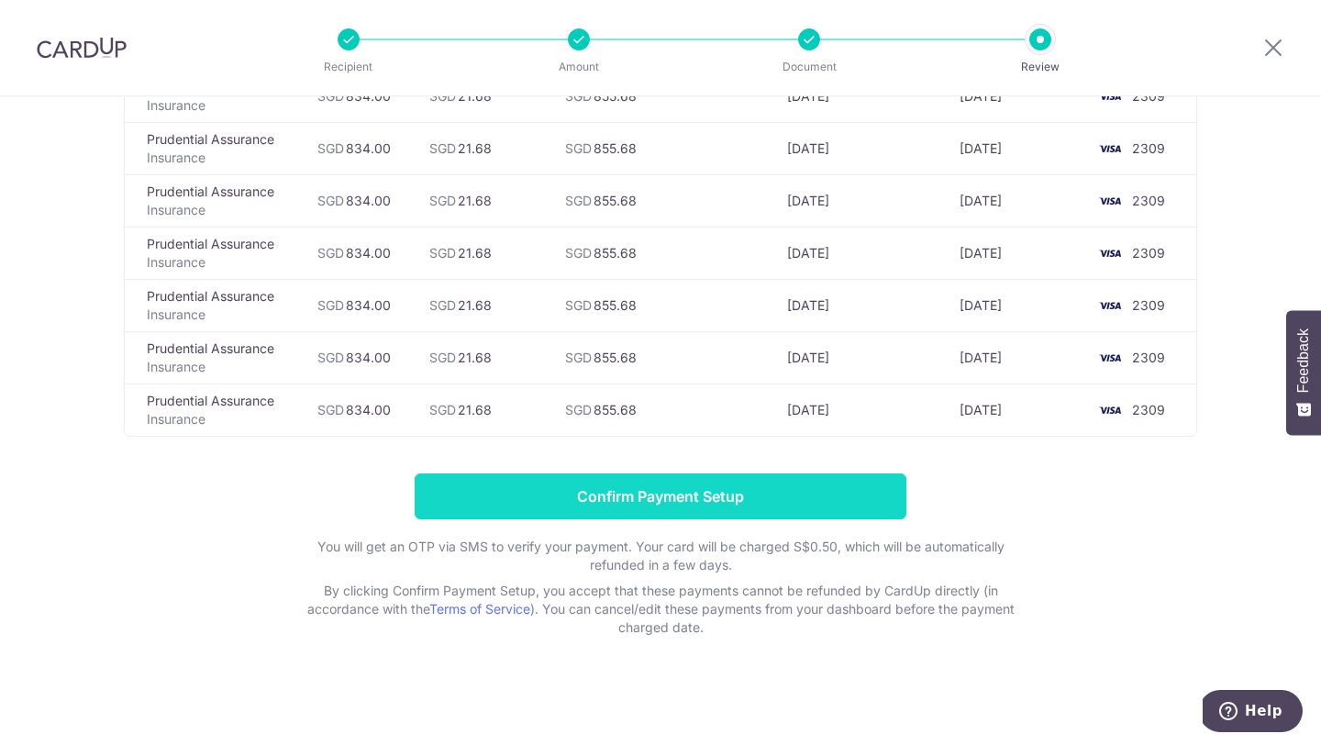
click at [807, 501] on input "Confirm Payment Setup" at bounding box center [661, 496] width 492 height 46
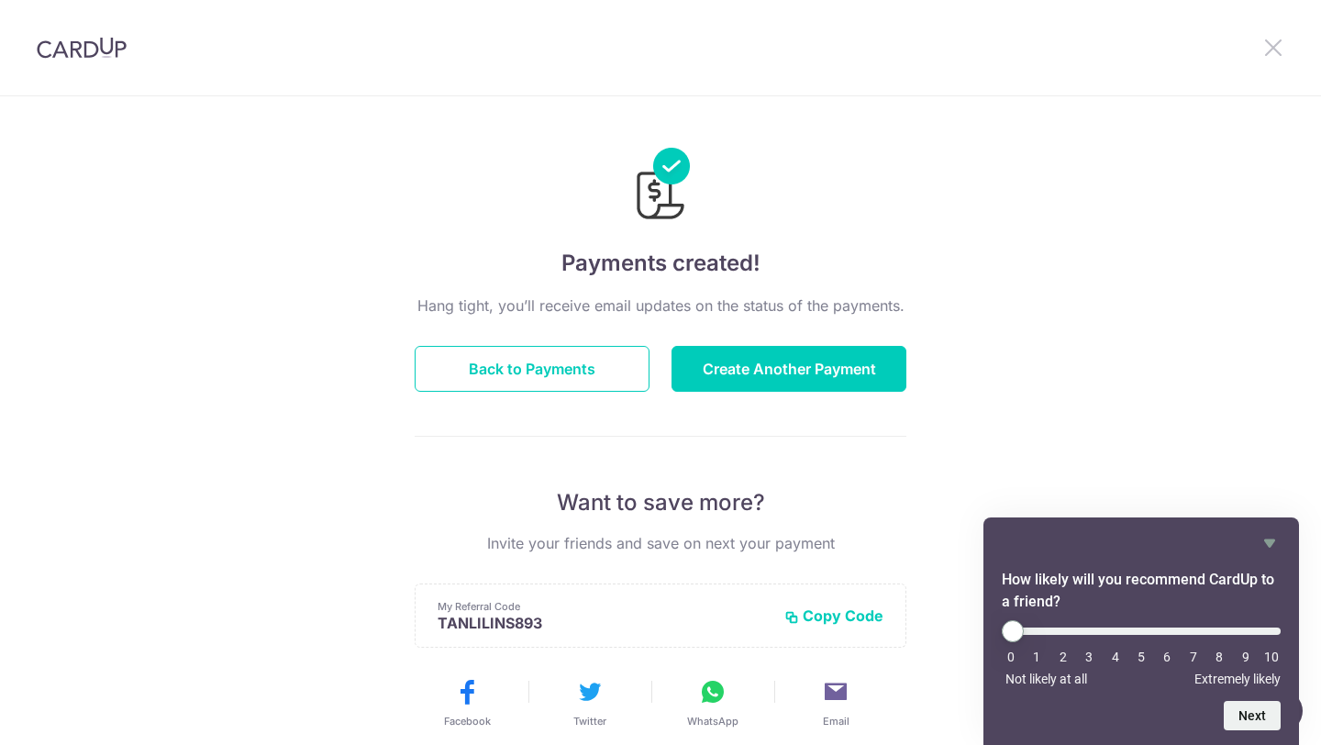
click at [1273, 52] on icon at bounding box center [1274, 47] width 22 height 23
